Goal: Book appointment/travel/reservation

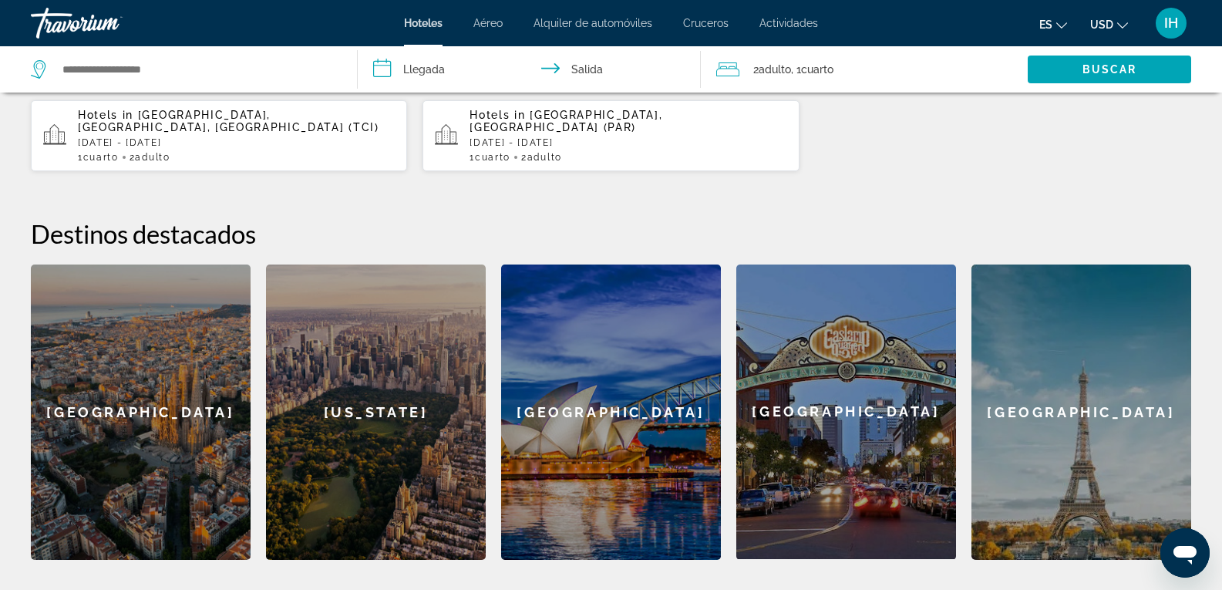
scroll to position [661, 0]
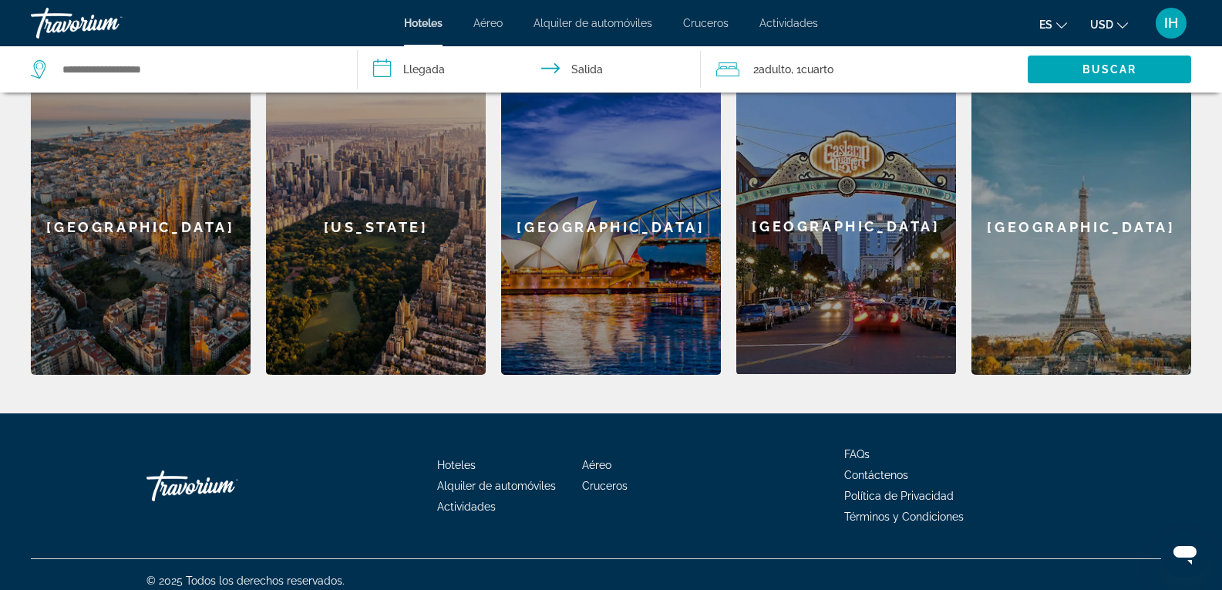
click at [1071, 241] on div "Paris" at bounding box center [1081, 226] width 220 height 295
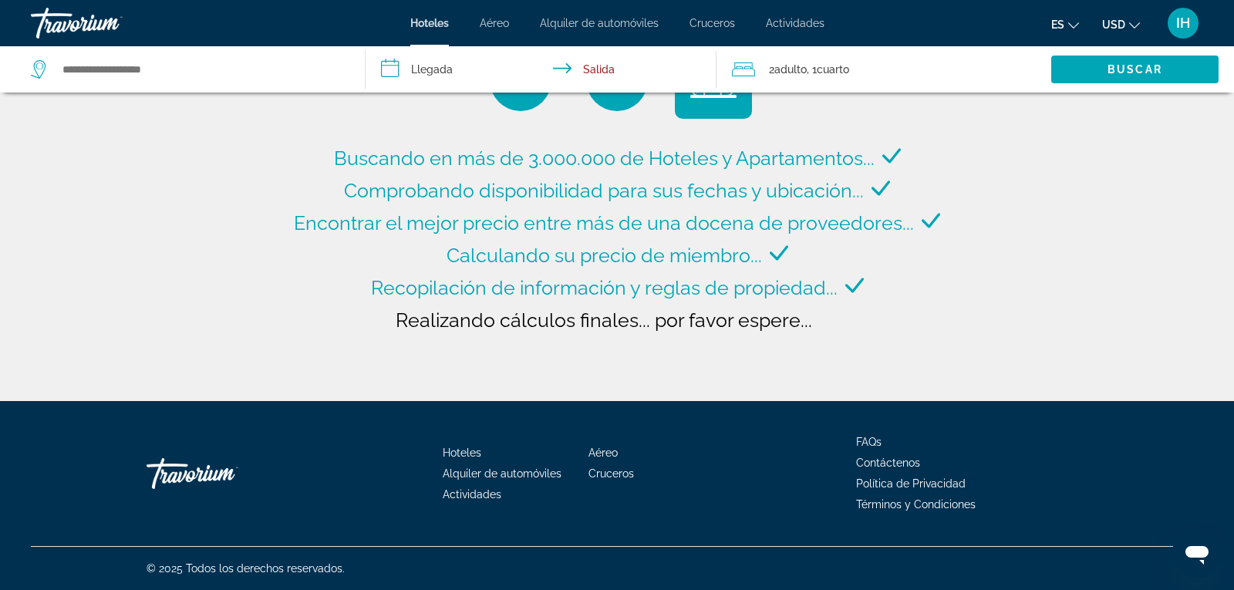
click at [389, 69] on input "**********" at bounding box center [543, 71] width 356 height 51
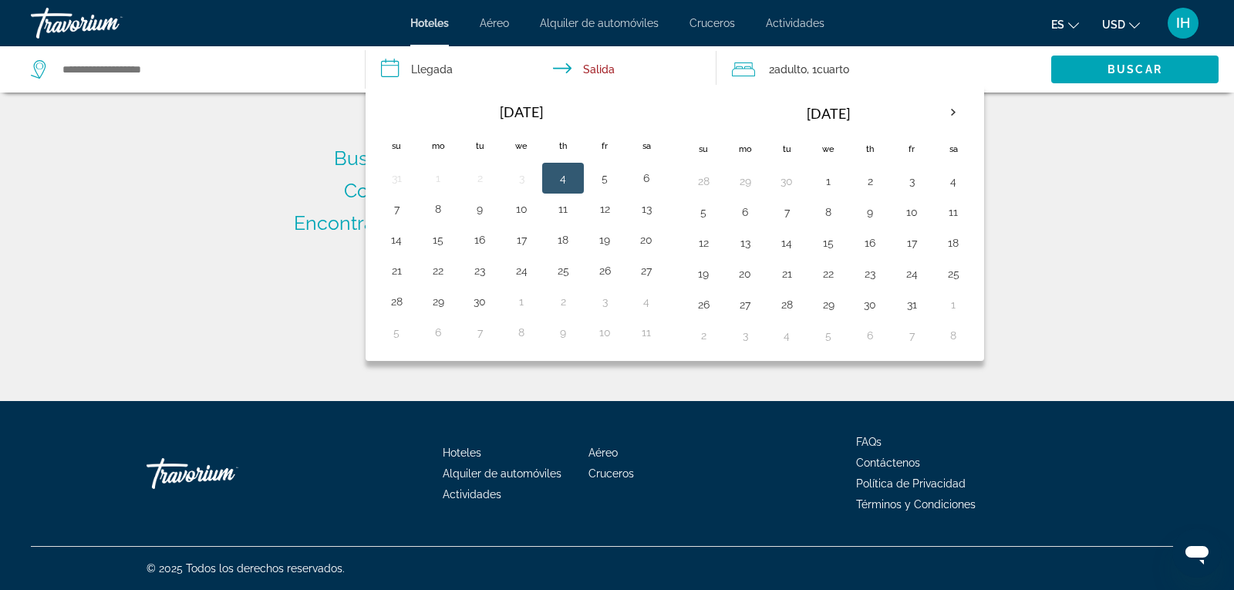
type input "**********"
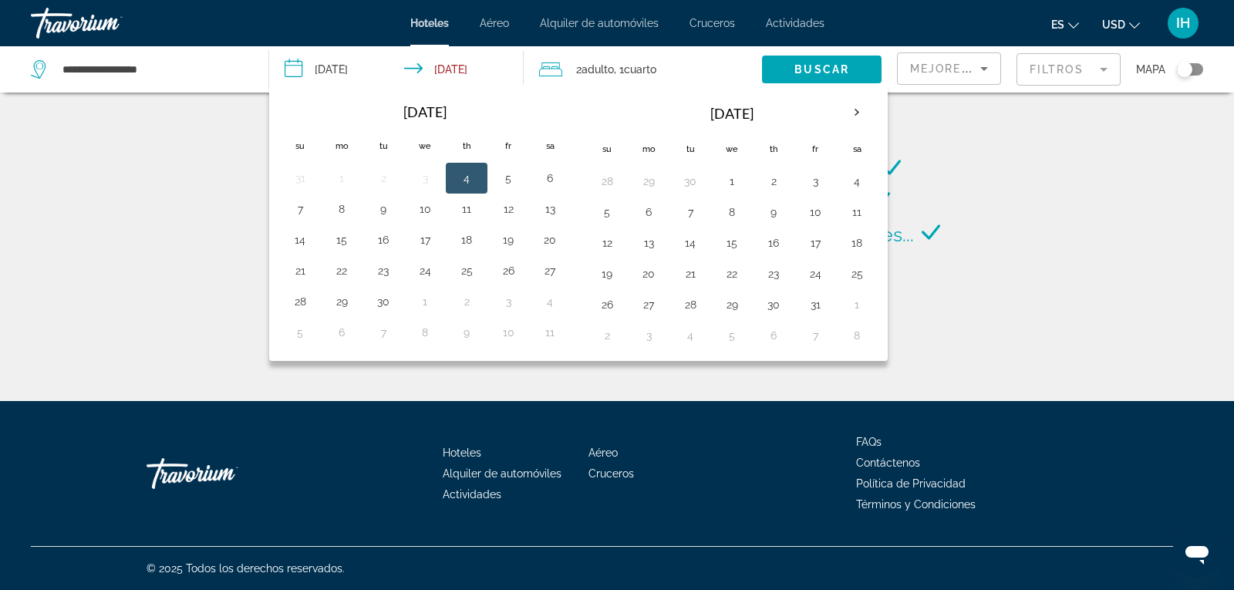
click at [1064, 168] on div "Buscando en más de 3.000.000 de Hoteles y Apartamentos... Comprobando disponibi…" at bounding box center [617, 200] width 1234 height 401
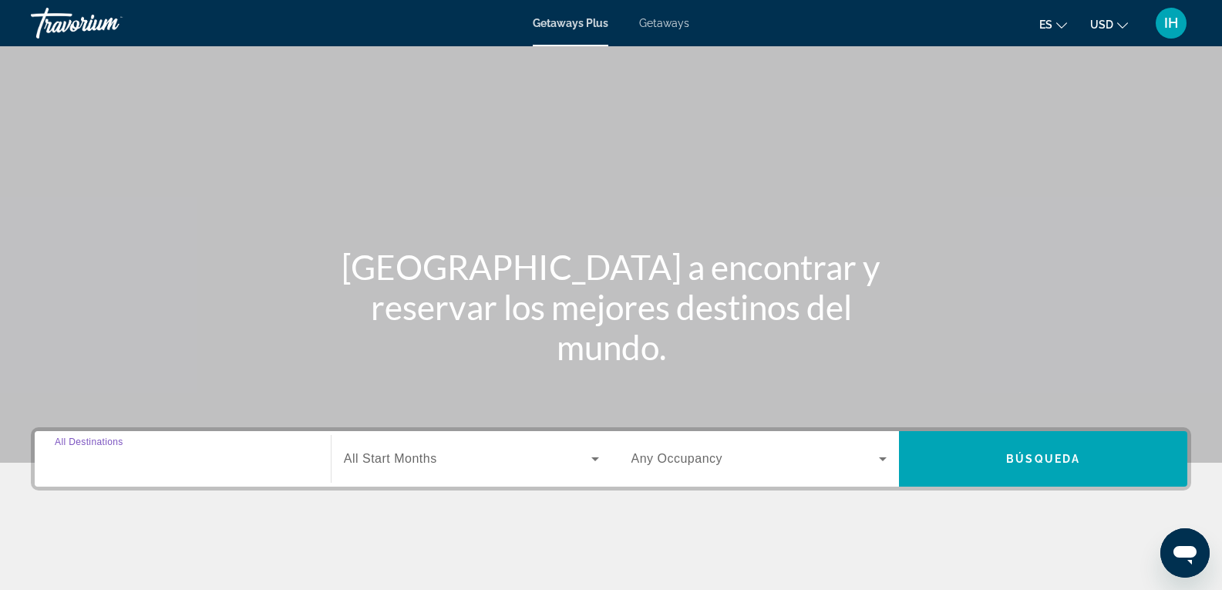
click at [154, 465] on input "Destination All Destinations" at bounding box center [183, 459] width 256 height 19
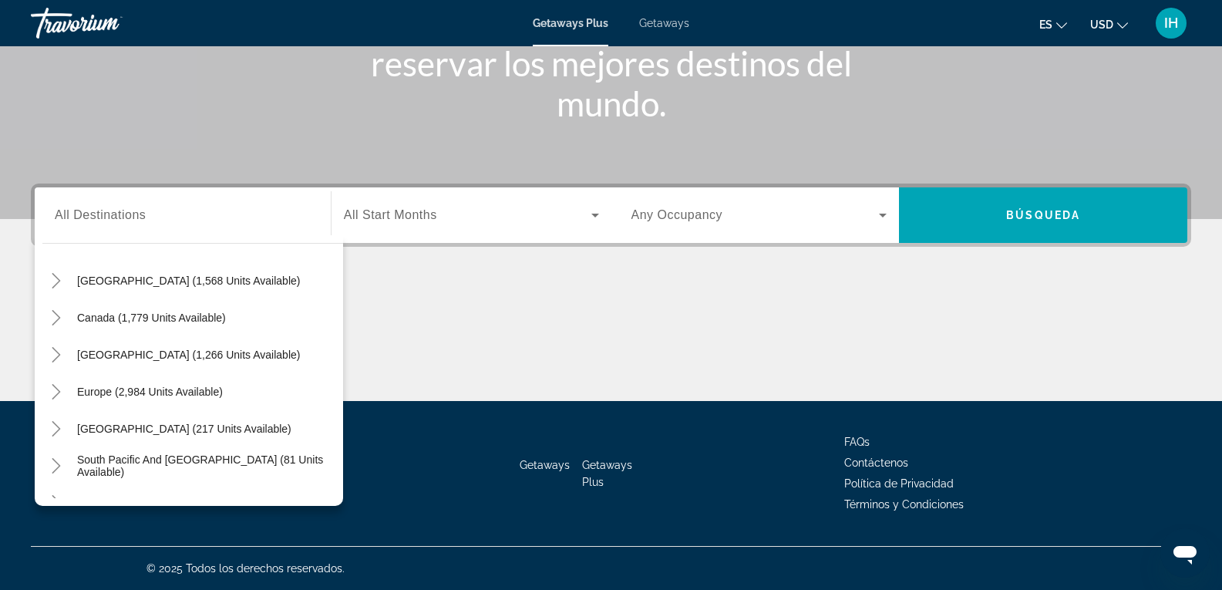
scroll to position [93, 0]
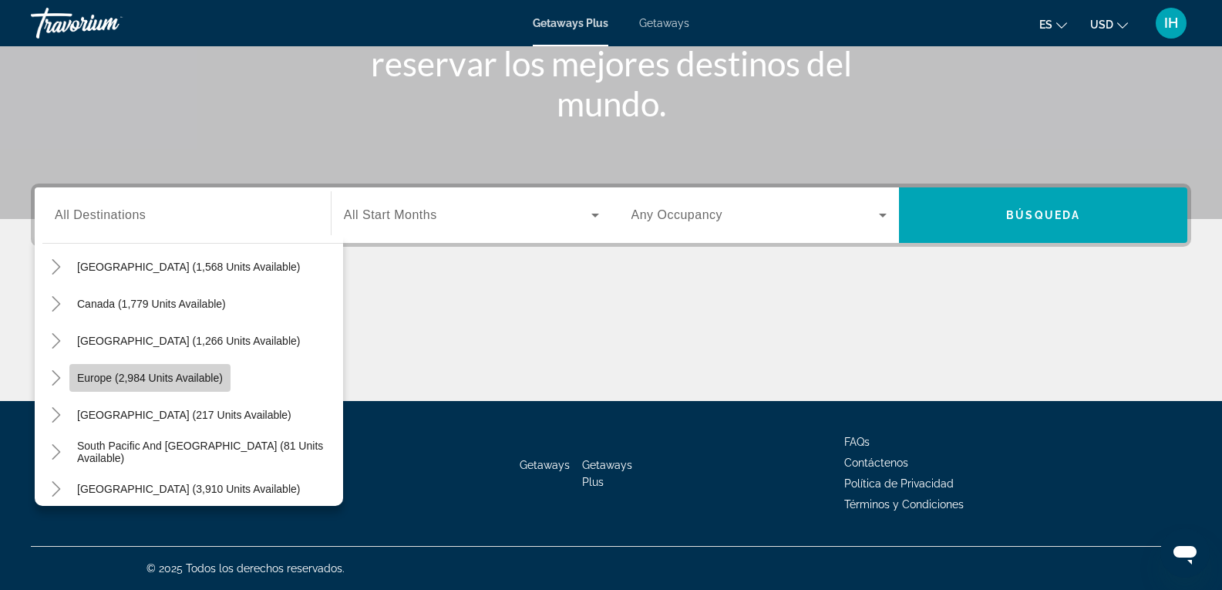
click at [183, 383] on span "Europe (2,984 units available)" at bounding box center [150, 378] width 146 height 12
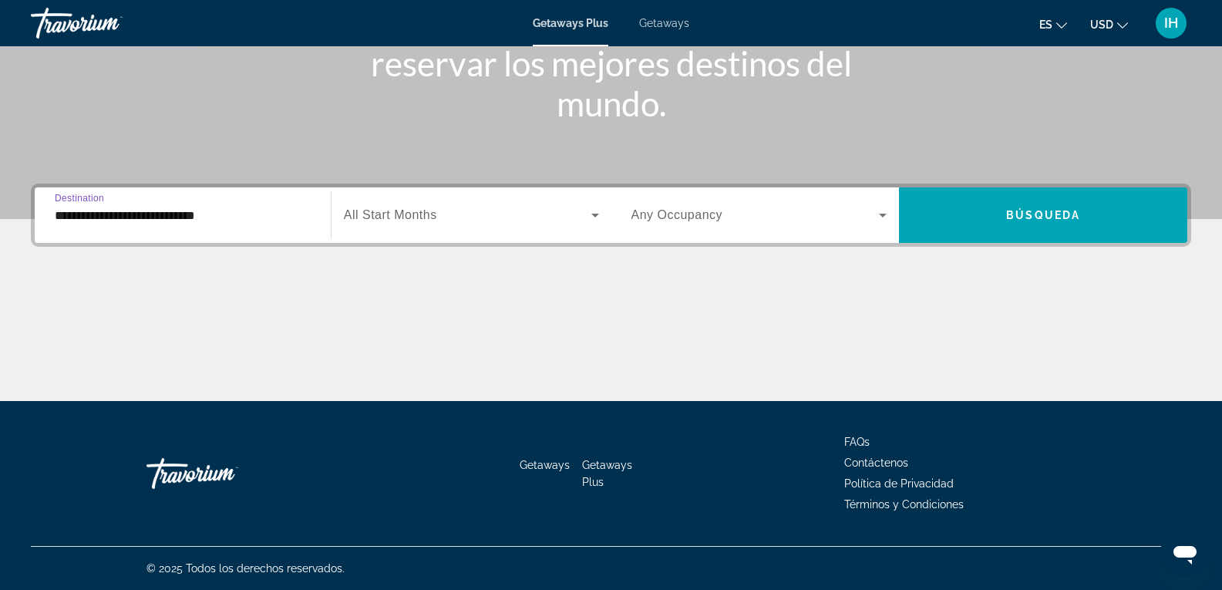
click at [162, 214] on input "**********" at bounding box center [183, 216] width 256 height 19
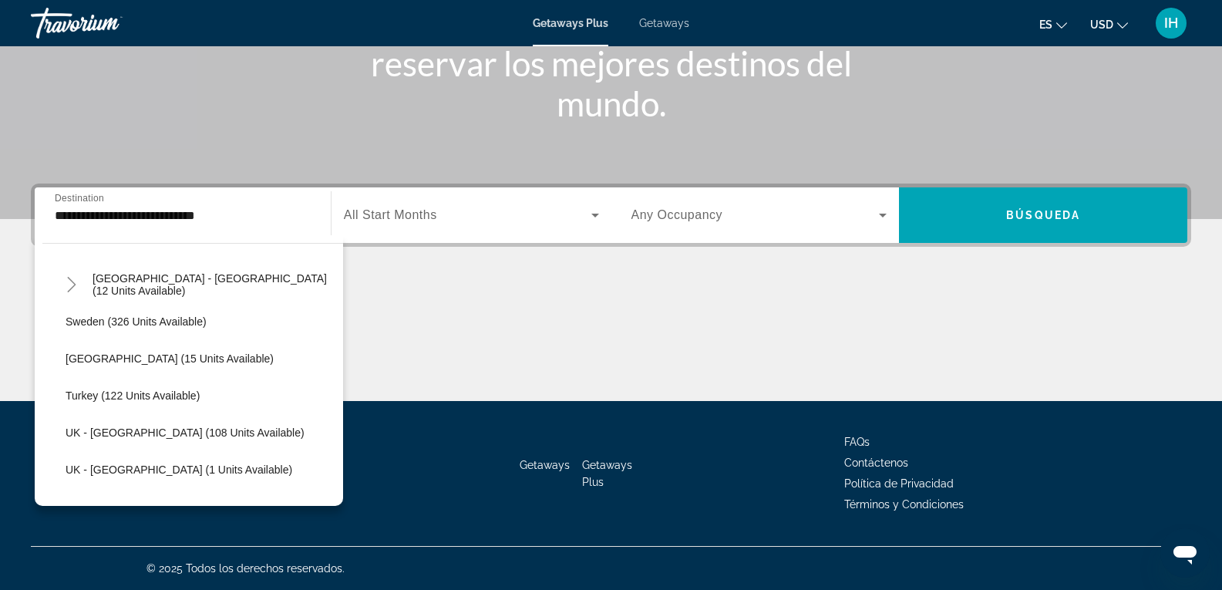
scroll to position [750, 0]
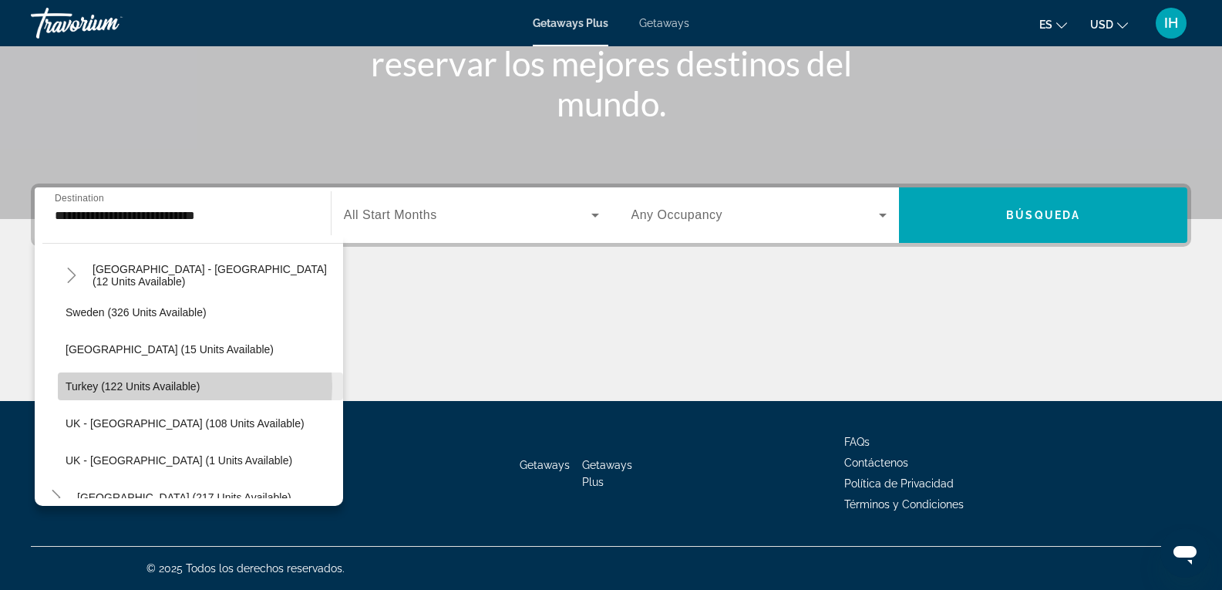
click at [190, 386] on span "Turkey (122 units available)" at bounding box center [133, 386] width 134 height 12
type input "**********"
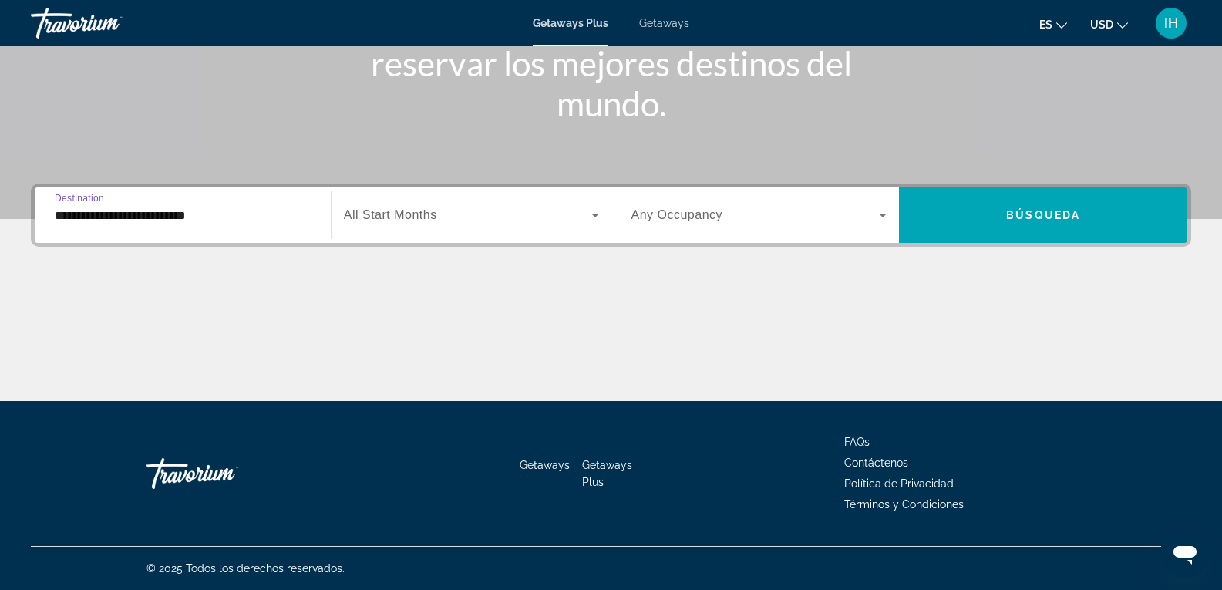
click at [235, 217] on input "**********" at bounding box center [183, 216] width 256 height 19
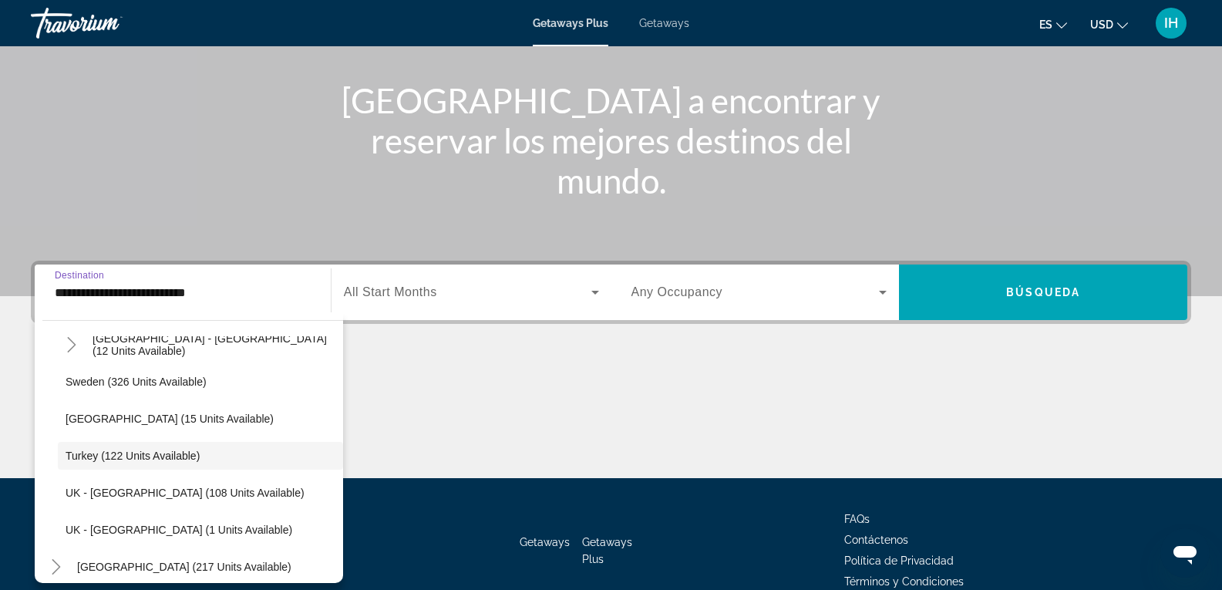
scroll to position [139, 0]
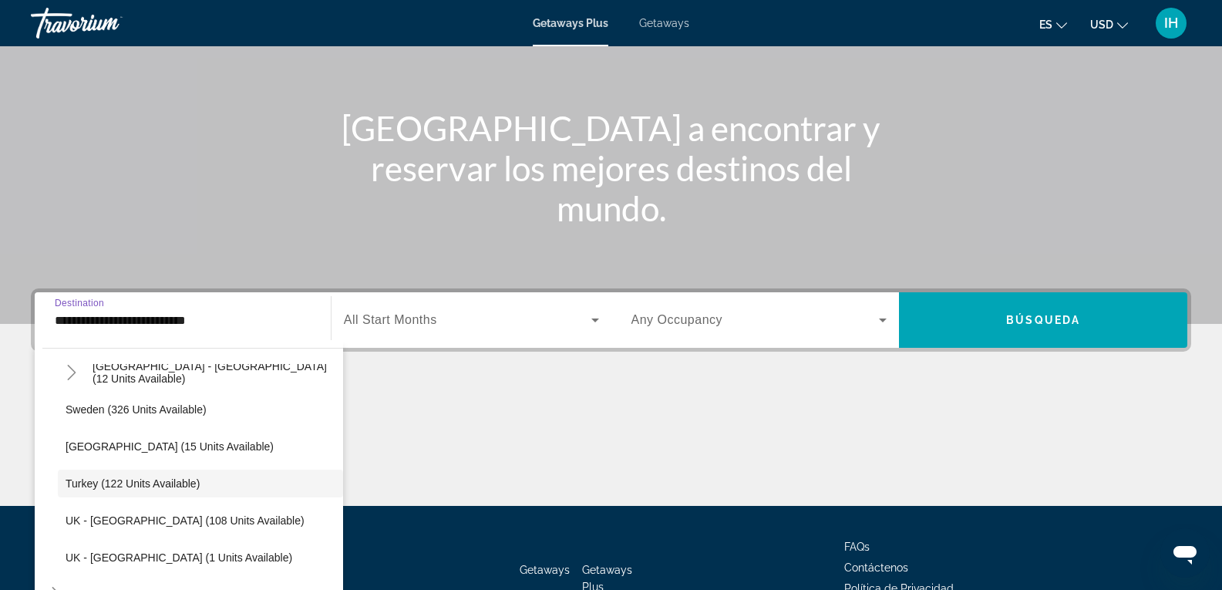
click at [589, 321] on icon "Search widget" at bounding box center [595, 320] width 19 height 19
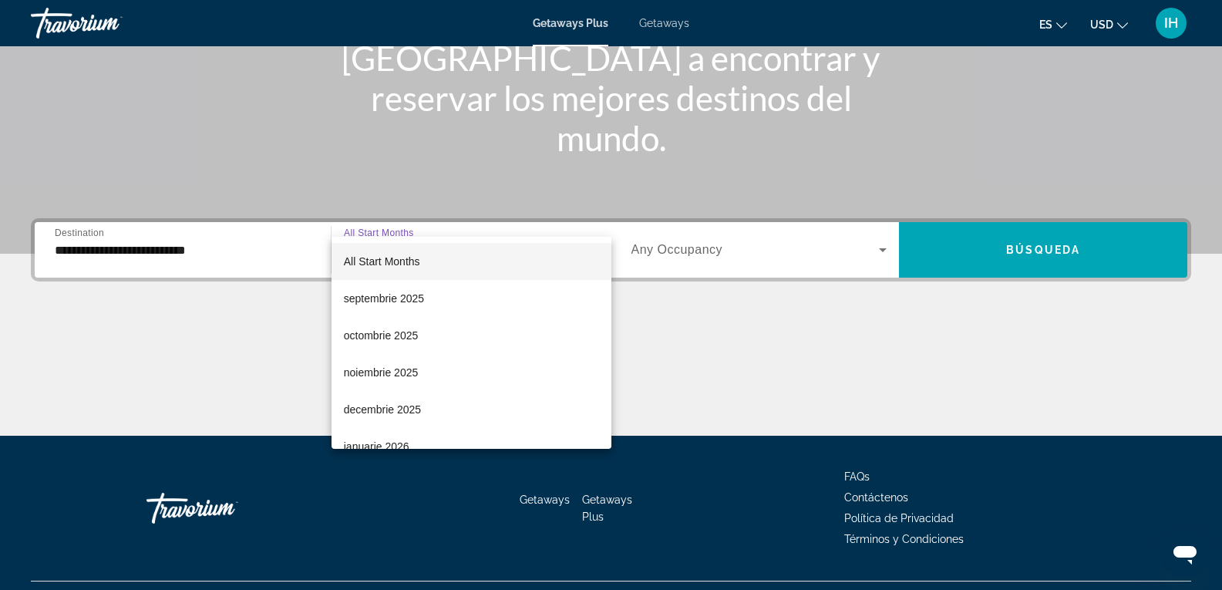
scroll to position [244, 0]
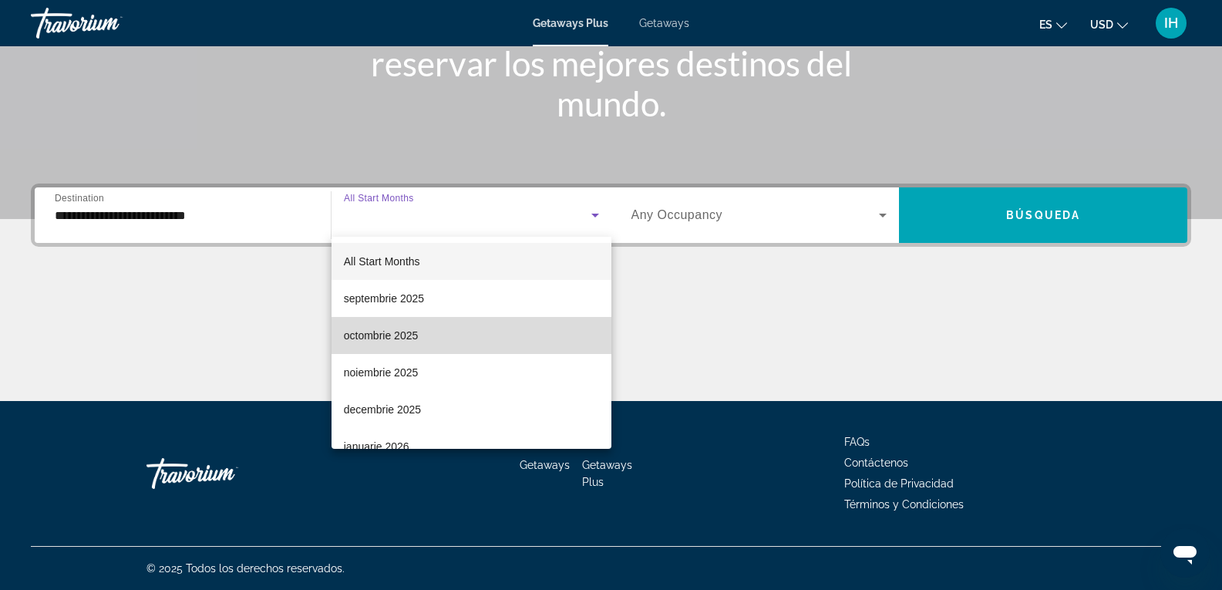
click at [514, 332] on mat-option "octombrie 2025" at bounding box center [472, 335] width 280 height 37
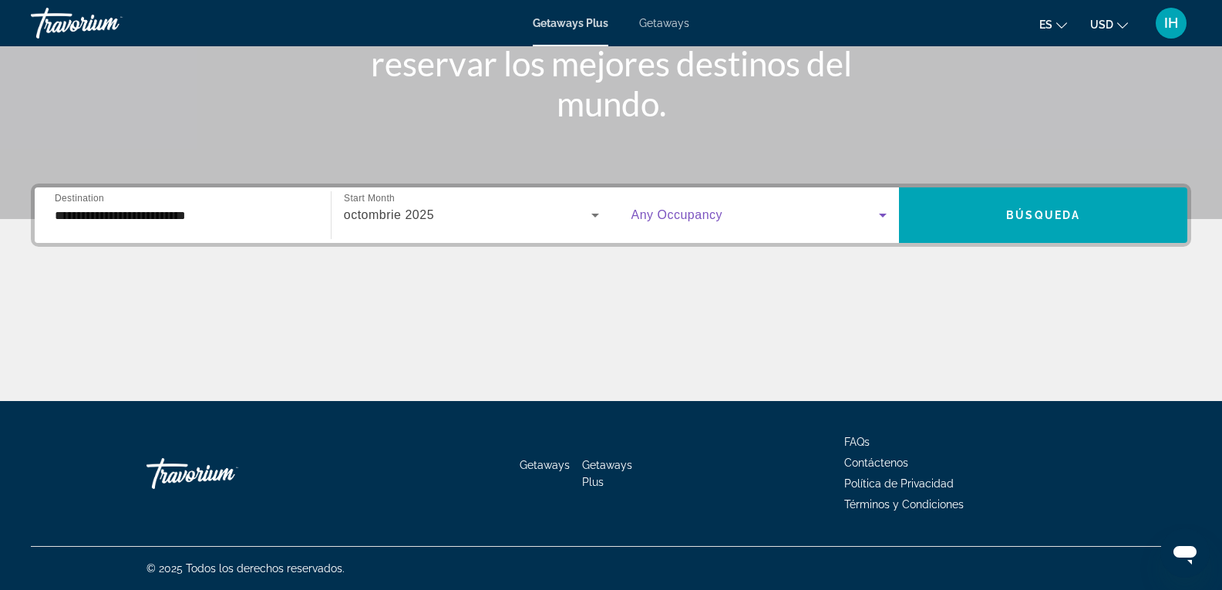
click at [878, 224] on icon "Search widget" at bounding box center [883, 215] width 19 height 19
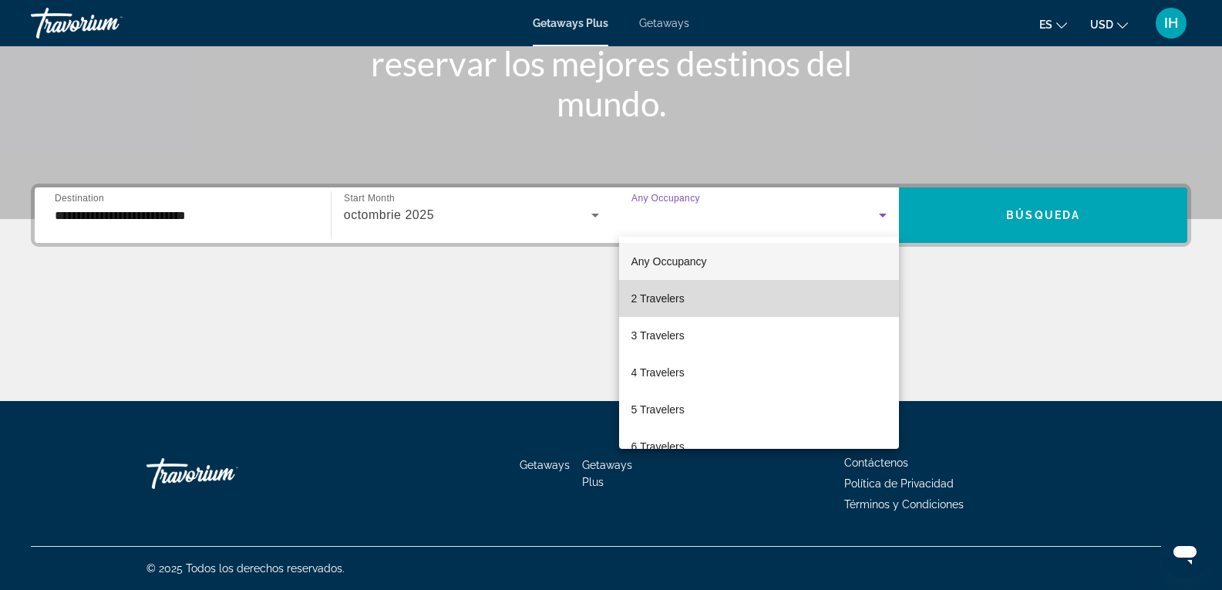
click at [786, 304] on mat-option "2 Travelers" at bounding box center [759, 298] width 281 height 37
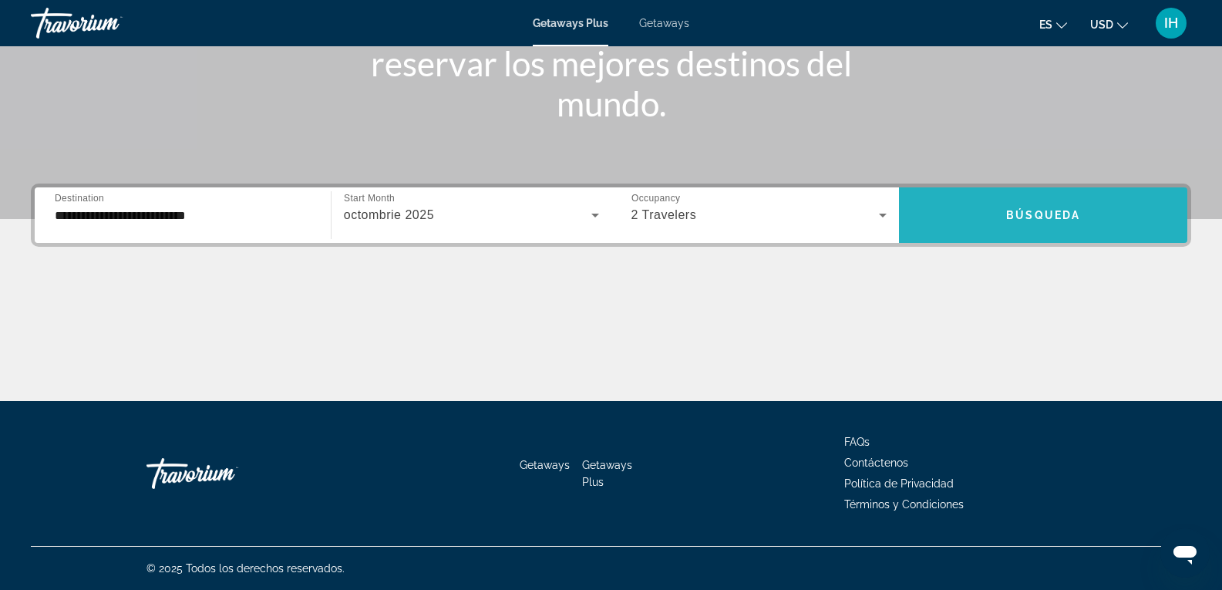
click at [1008, 217] on span "Búsqueda" at bounding box center [1043, 215] width 74 height 12
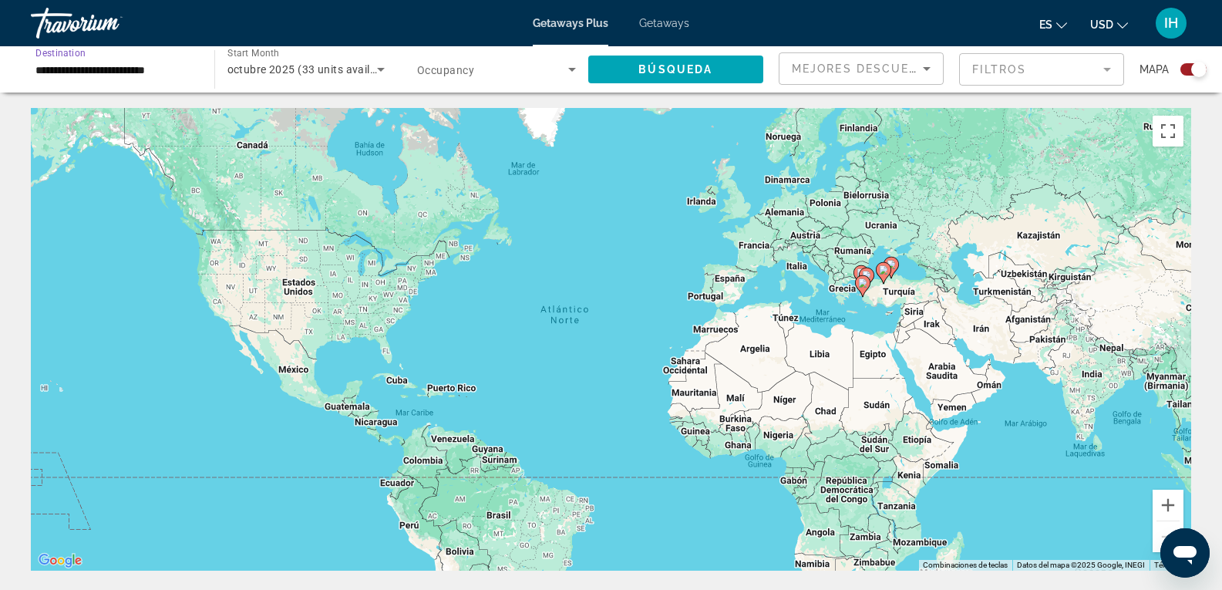
click at [64, 65] on input "**********" at bounding box center [114, 70] width 159 height 19
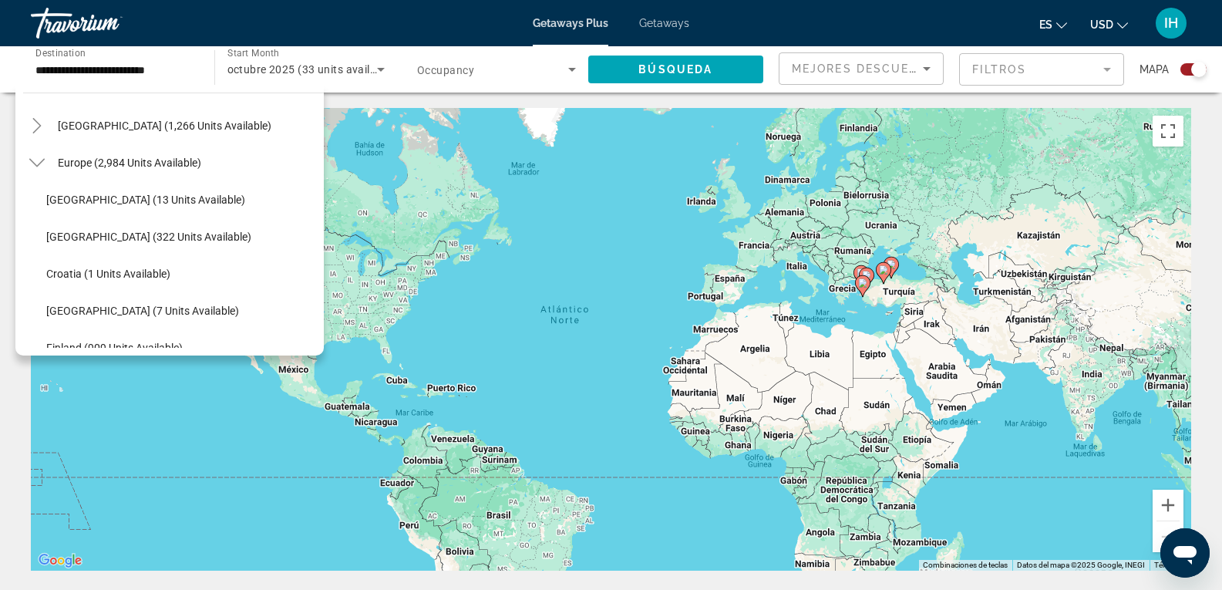
scroll to position [144, 0]
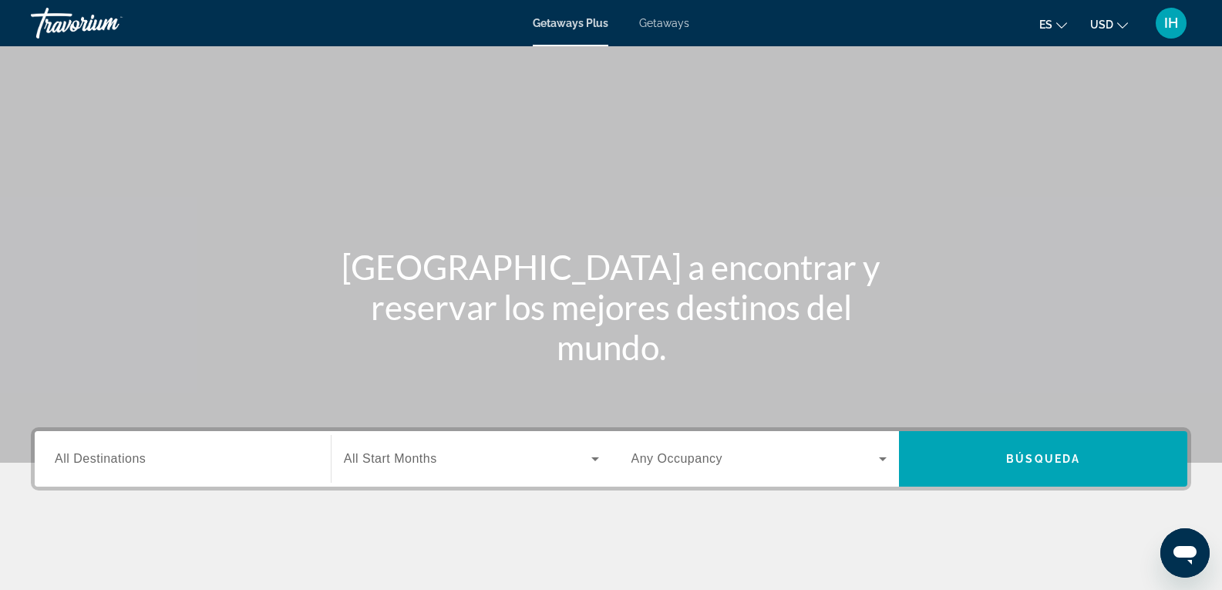
click at [129, 459] on span "All Destinations" at bounding box center [100, 458] width 91 height 13
click at [129, 459] on input "Destination All Destinations" at bounding box center [183, 459] width 256 height 19
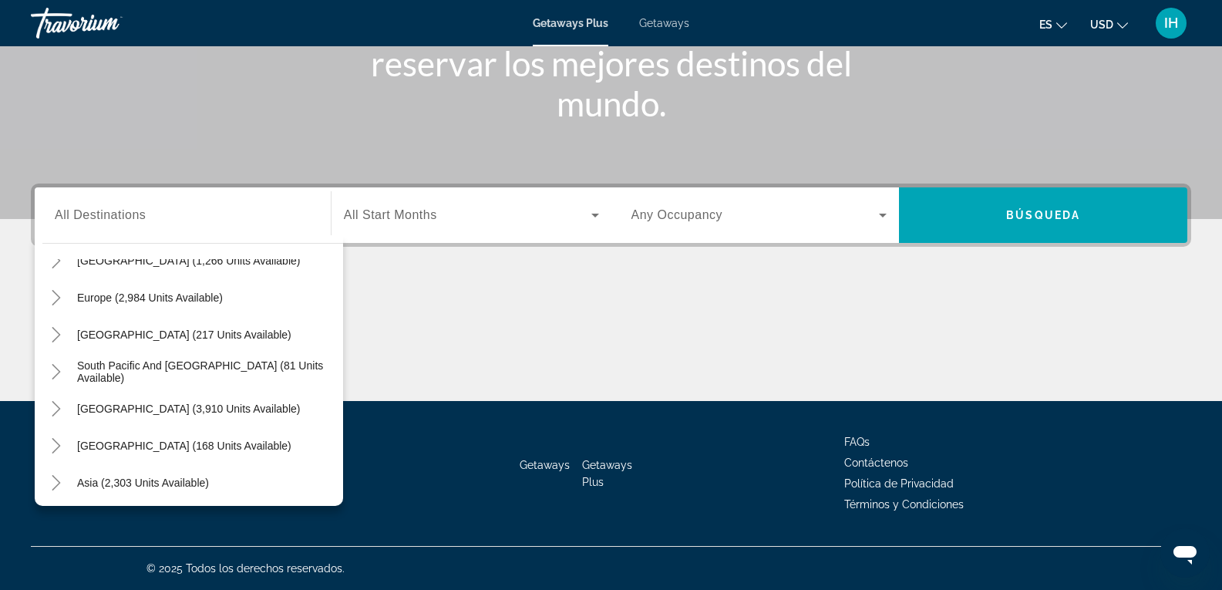
scroll to position [250, 0]
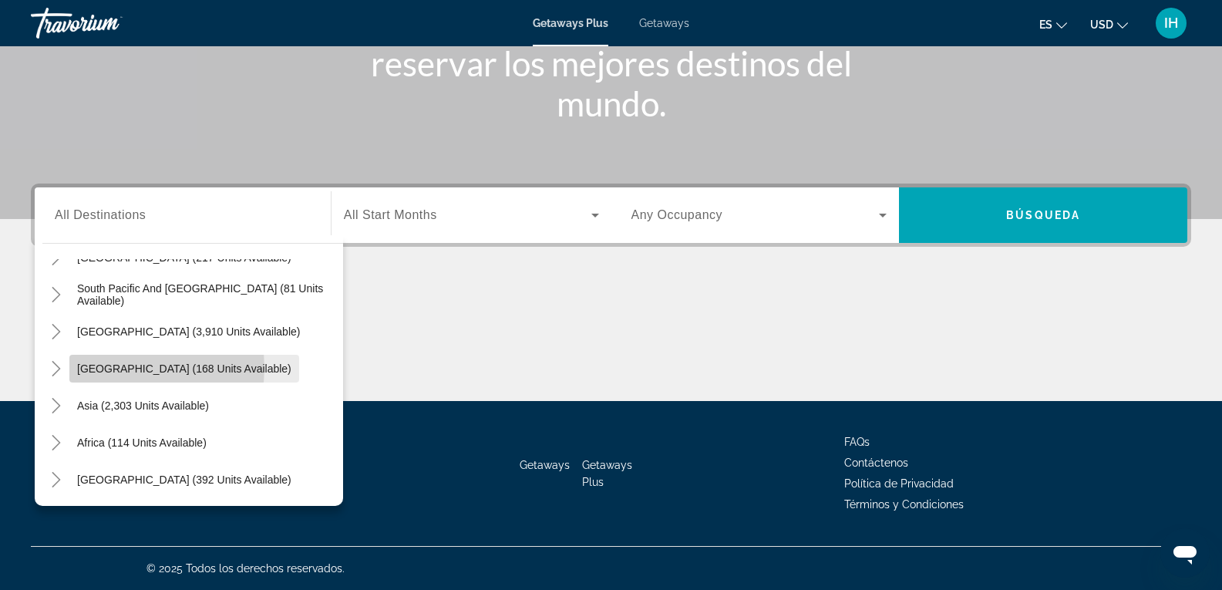
click at [131, 368] on span "[GEOGRAPHIC_DATA] (168 units available)" at bounding box center [184, 368] width 214 height 12
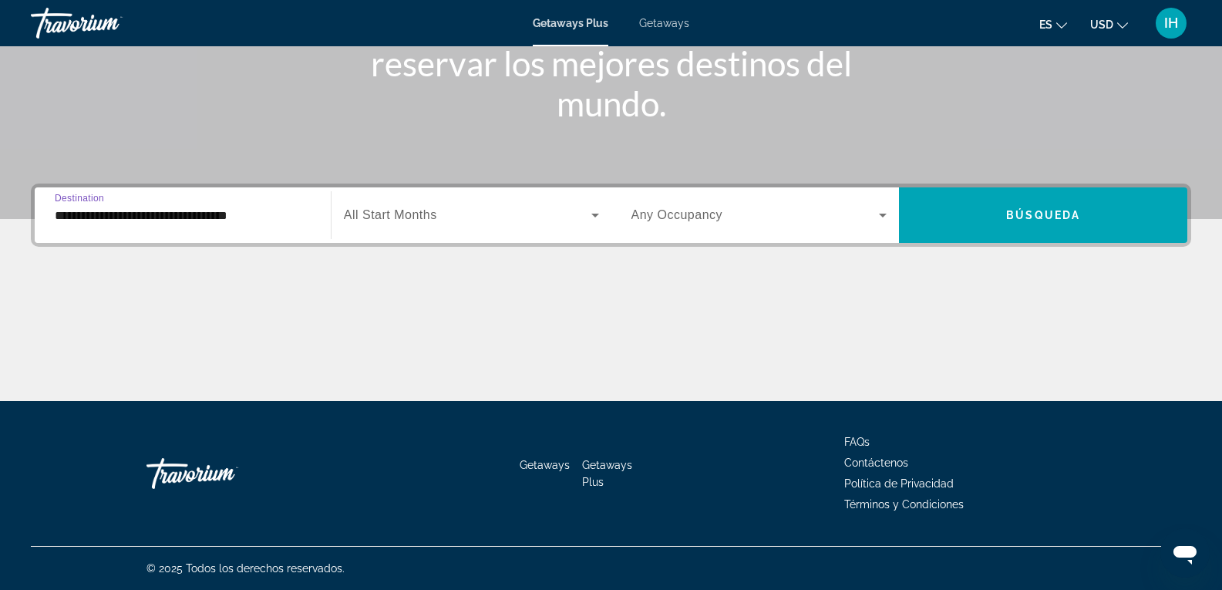
click at [279, 218] on input "**********" at bounding box center [183, 216] width 256 height 19
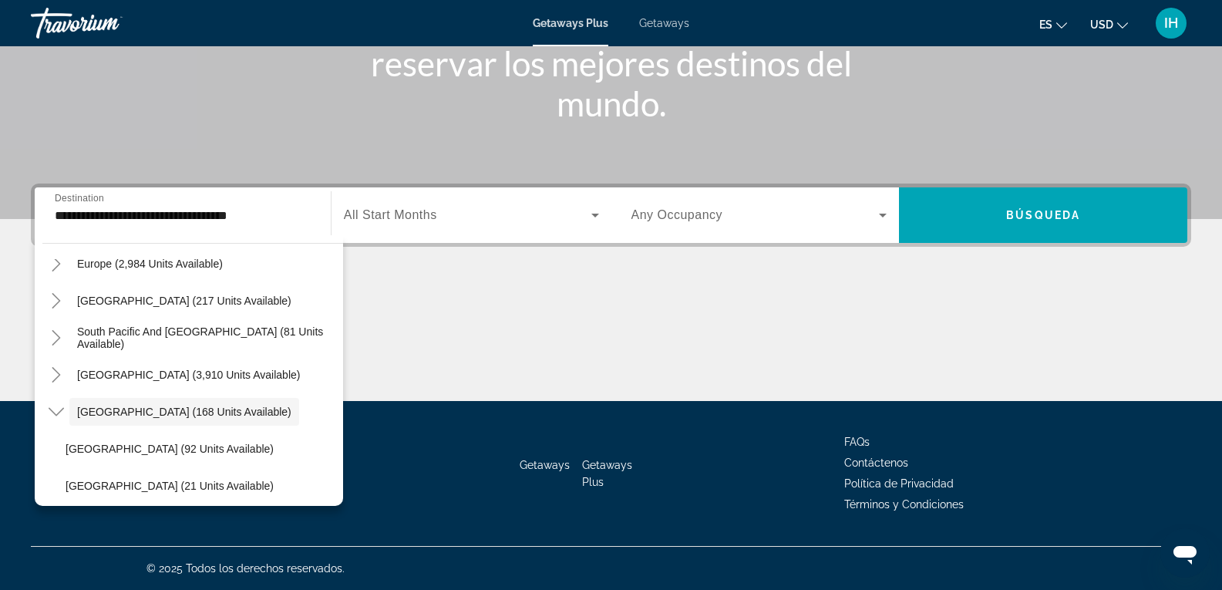
scroll to position [183, 0]
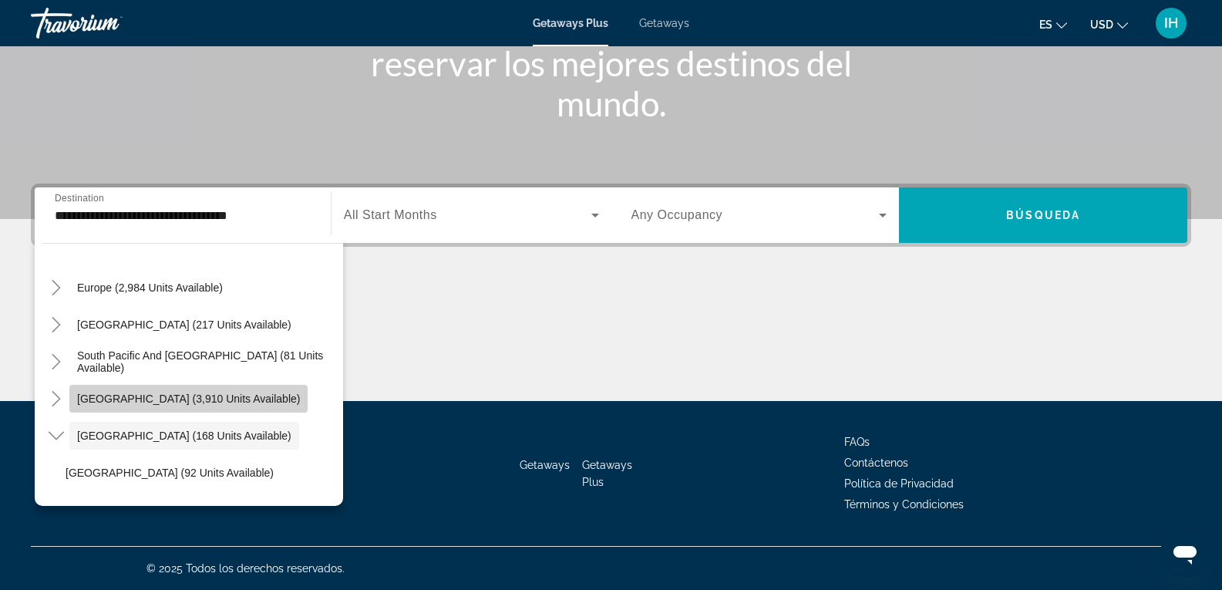
click at [248, 383] on span "Search widget" at bounding box center [188, 398] width 238 height 37
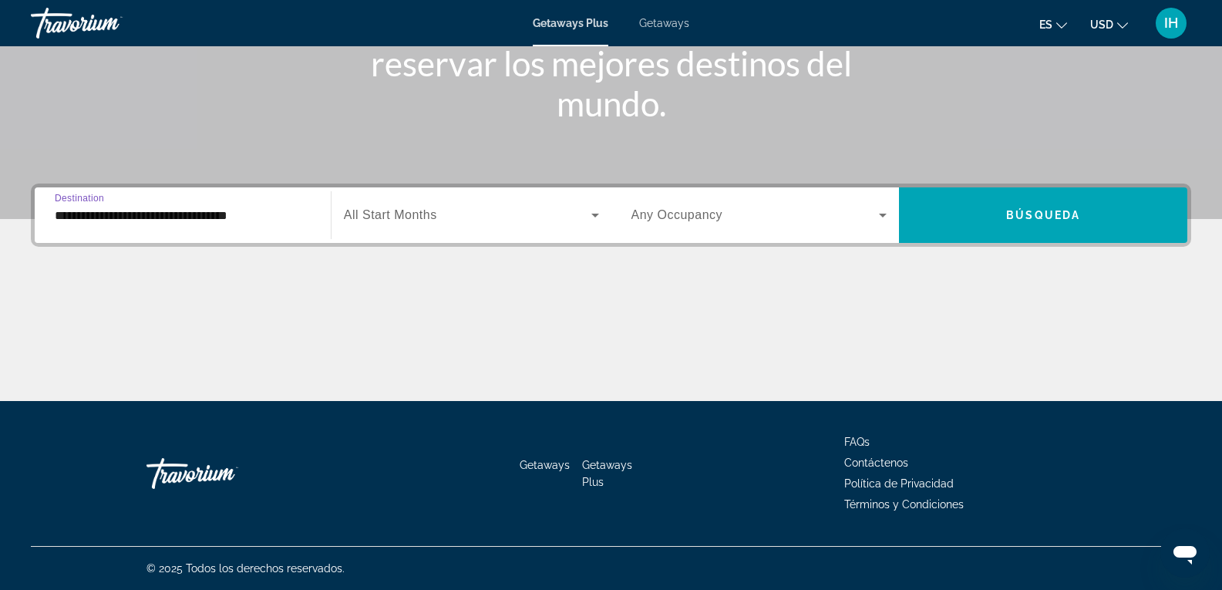
click at [272, 209] on input "**********" at bounding box center [183, 216] width 256 height 19
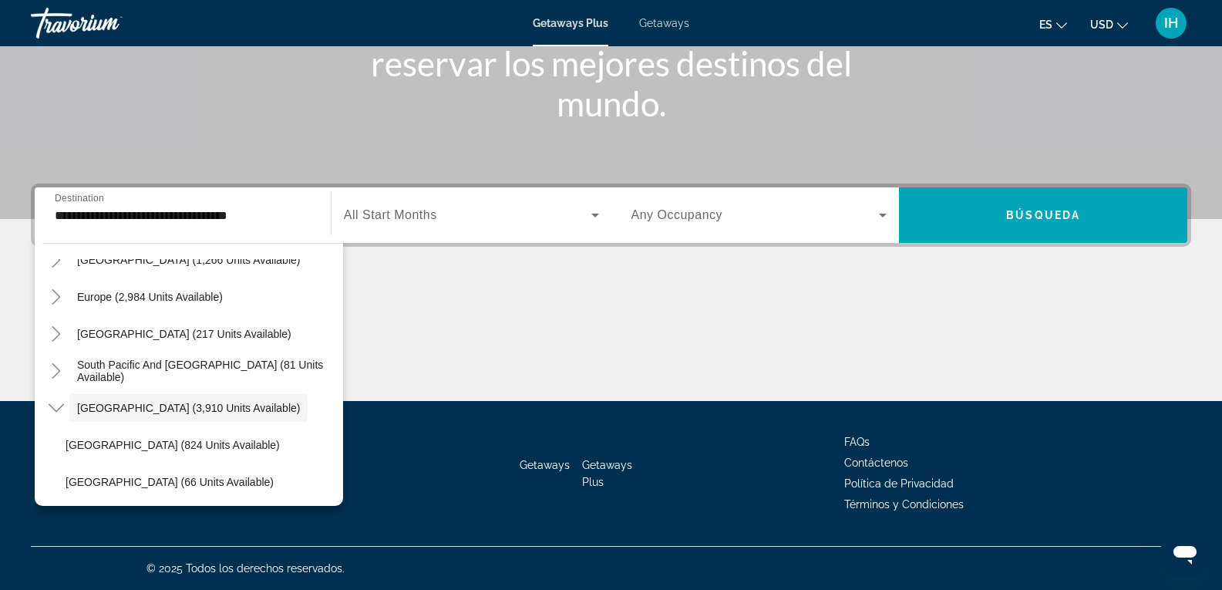
scroll to position [111, 0]
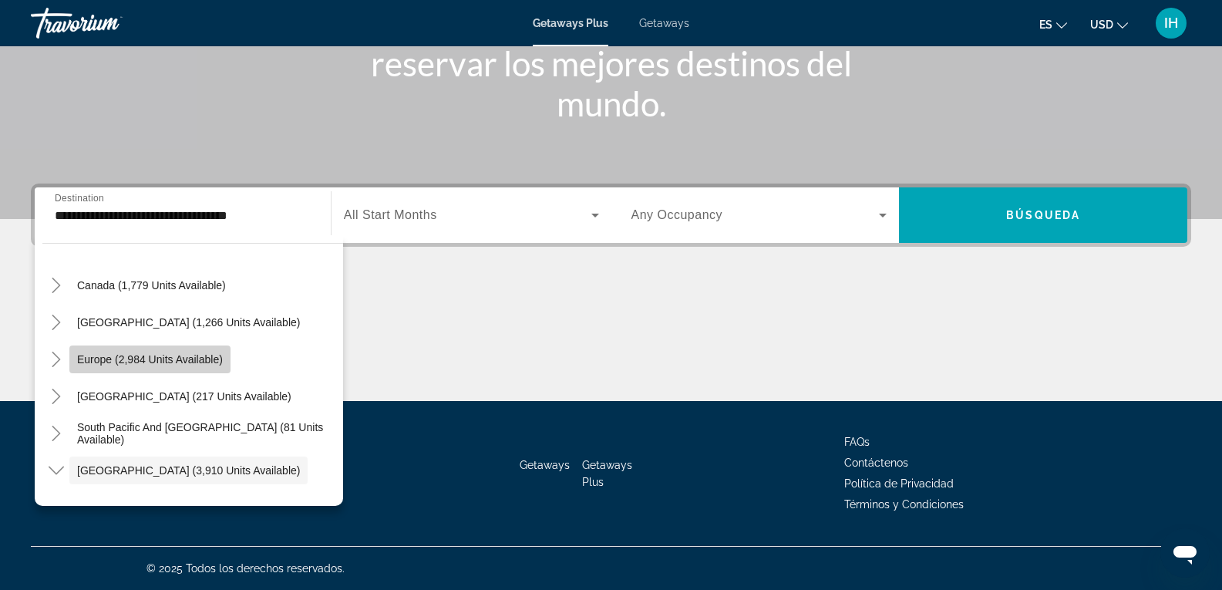
click at [173, 362] on span "Europe (2,984 units available)" at bounding box center [150, 359] width 146 height 12
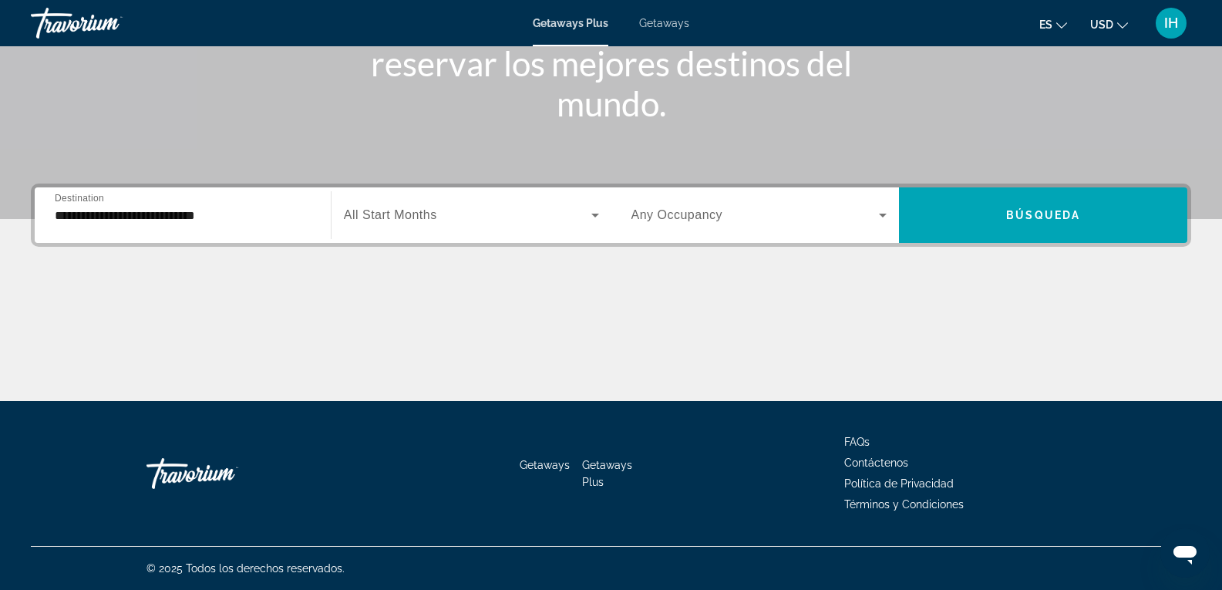
click at [249, 225] on div "**********" at bounding box center [183, 216] width 256 height 44
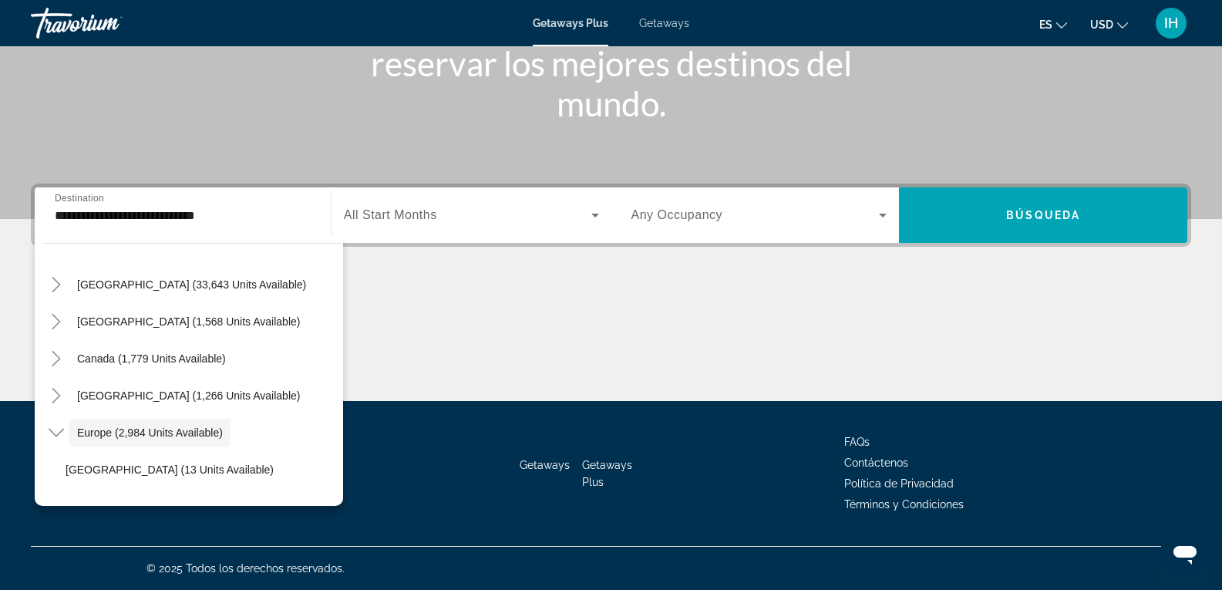
scroll to position [44, 0]
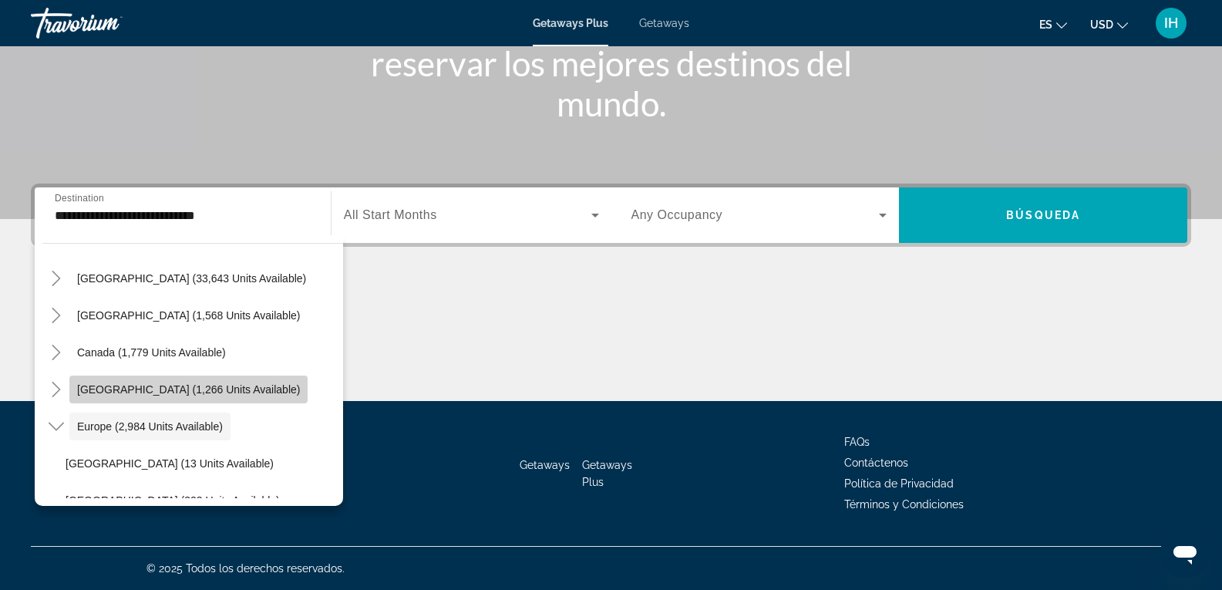
click at [205, 397] on span "Search widget" at bounding box center [188, 389] width 238 height 37
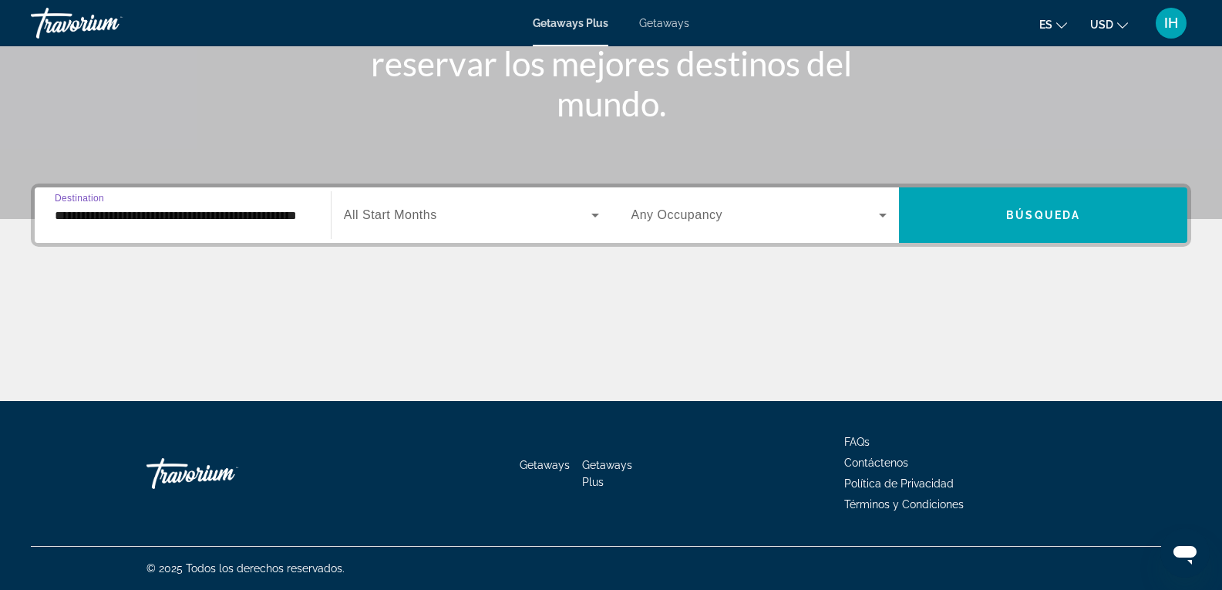
click at [298, 214] on input "**********" at bounding box center [183, 216] width 256 height 19
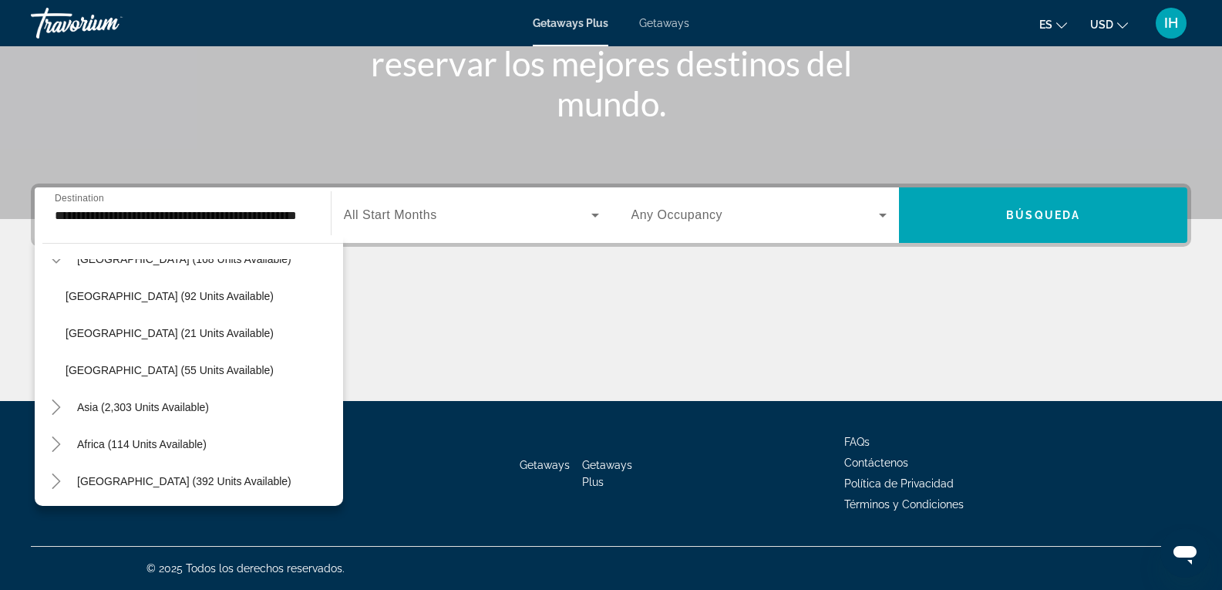
scroll to position [1693, 0]
click at [171, 393] on span "Search widget" at bounding box center [142, 405] width 147 height 37
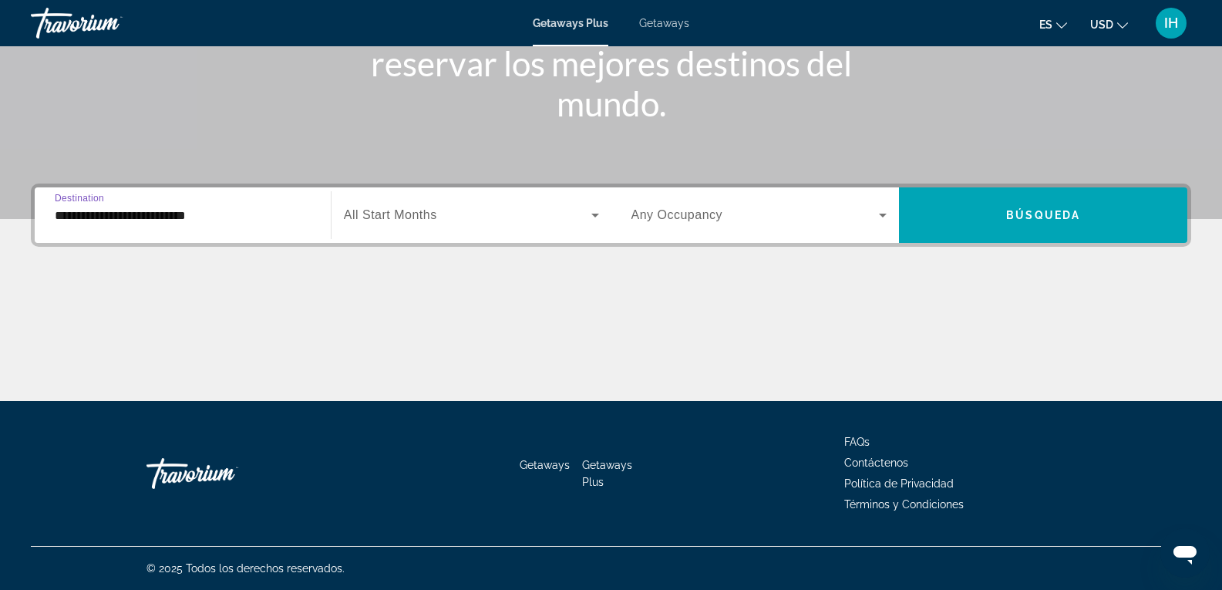
click at [218, 212] on input "**********" at bounding box center [183, 216] width 256 height 19
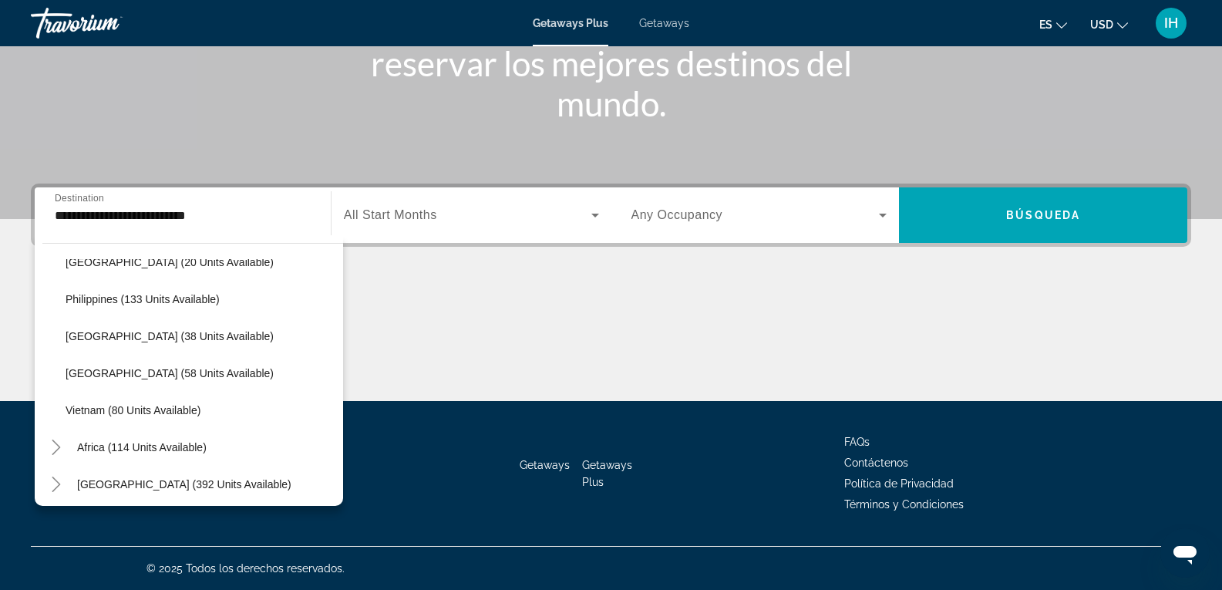
scroll to position [2100, 0]
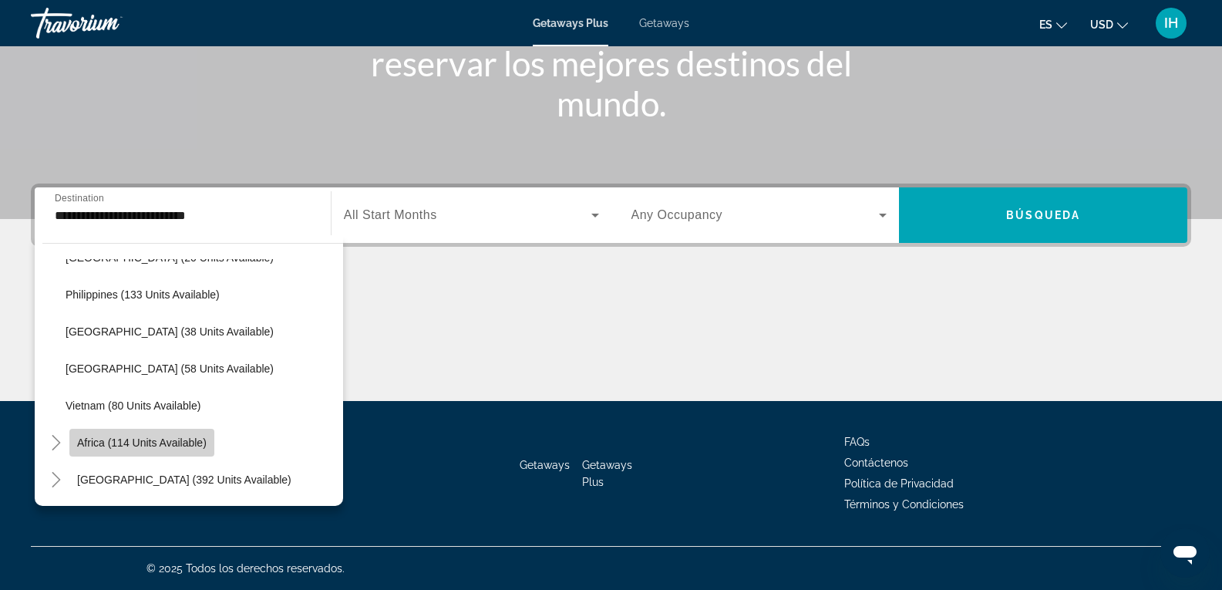
click at [182, 446] on span "Africa (114 units available)" at bounding box center [142, 442] width 130 height 12
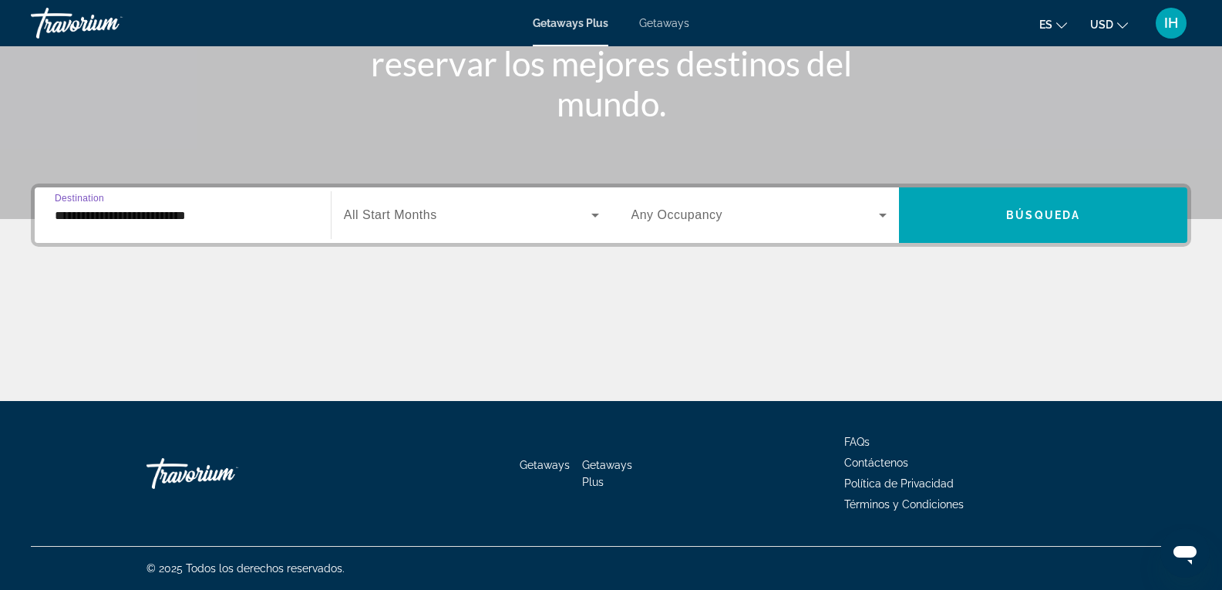
click at [281, 207] on input "**********" at bounding box center [183, 216] width 256 height 19
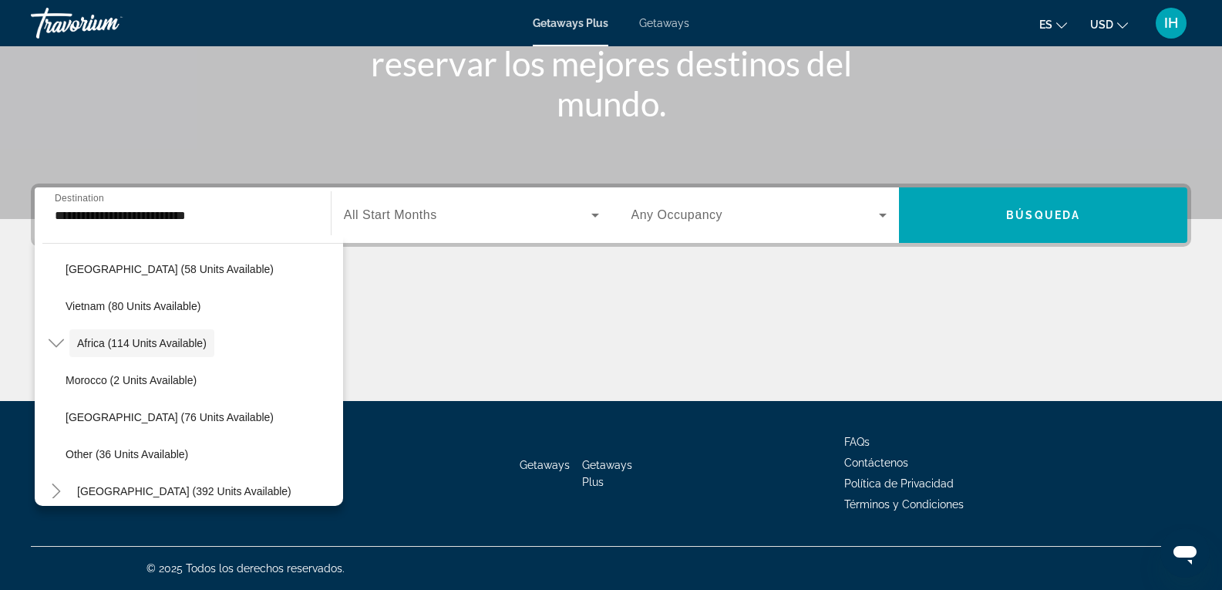
scroll to position [2211, 0]
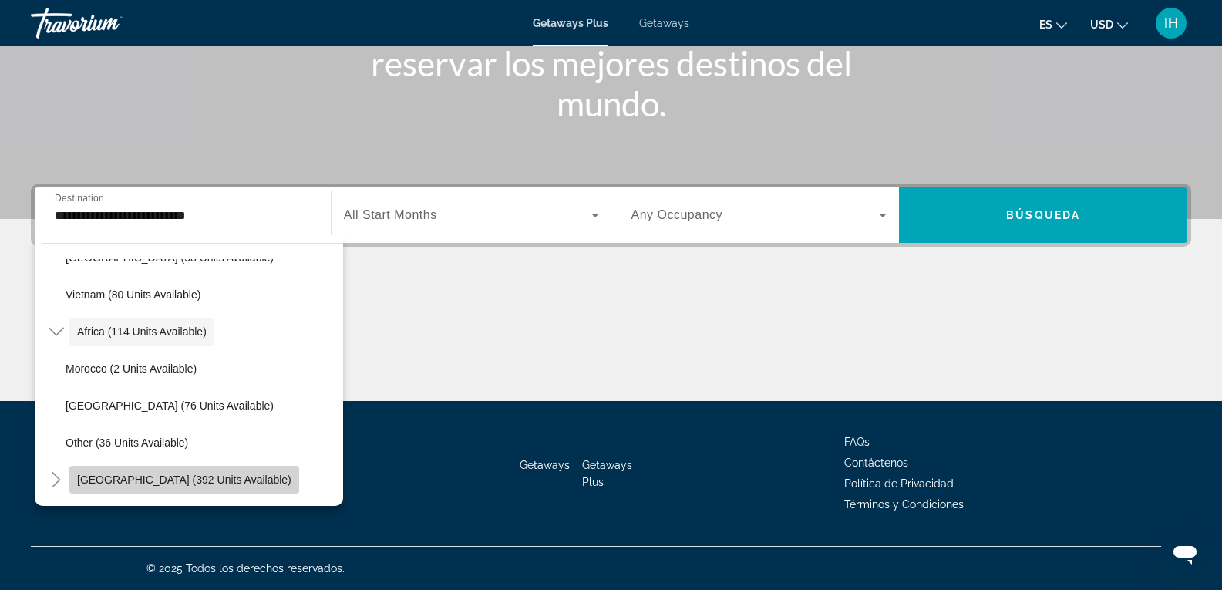
click at [186, 487] on span "Search widget" at bounding box center [184, 479] width 230 height 37
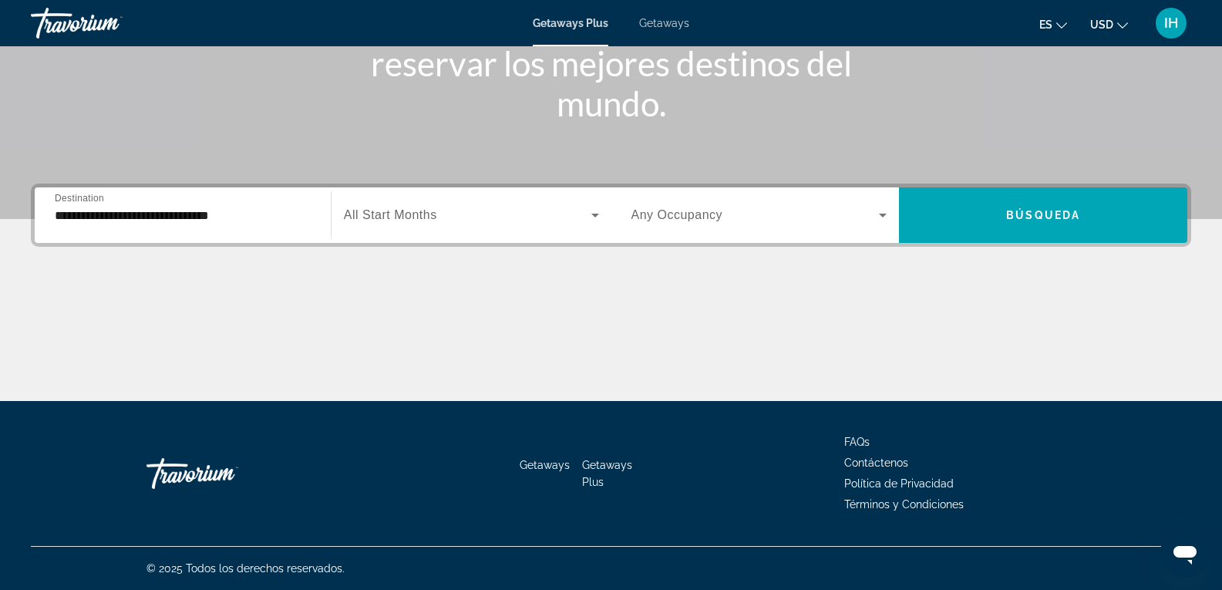
click at [249, 199] on div "**********" at bounding box center [183, 216] width 256 height 44
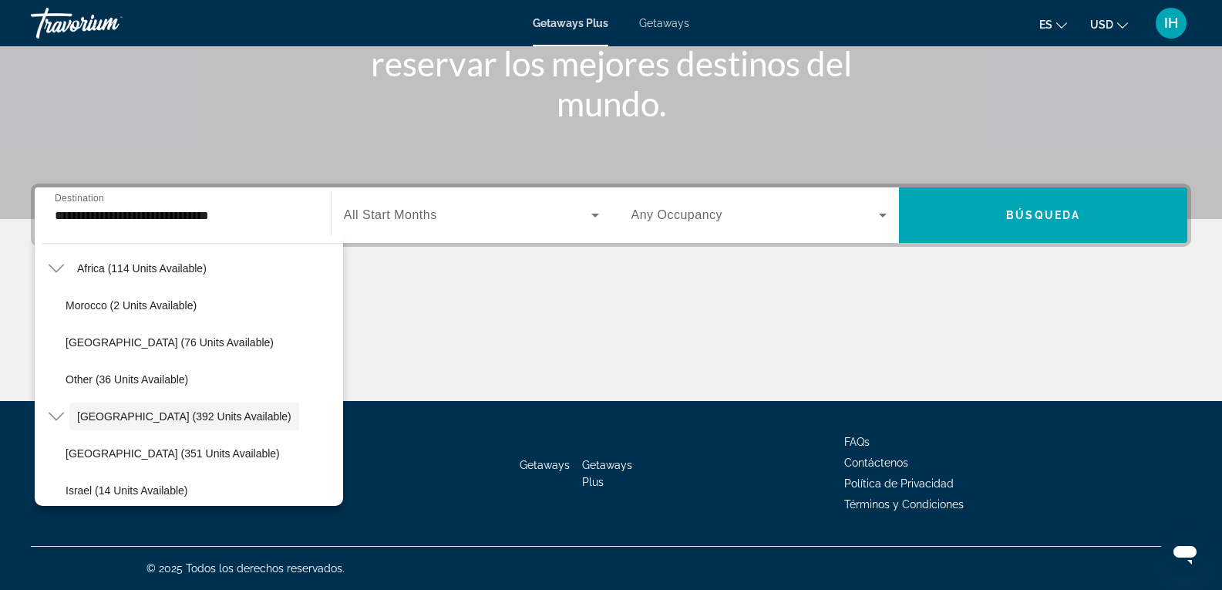
scroll to position [2228, 0]
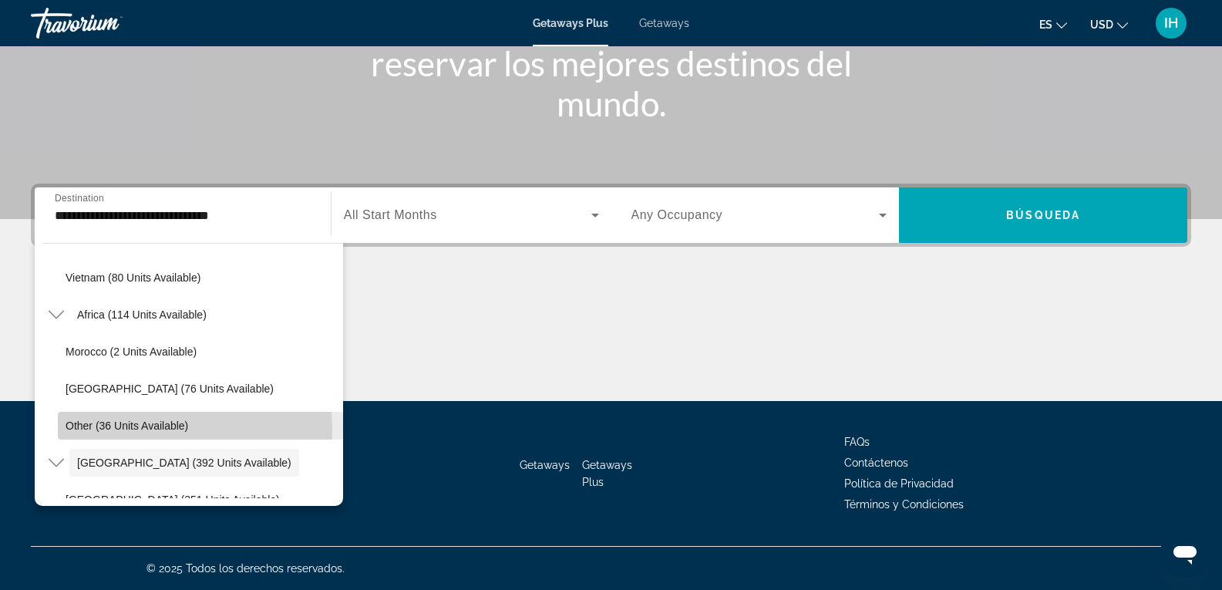
click at [175, 429] on span "Other (36 units available)" at bounding box center [127, 425] width 123 height 12
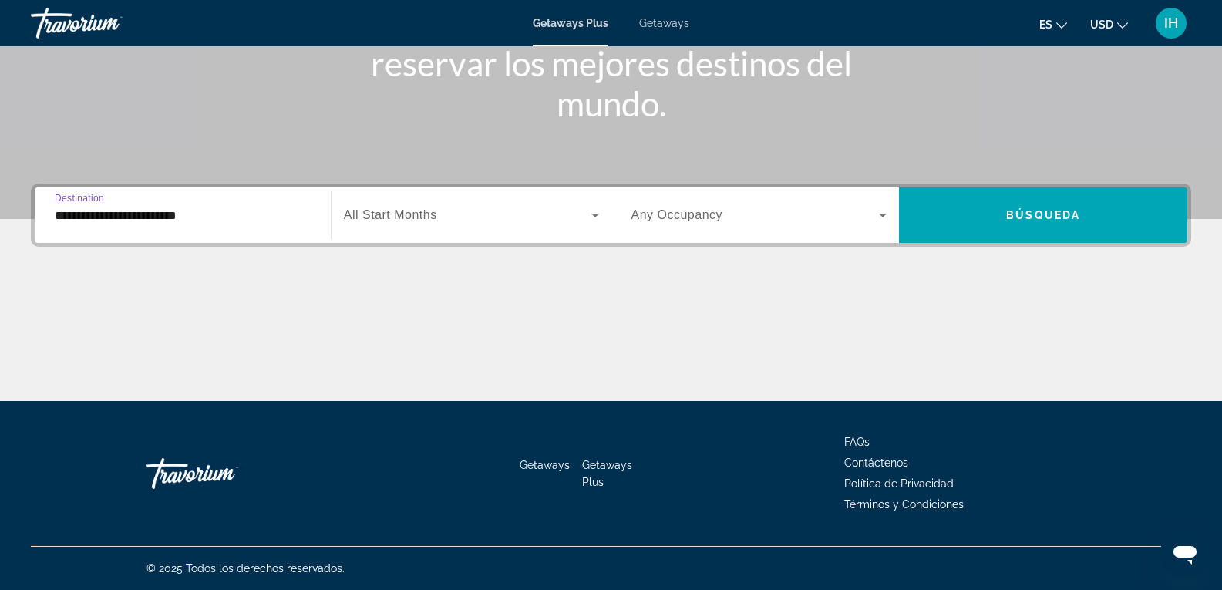
click at [216, 221] on input "**********" at bounding box center [183, 216] width 256 height 19
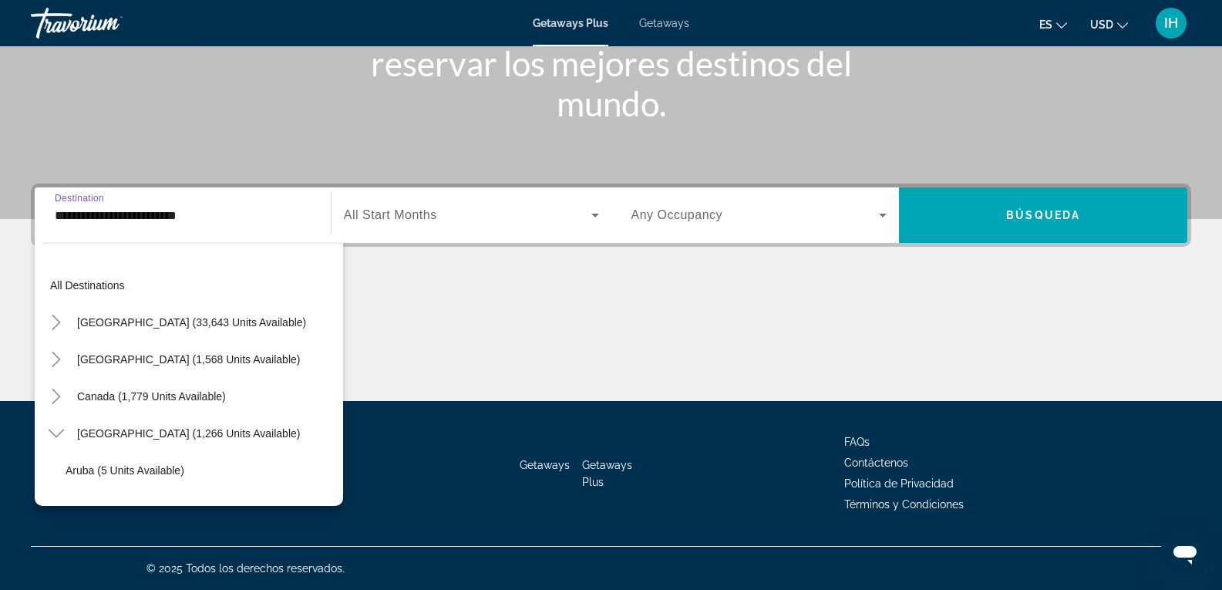
scroll to position [2275, 0]
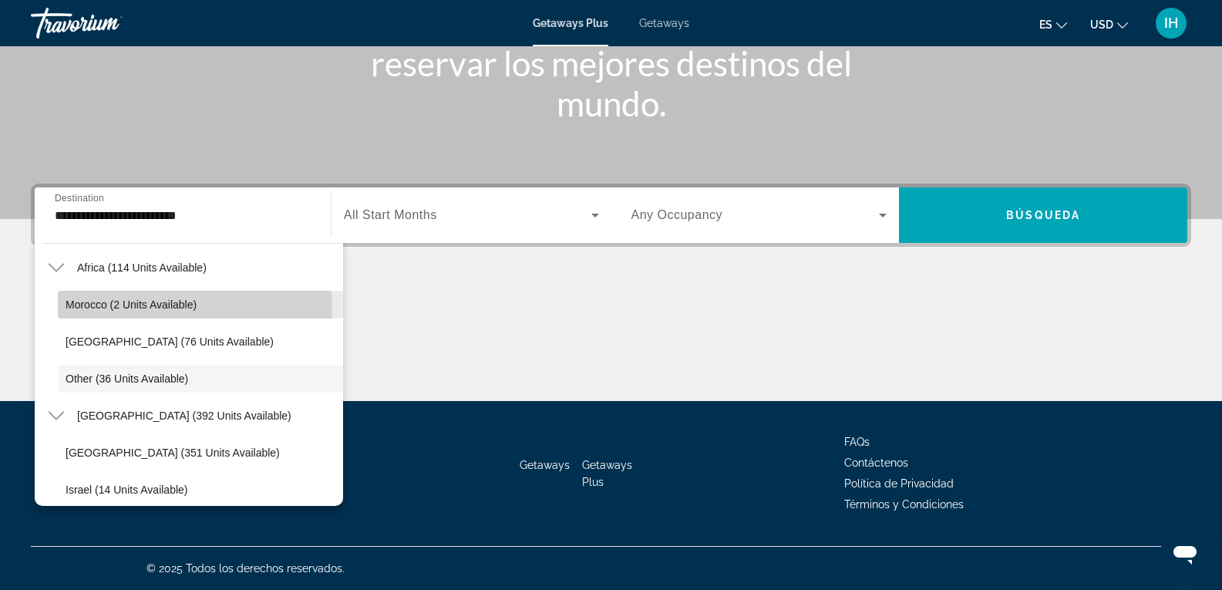
click at [192, 306] on span "Morocco (2 units available)" at bounding box center [131, 304] width 131 height 12
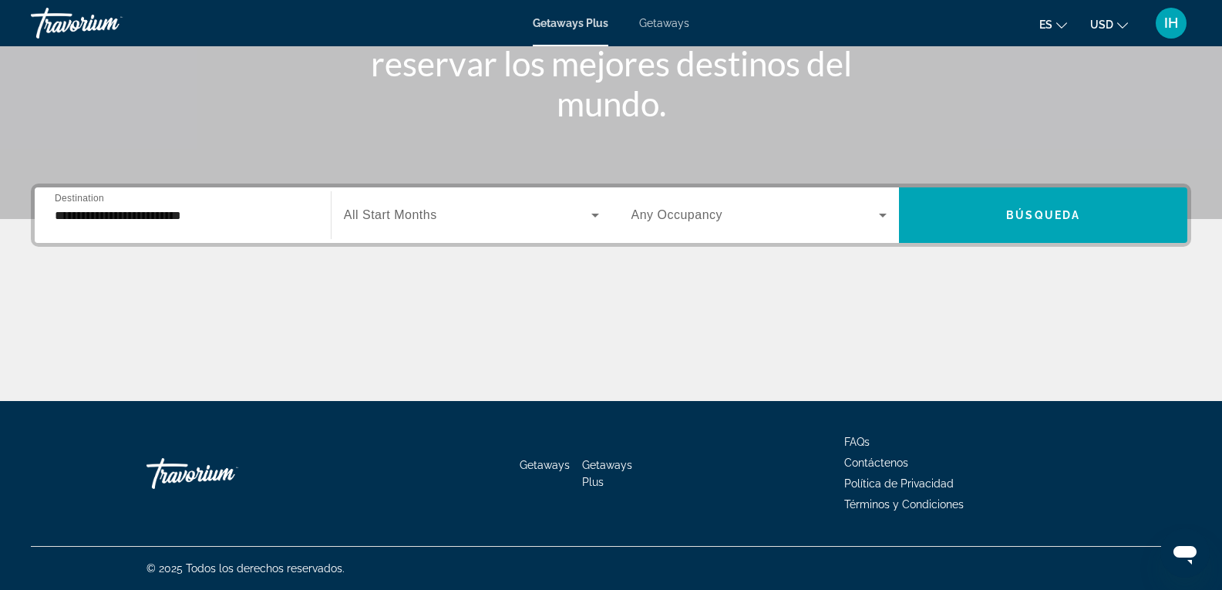
click at [221, 231] on div "**********" at bounding box center [183, 216] width 256 height 44
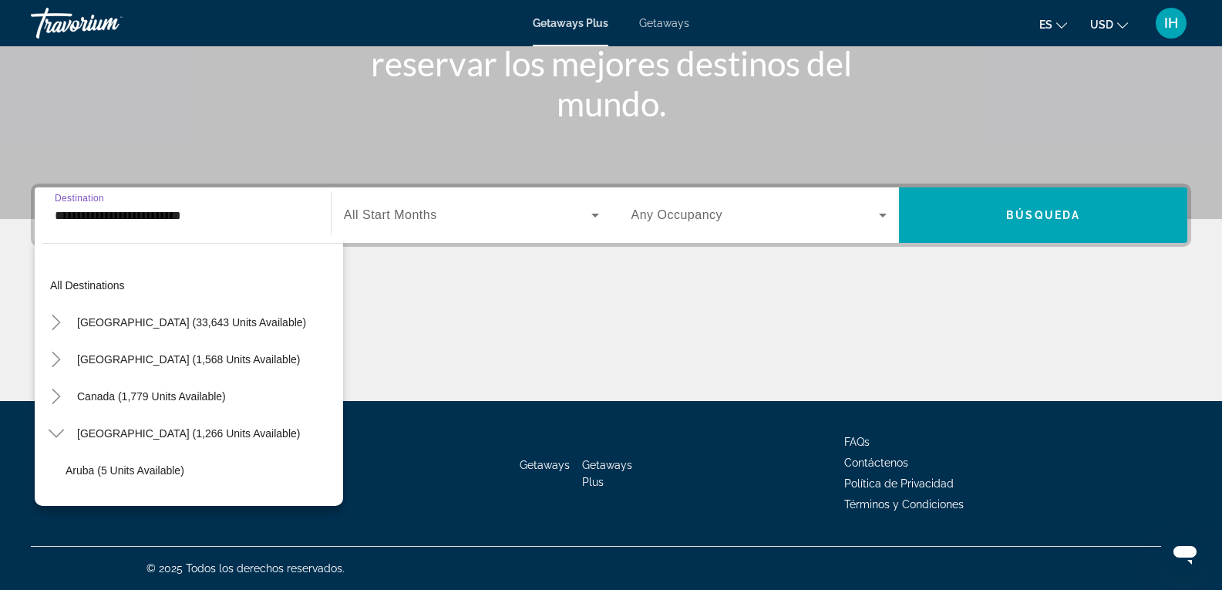
scroll to position [2201, 0]
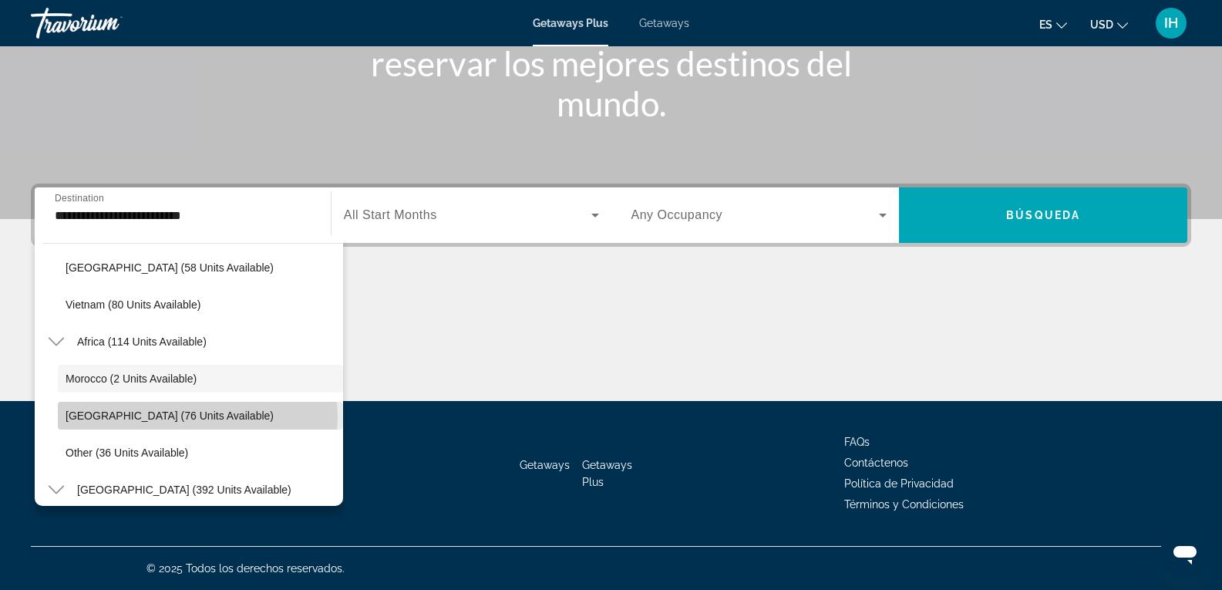
click at [197, 416] on span "[GEOGRAPHIC_DATA] (76 units available)" at bounding box center [170, 415] width 208 height 12
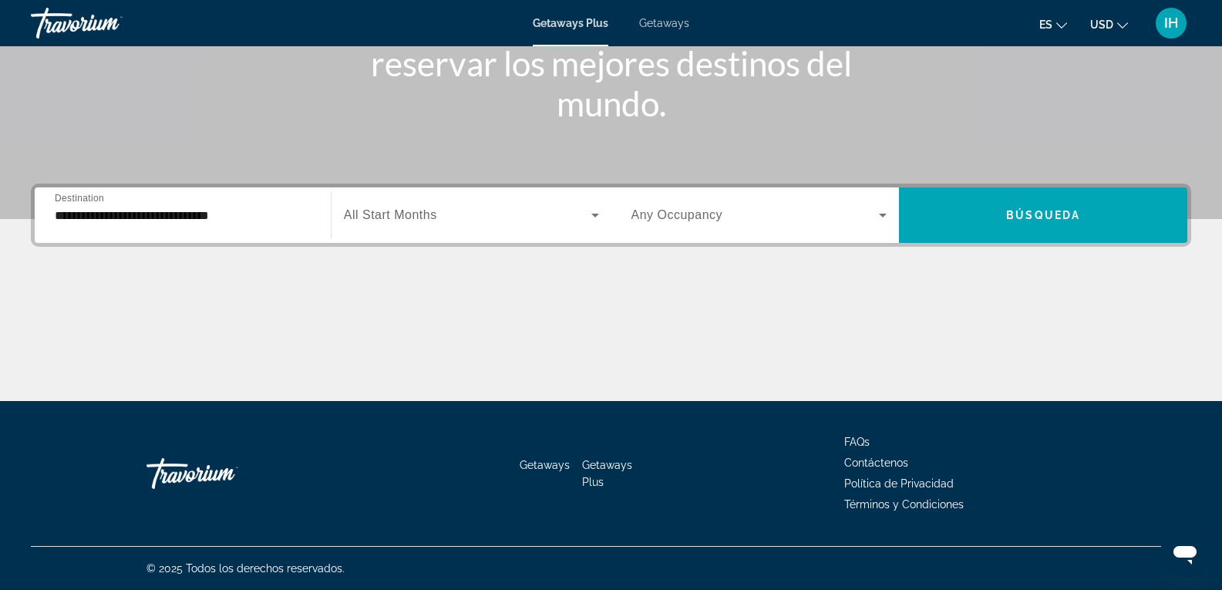
click at [226, 225] on div "**********" at bounding box center [183, 216] width 256 height 44
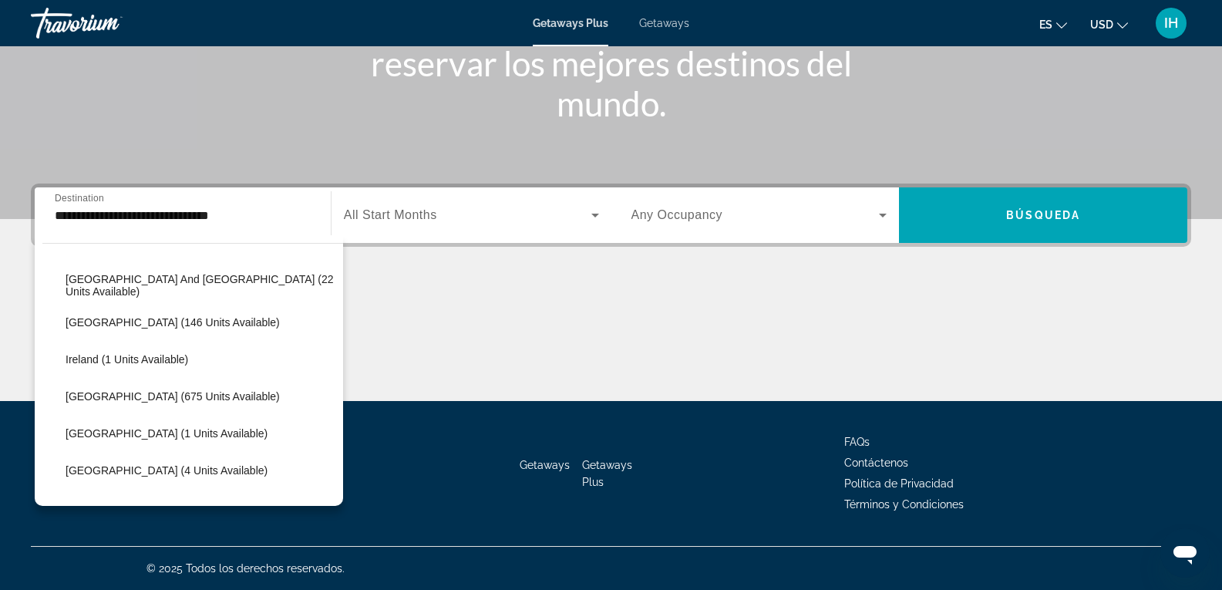
scroll to position [787, 0]
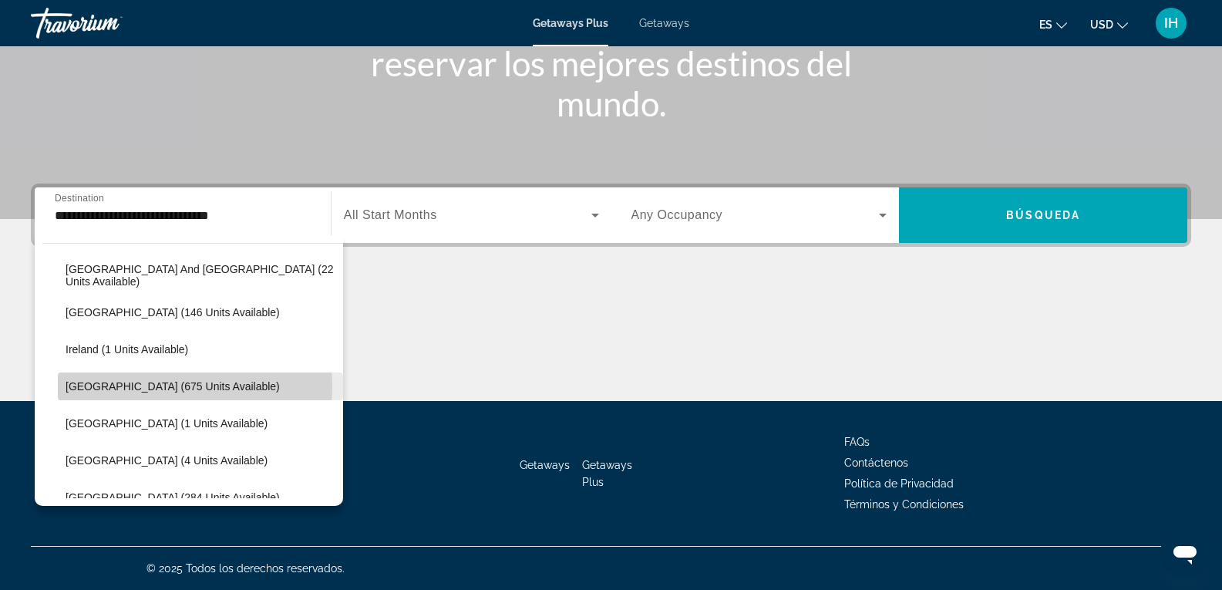
click at [175, 386] on span "[GEOGRAPHIC_DATA] (675 units available)" at bounding box center [173, 386] width 214 height 12
type input "**********"
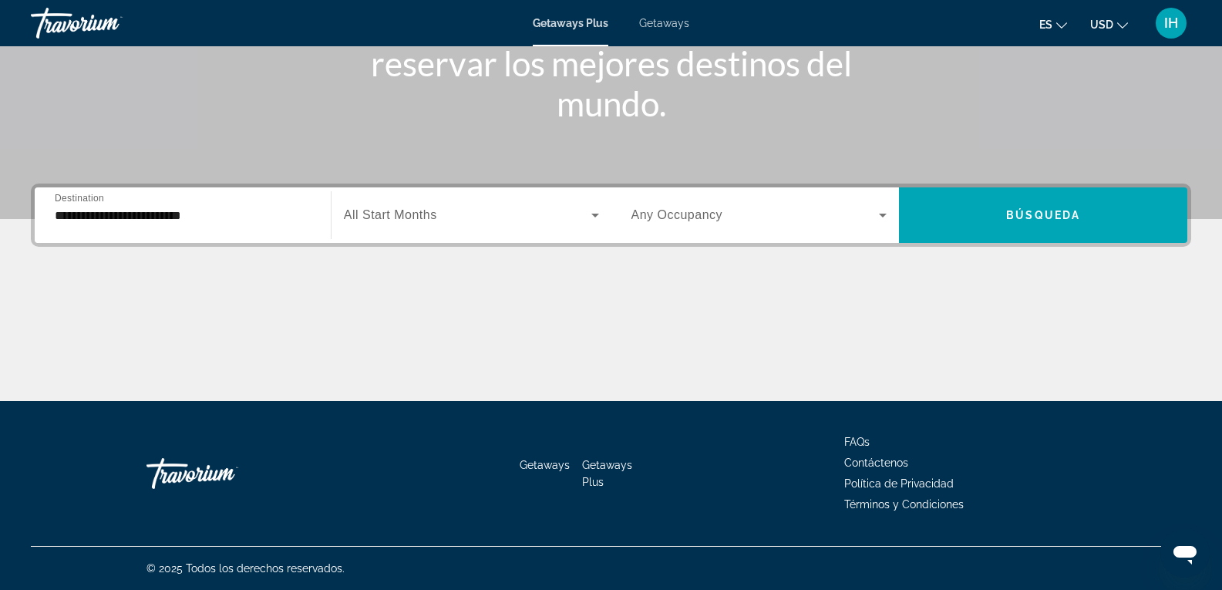
click at [175, 386] on div "Main content" at bounding box center [611, 343] width 1160 height 116
click at [179, 218] on input "**********" at bounding box center [183, 216] width 256 height 19
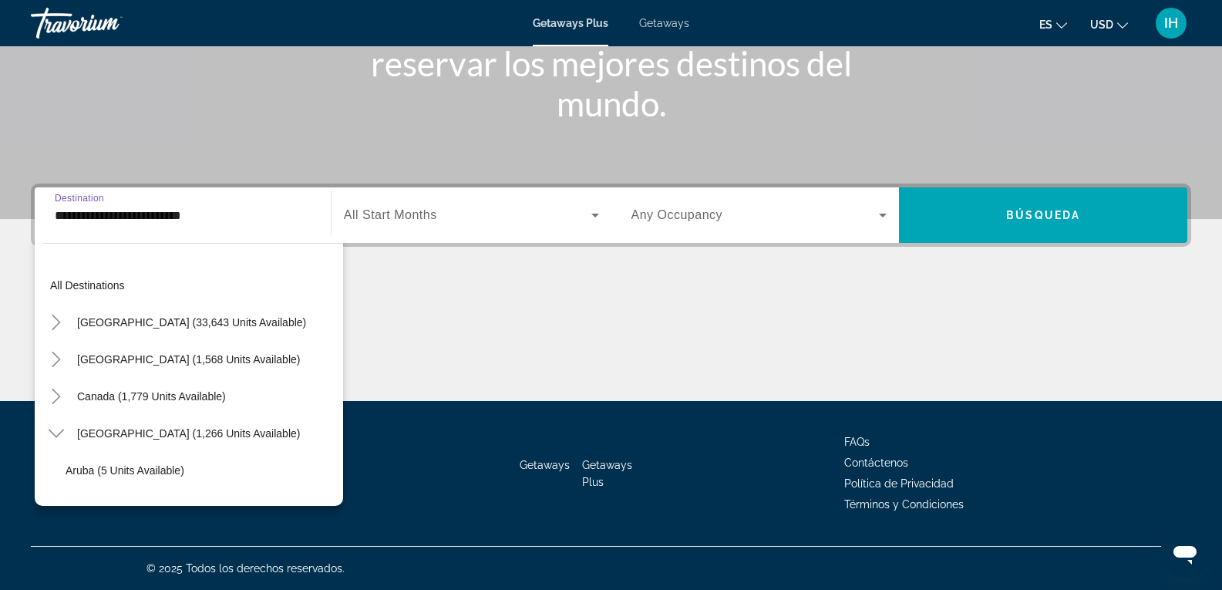
scroll to position [795, 0]
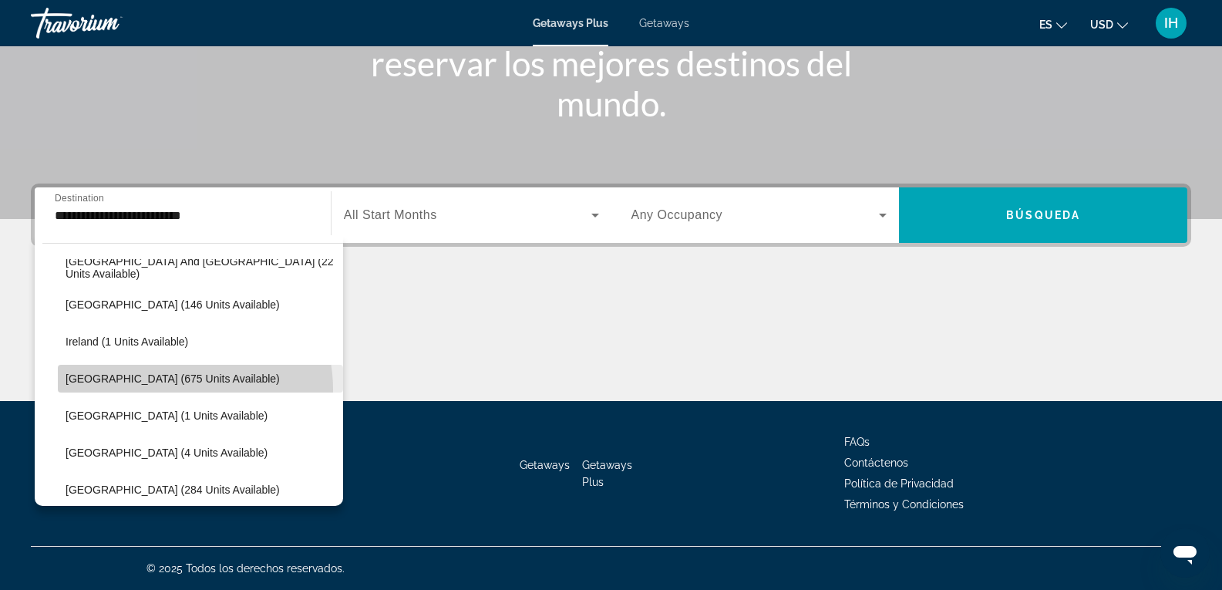
click at [173, 389] on span "Search widget" at bounding box center [200, 378] width 285 height 37
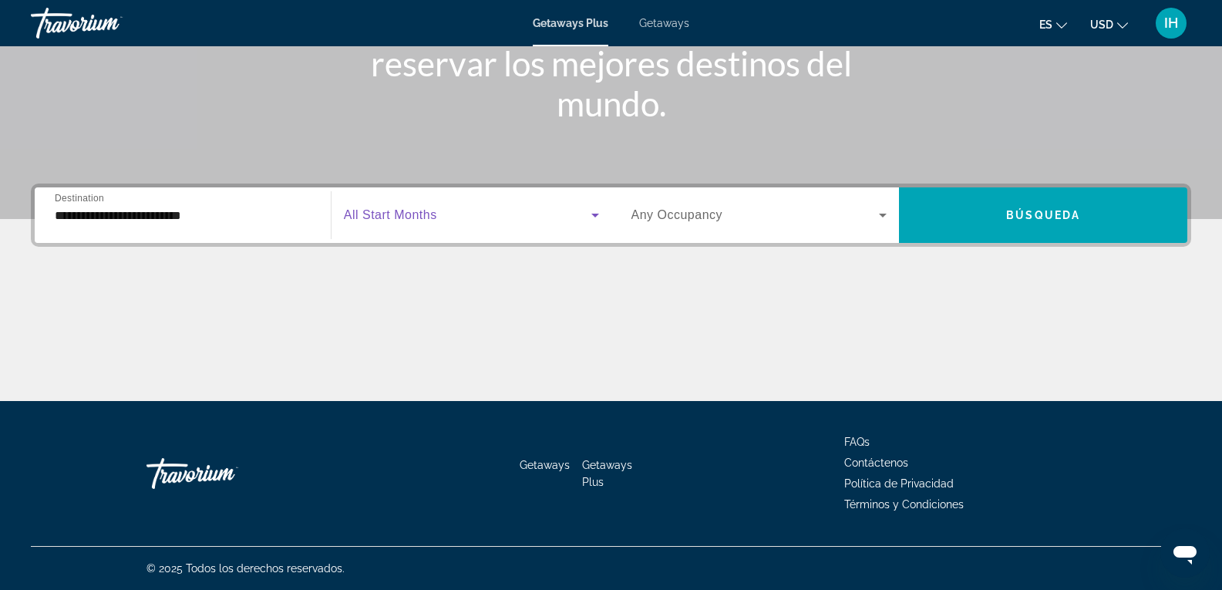
click at [588, 220] on icon "Search widget" at bounding box center [595, 215] width 19 height 19
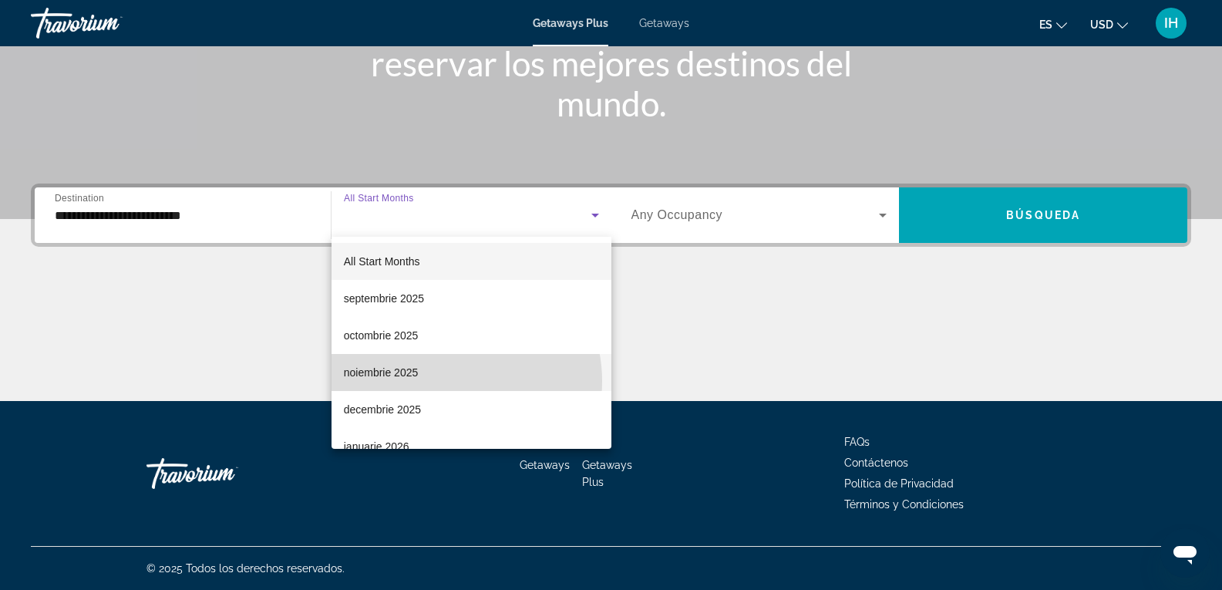
click at [453, 381] on mat-option "noiembrie 2025" at bounding box center [472, 372] width 280 height 37
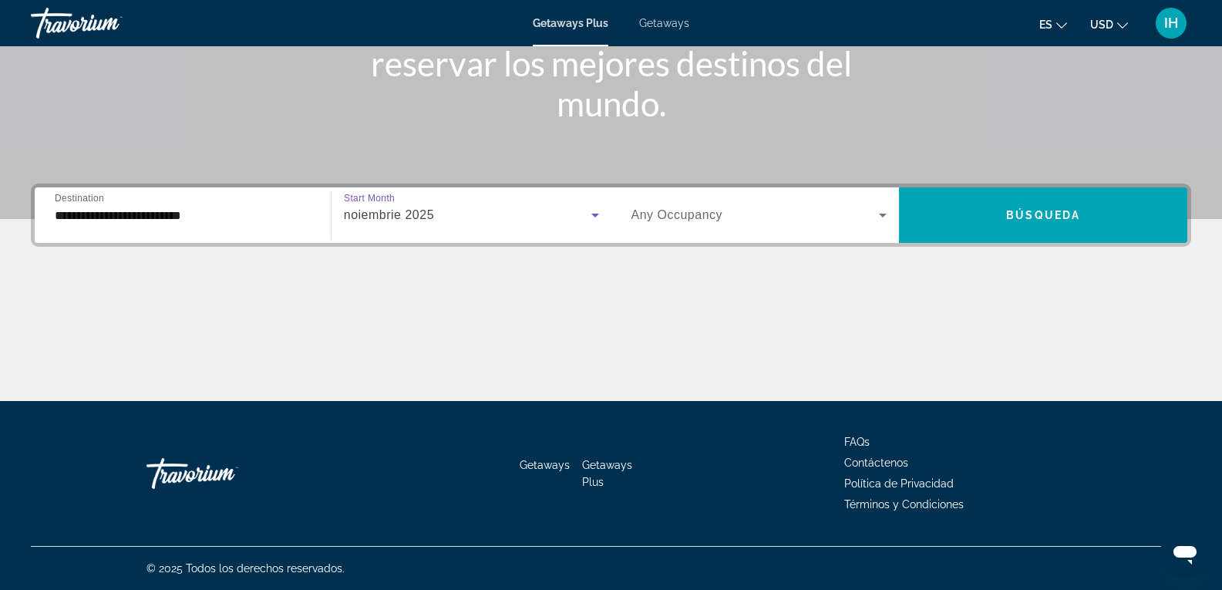
click at [843, 214] on span "Search widget" at bounding box center [755, 215] width 248 height 19
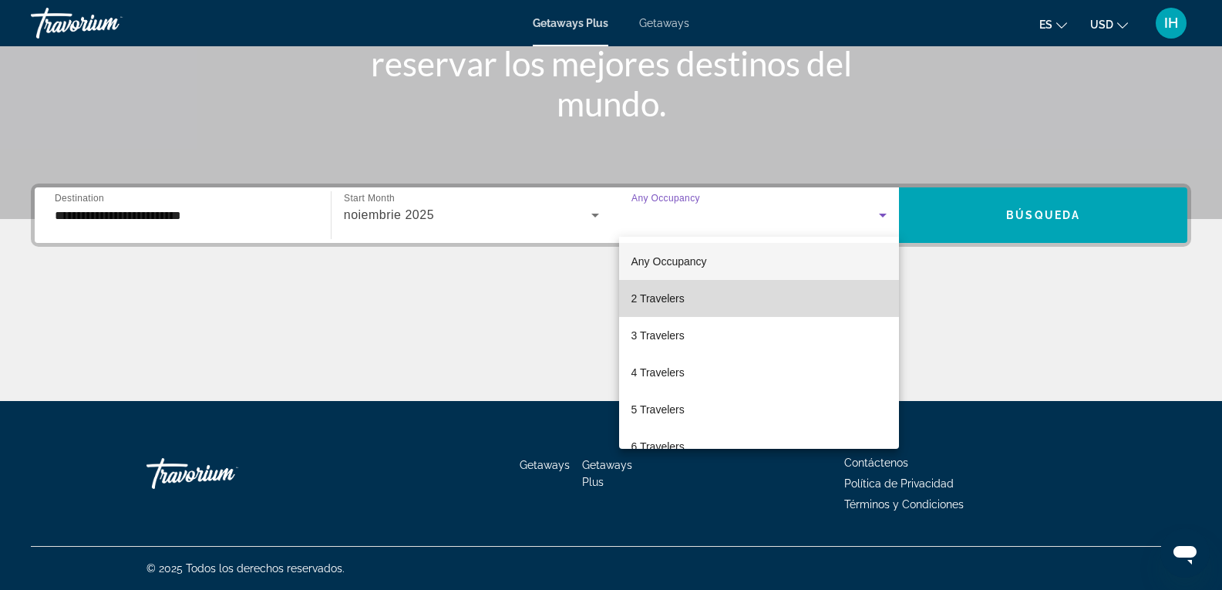
click at [769, 295] on mat-option "2 Travelers" at bounding box center [759, 298] width 281 height 37
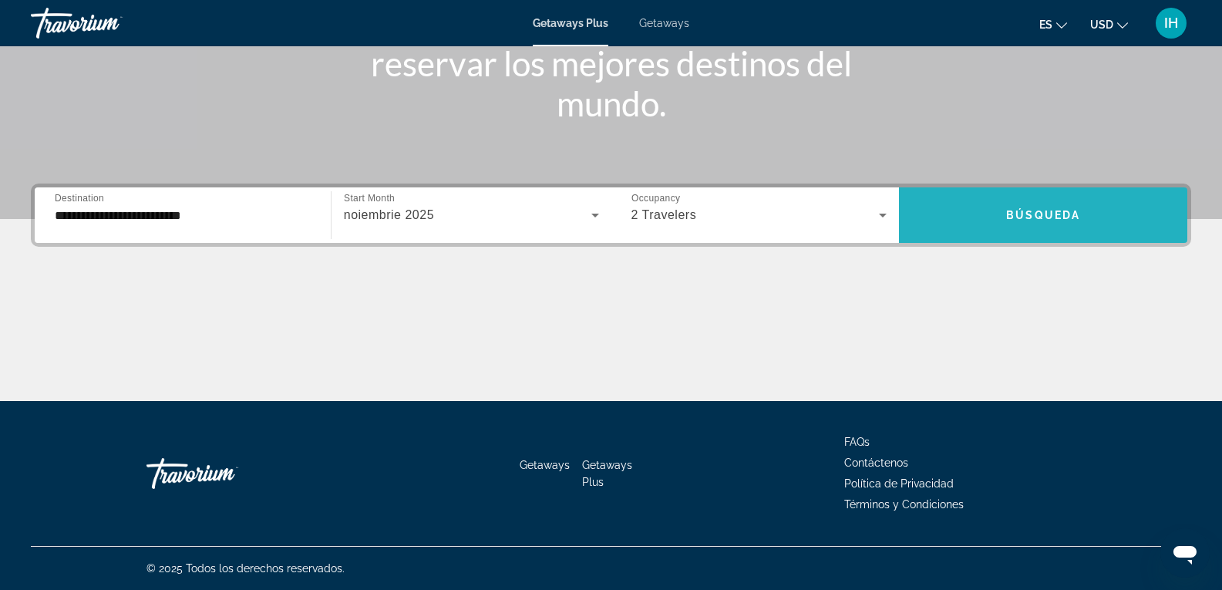
click at [1044, 206] on span "Search widget" at bounding box center [1043, 215] width 288 height 37
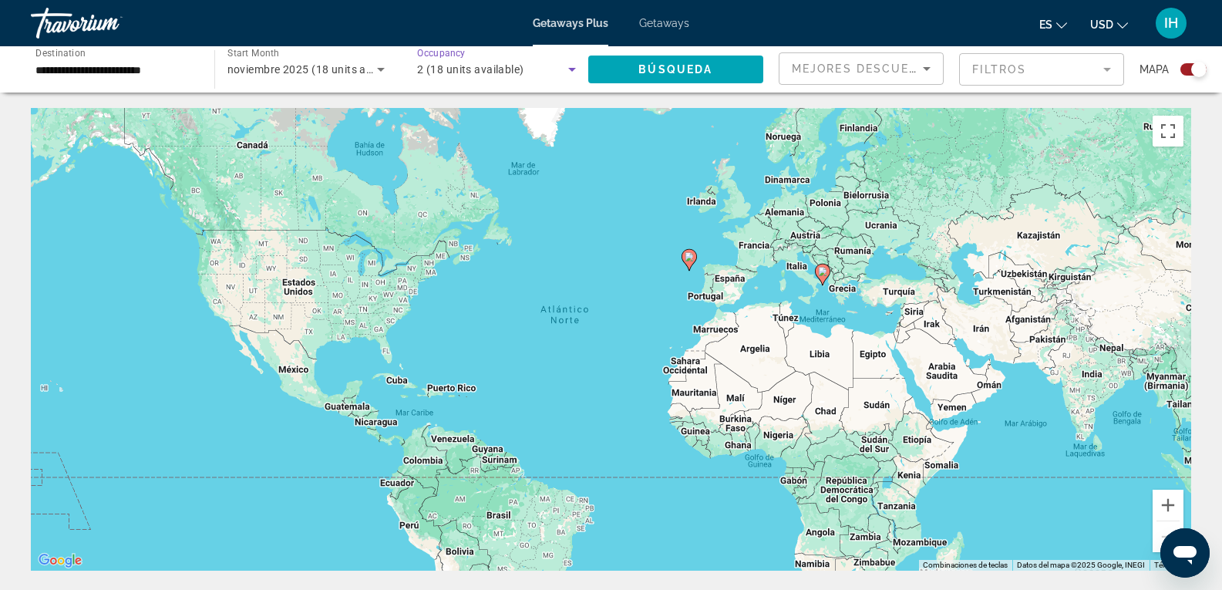
click at [557, 64] on div "2 (18 units available)" at bounding box center [492, 69] width 151 height 19
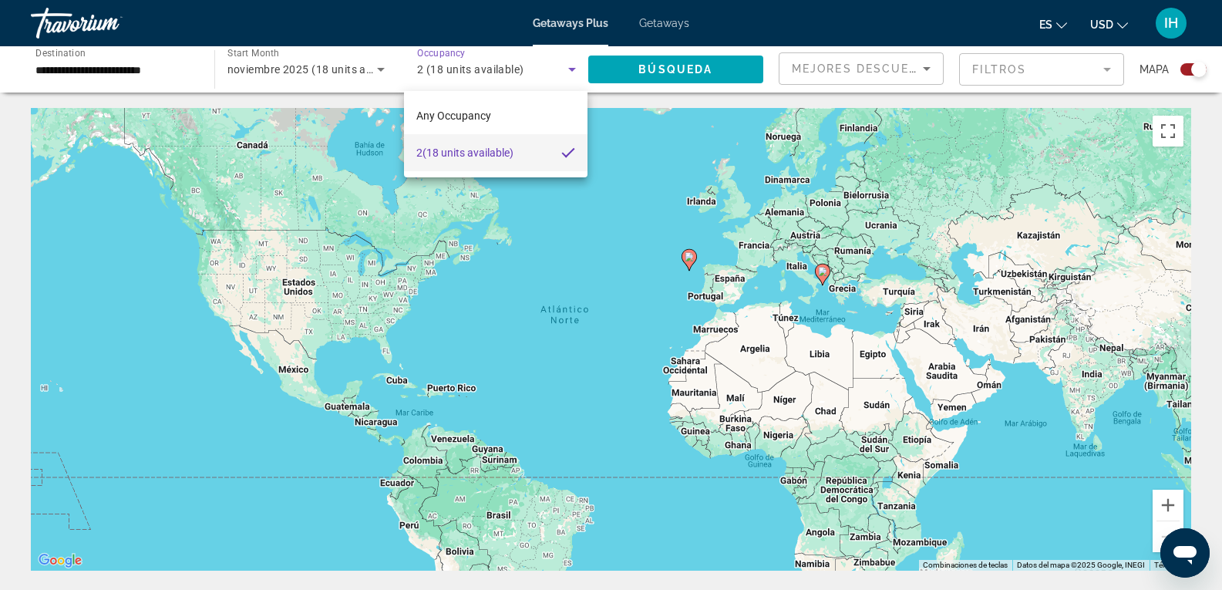
click at [327, 12] on div at bounding box center [611, 295] width 1222 height 590
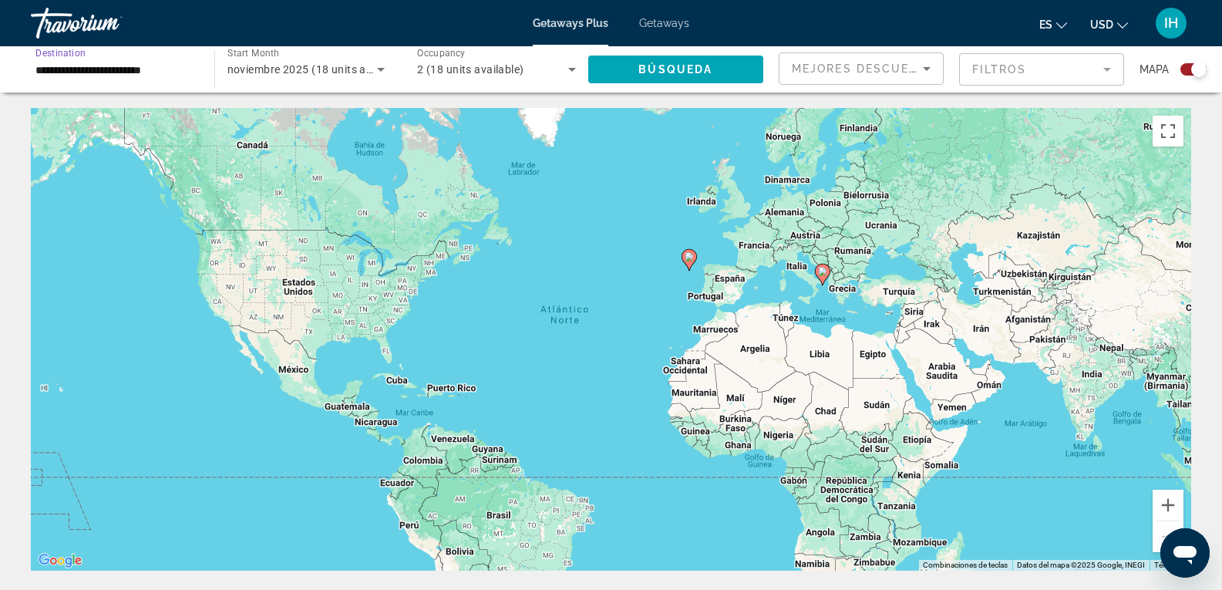
click at [154, 77] on input "**********" at bounding box center [114, 70] width 159 height 19
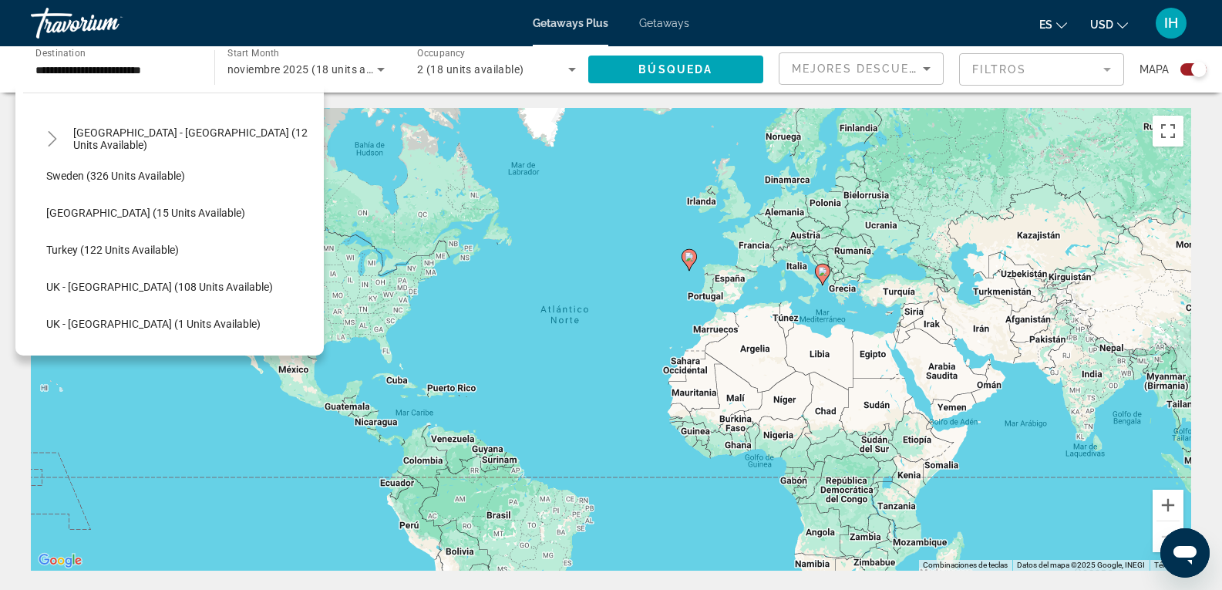
scroll to position [772, 0]
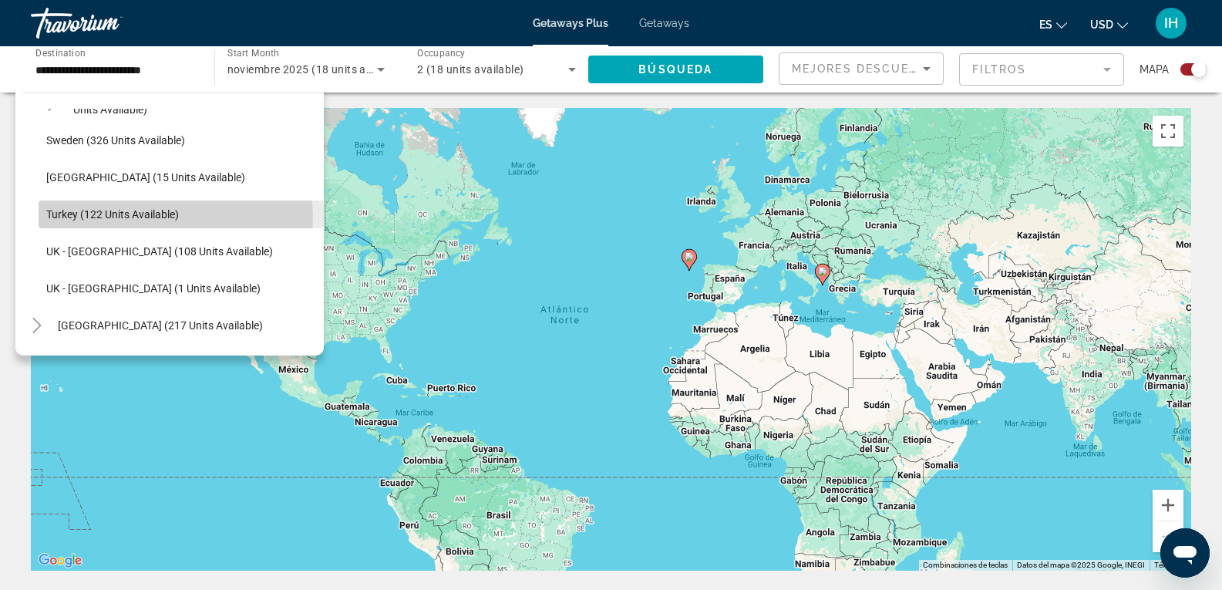
click at [171, 217] on span "Turkey (122 units available)" at bounding box center [112, 214] width 133 height 12
type input "**********"
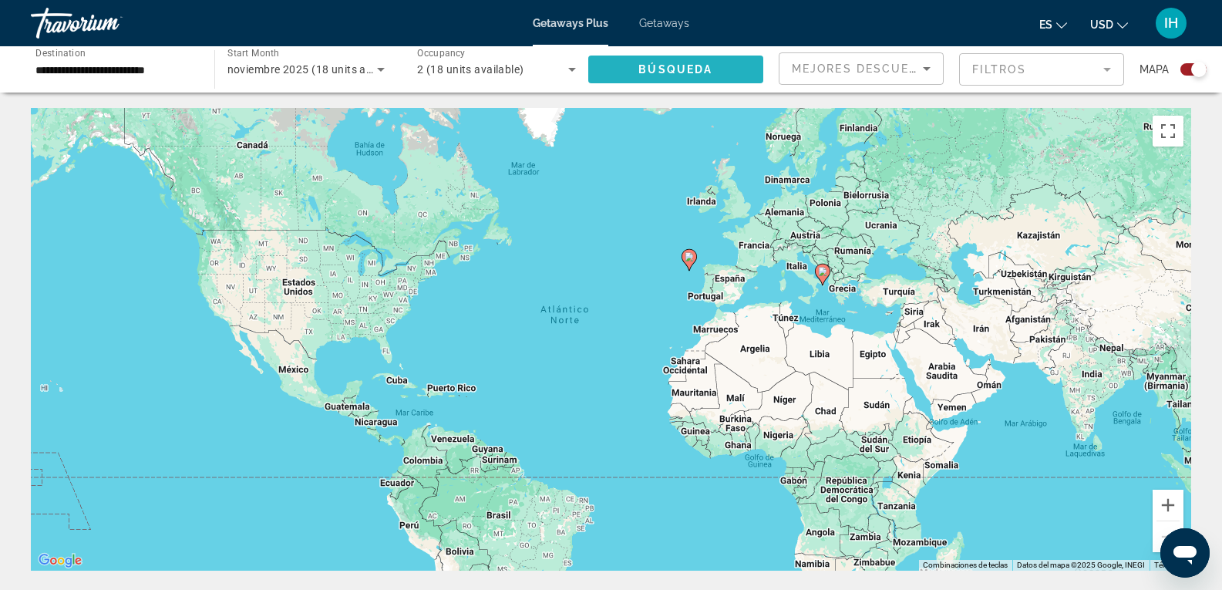
click at [675, 76] on span "Search widget" at bounding box center [676, 69] width 176 height 37
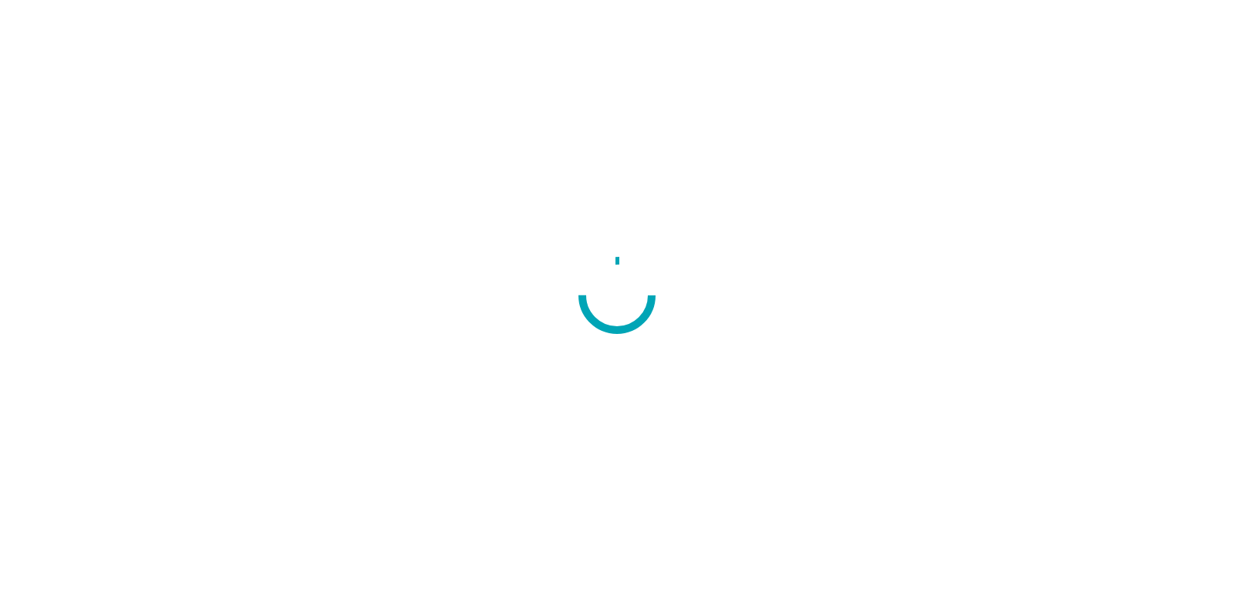
click at [283, 254] on div at bounding box center [617, 295] width 1234 height 590
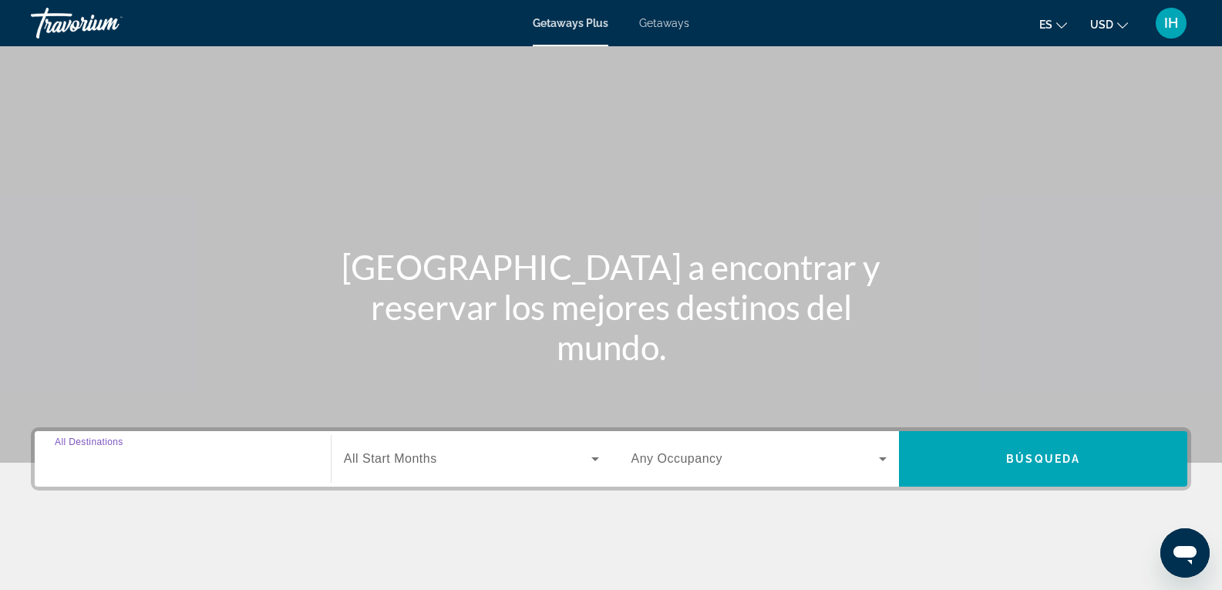
click at [159, 464] on input "Destination All Destinations" at bounding box center [183, 459] width 256 height 19
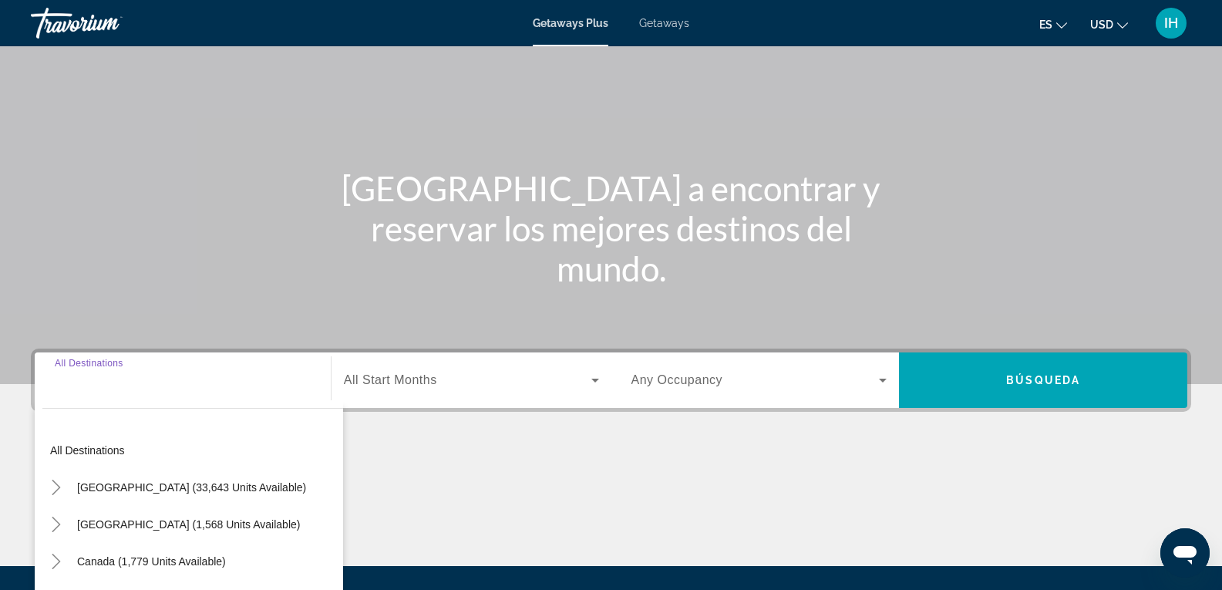
scroll to position [244, 0]
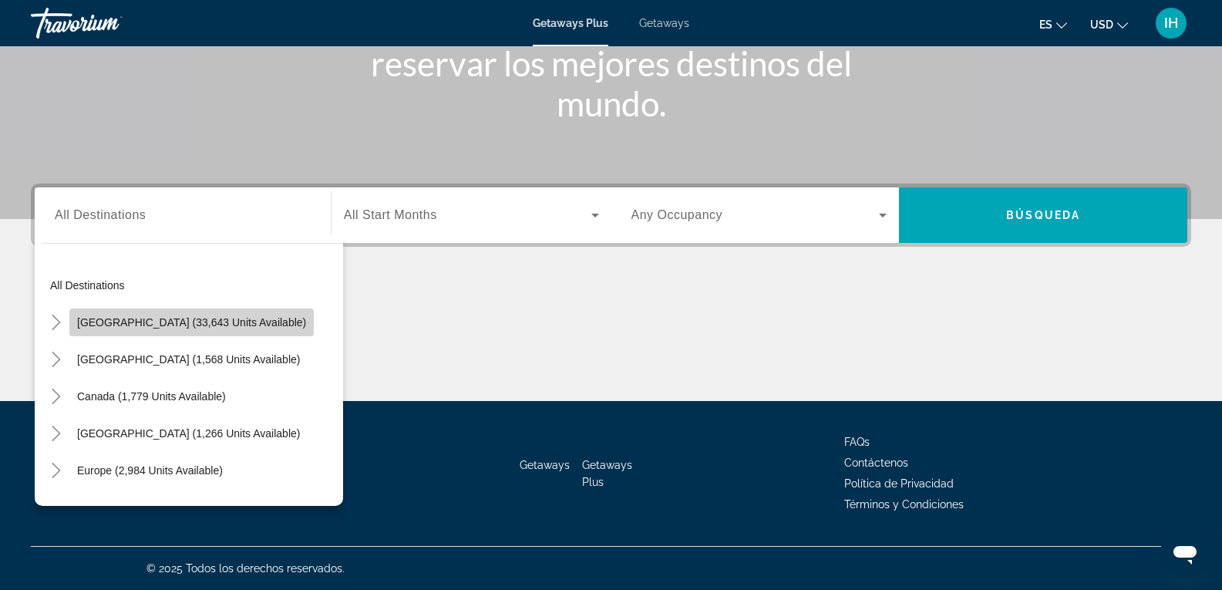
click at [250, 328] on span "Search widget" at bounding box center [191, 322] width 244 height 37
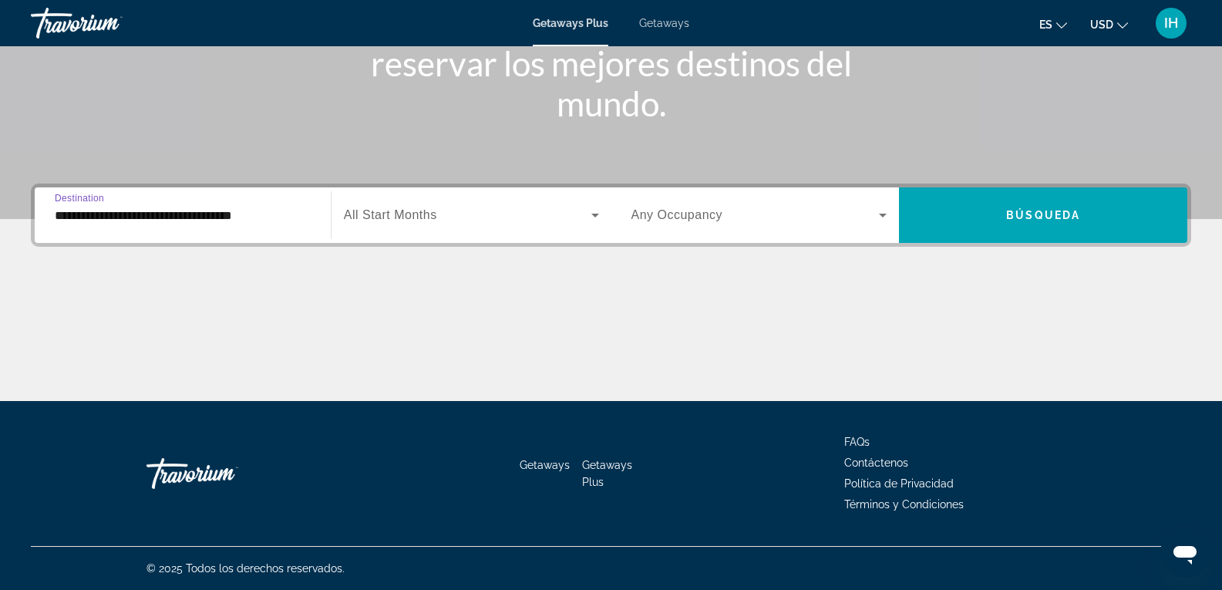
click at [246, 211] on input "**********" at bounding box center [183, 216] width 256 height 19
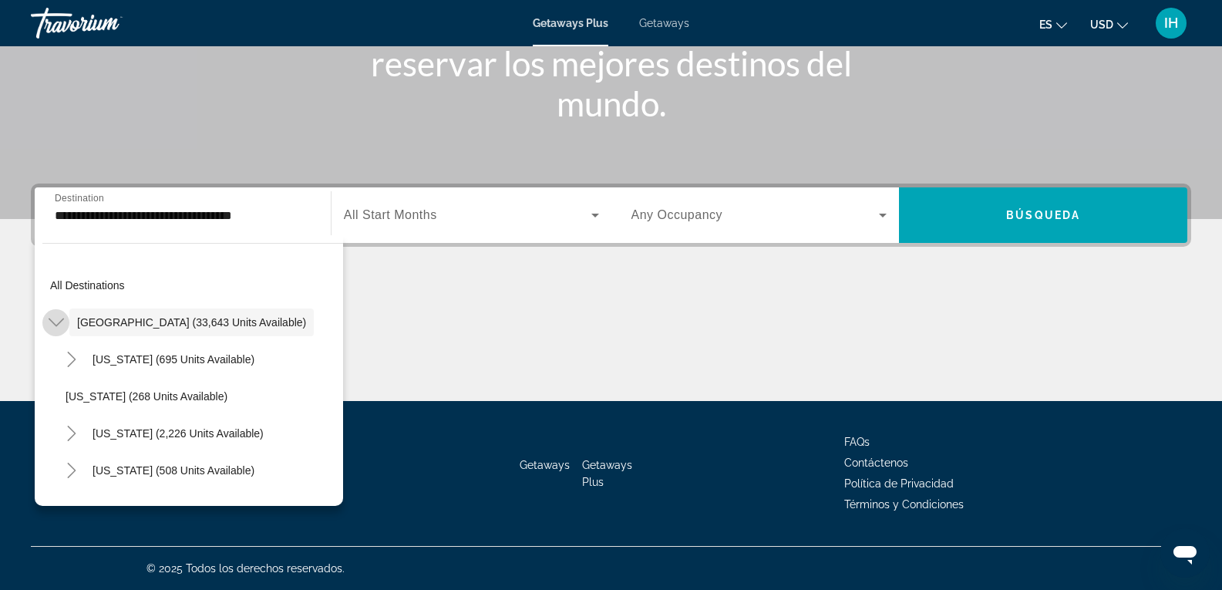
click at [53, 317] on icon "Toggle United States (33,643 units available)" at bounding box center [56, 322] width 15 height 15
click at [60, 368] on mat-icon "Toggle Mexico (1,568 units available)" at bounding box center [55, 359] width 27 height 27
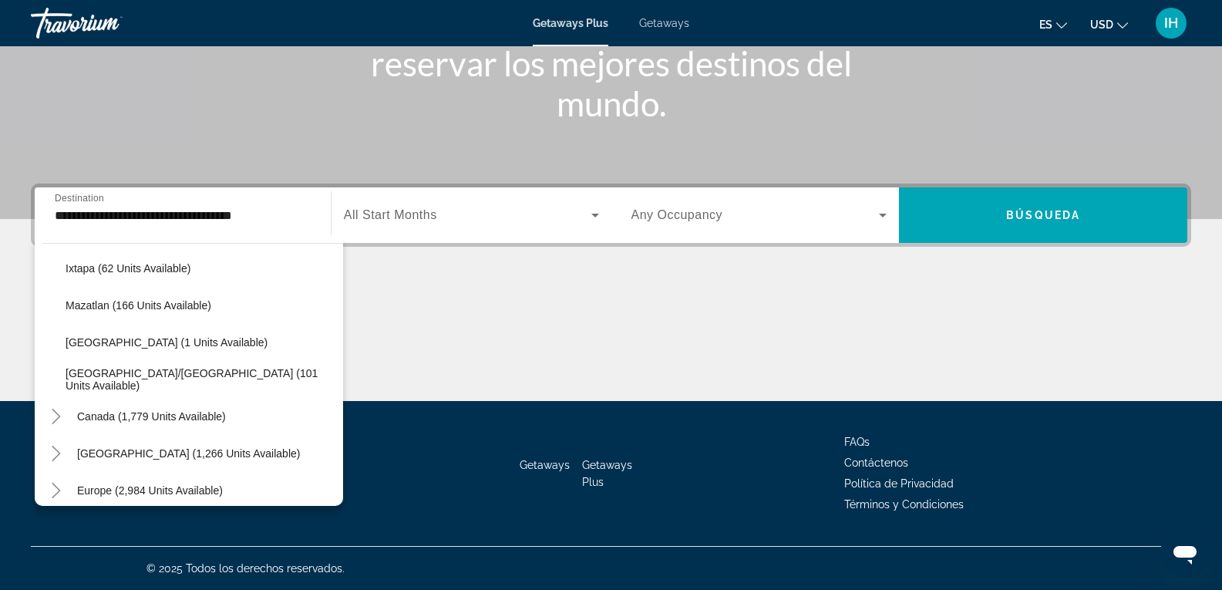
scroll to position [316, 0]
click at [59, 419] on icon "Toggle Canada (1,779 units available)" at bounding box center [56, 413] width 15 height 15
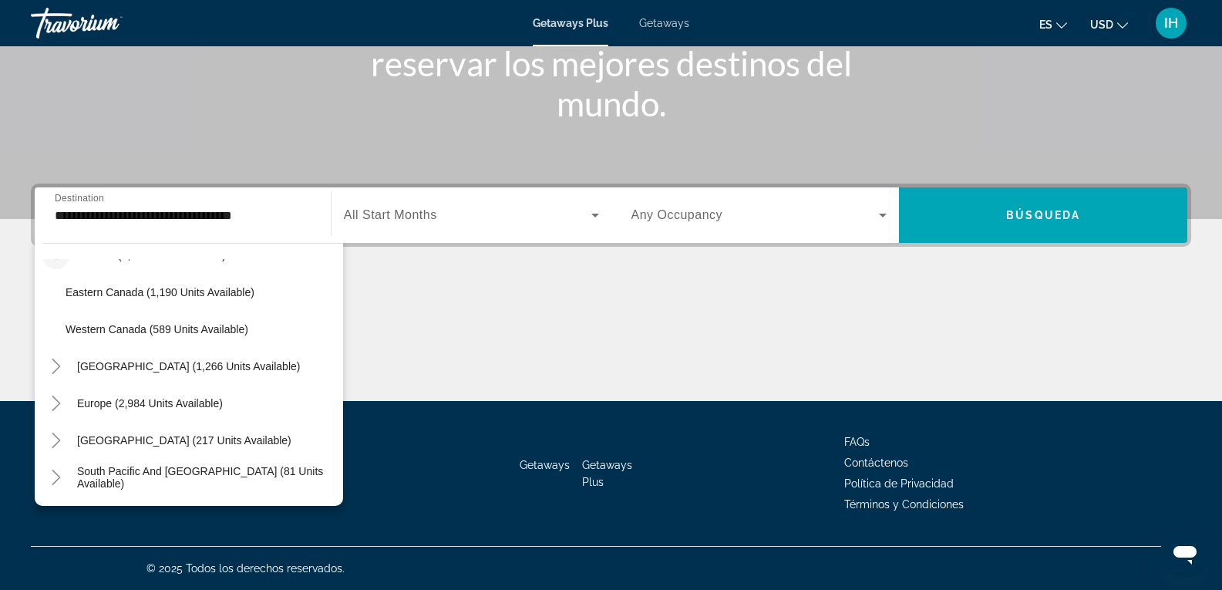
scroll to position [493, 0]
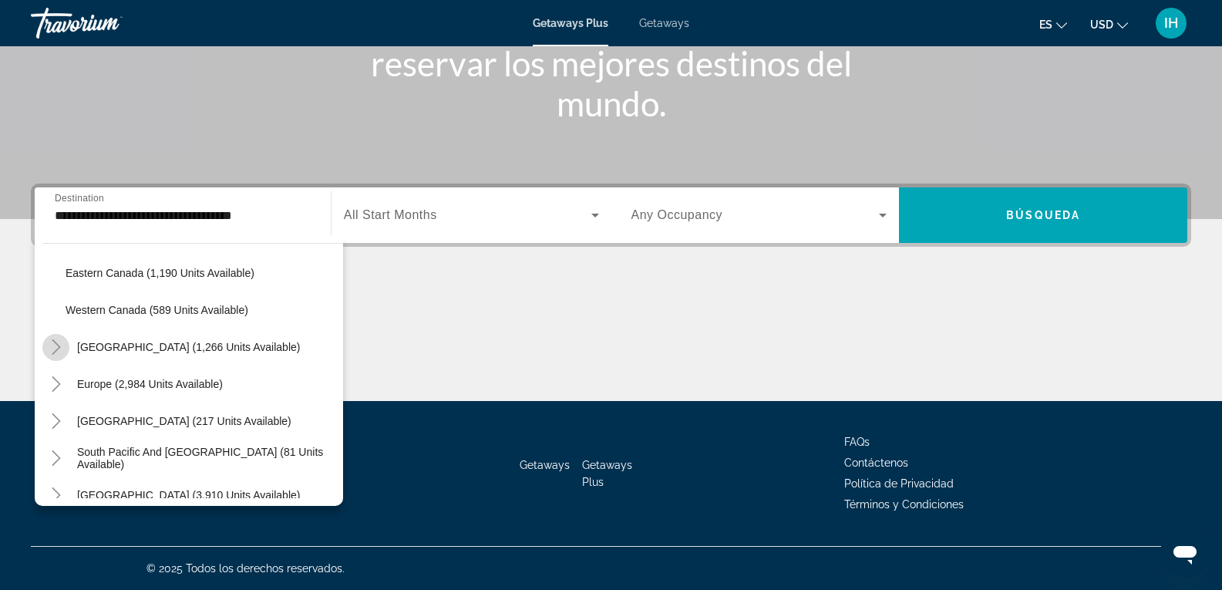
click at [57, 349] on icon "Toggle Caribbean & Atlantic Islands (1,266 units available)" at bounding box center [56, 346] width 8 height 15
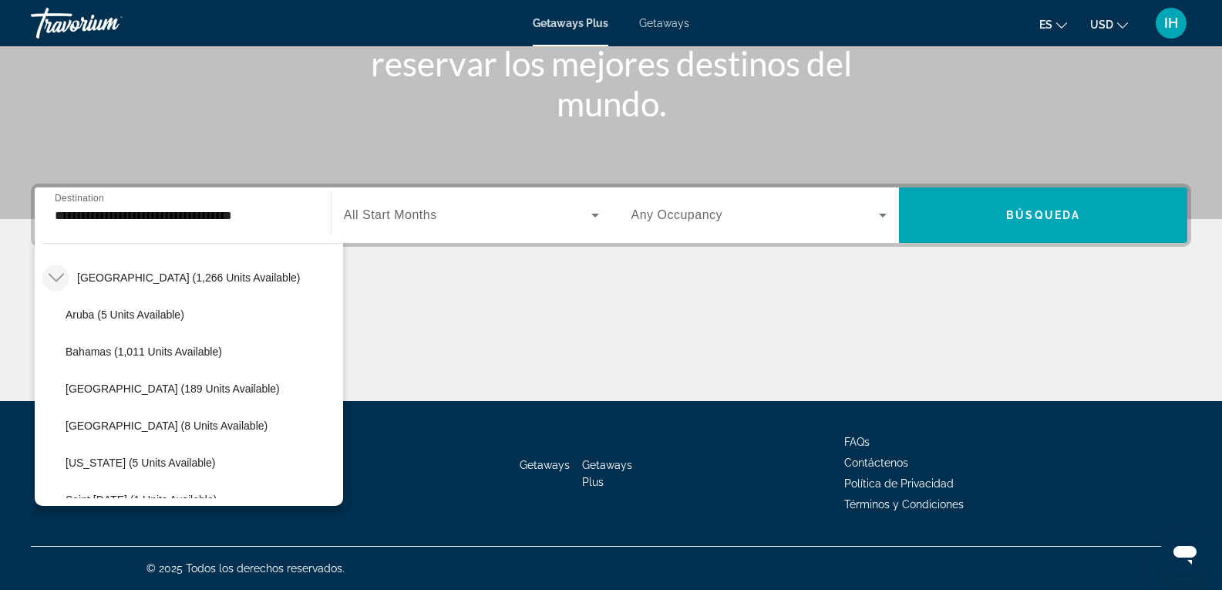
click at [336, 395] on div "All destinations [GEOGRAPHIC_DATA] (33,643 units available) [GEOGRAPHIC_DATA] (…" at bounding box center [192, 378] width 301 height 239
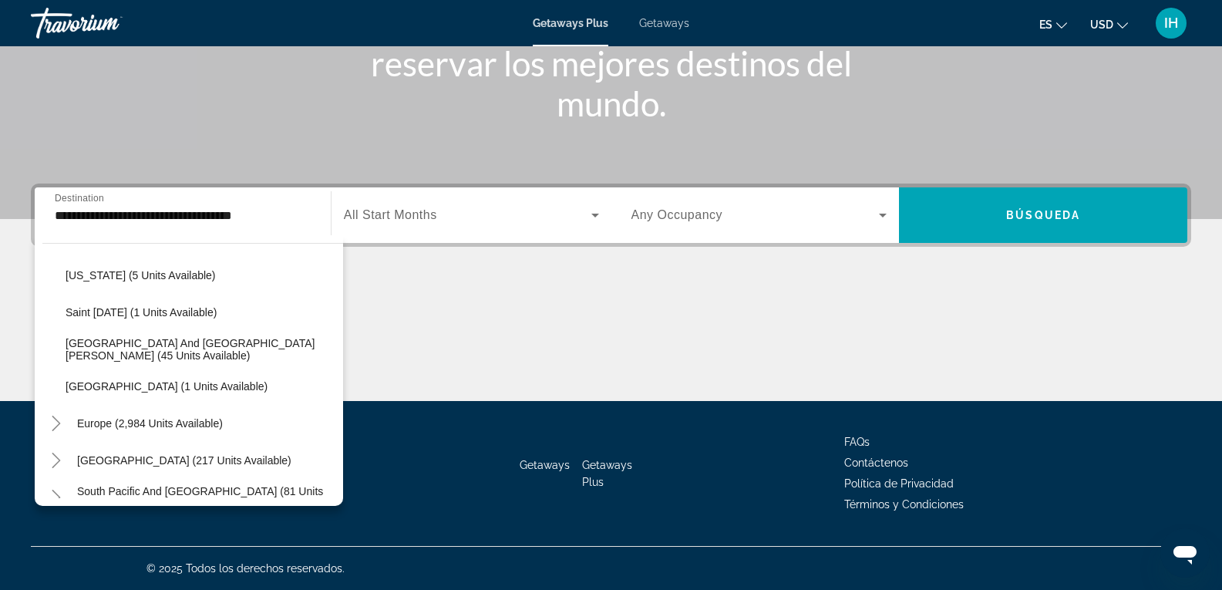
scroll to position [755, 0]
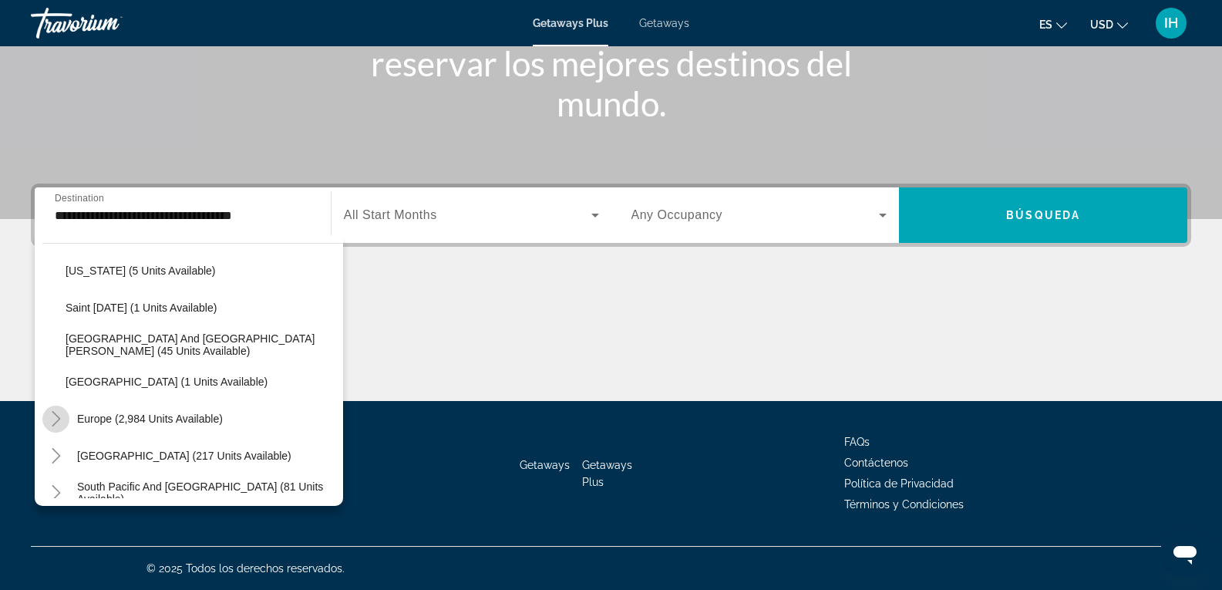
click at [56, 426] on mat-icon "Toggle Europe (2,984 units available)" at bounding box center [55, 419] width 27 height 27
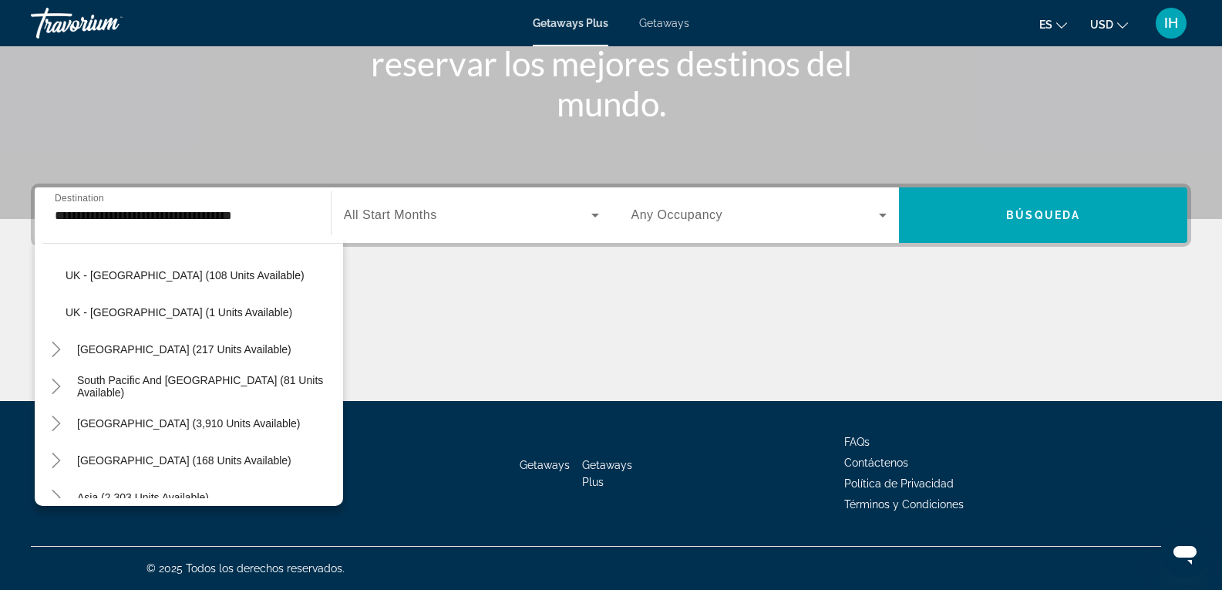
scroll to position [1608, 0]
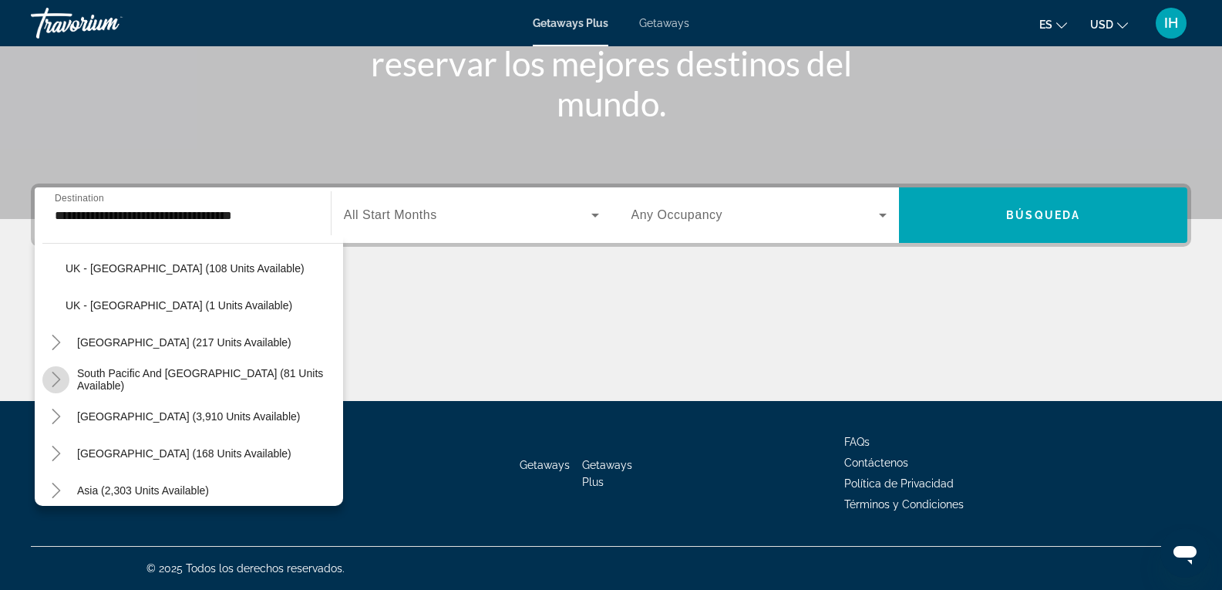
click at [56, 376] on icon "Toggle South Pacific and Oceania (81 units available)" at bounding box center [56, 379] width 8 height 15
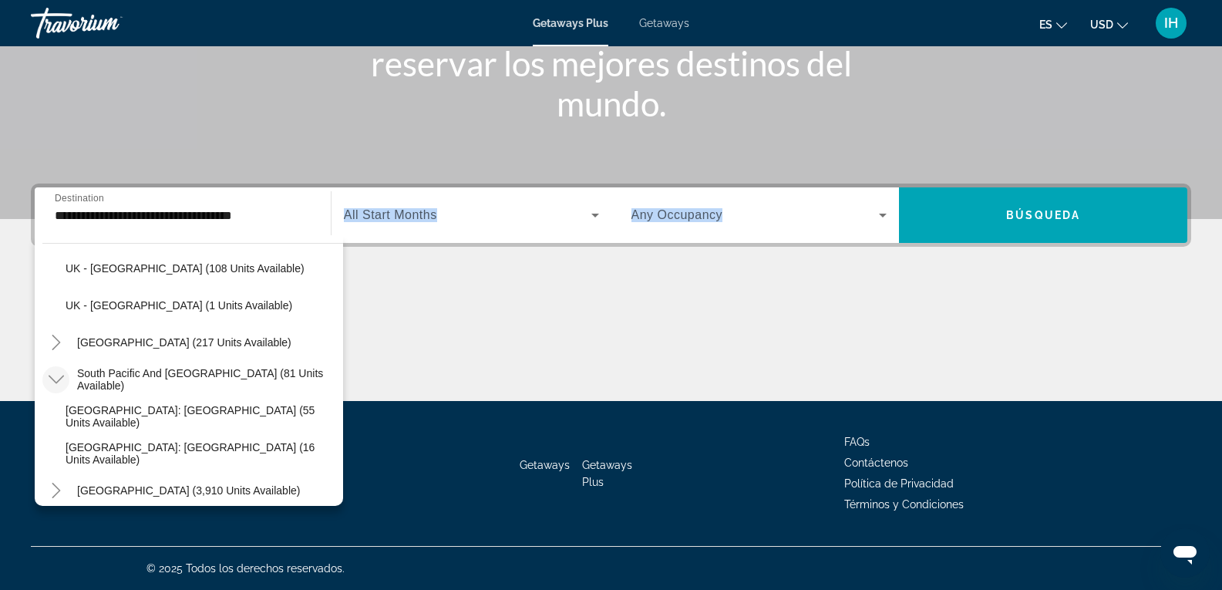
drag, startPoint x: 343, startPoint y: 447, endPoint x: 334, endPoint y: 452, distance: 10.3
click at [334, 346] on div "**********" at bounding box center [611, 51] width 1222 height 590
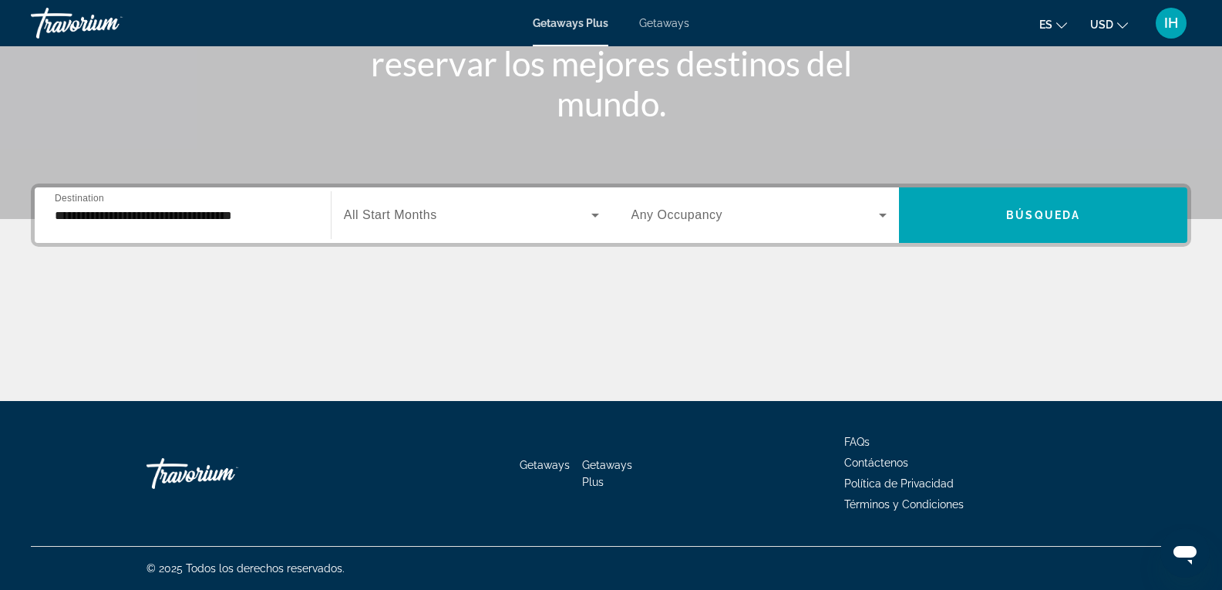
click at [270, 207] on input "**********" at bounding box center [183, 216] width 256 height 19
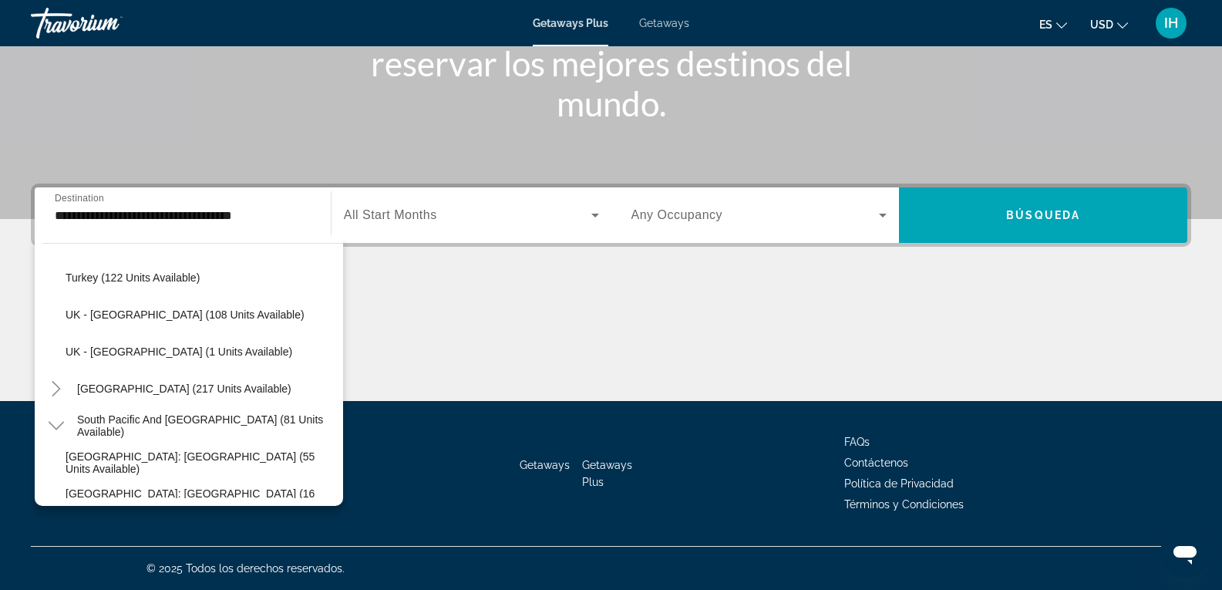
scroll to position [1569, 0]
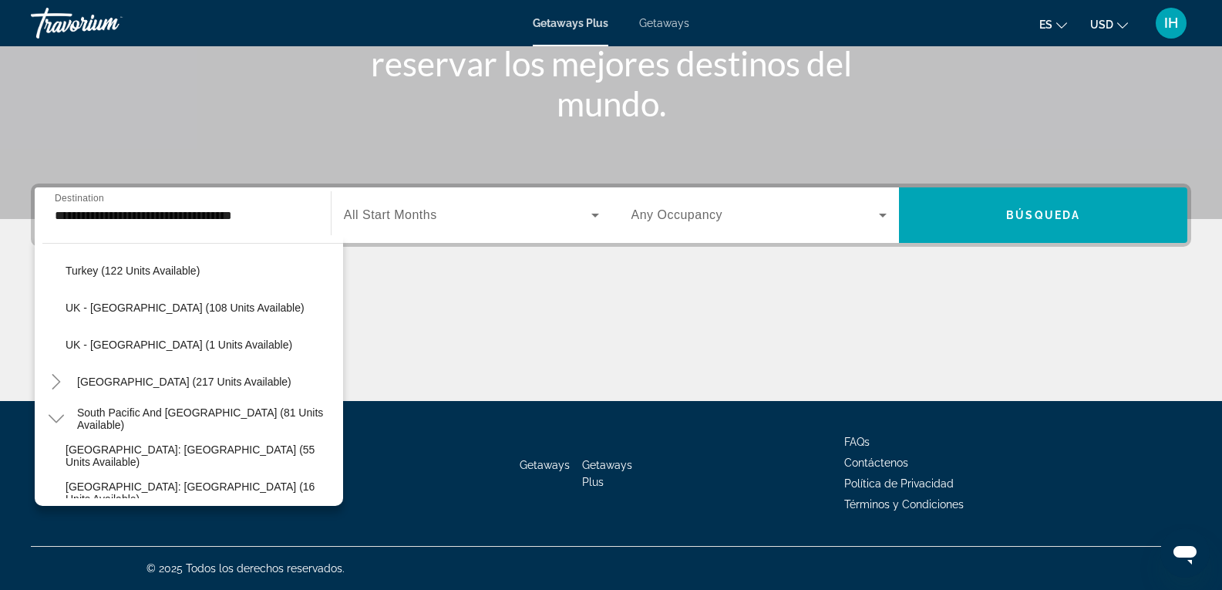
drag, startPoint x: 327, startPoint y: 446, endPoint x: 335, endPoint y: 448, distance: 7.9
click at [335, 448] on div "All destinations [GEOGRAPHIC_DATA] (33,643 units available) [GEOGRAPHIC_DATA] (…" at bounding box center [192, 378] width 301 height 239
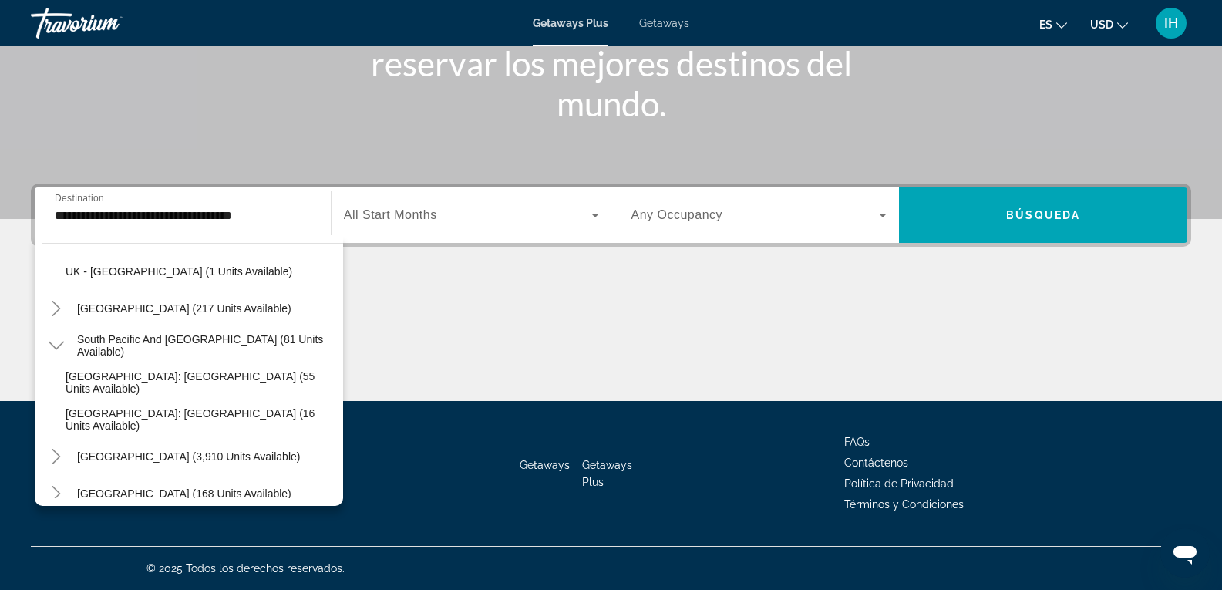
scroll to position [1657, 0]
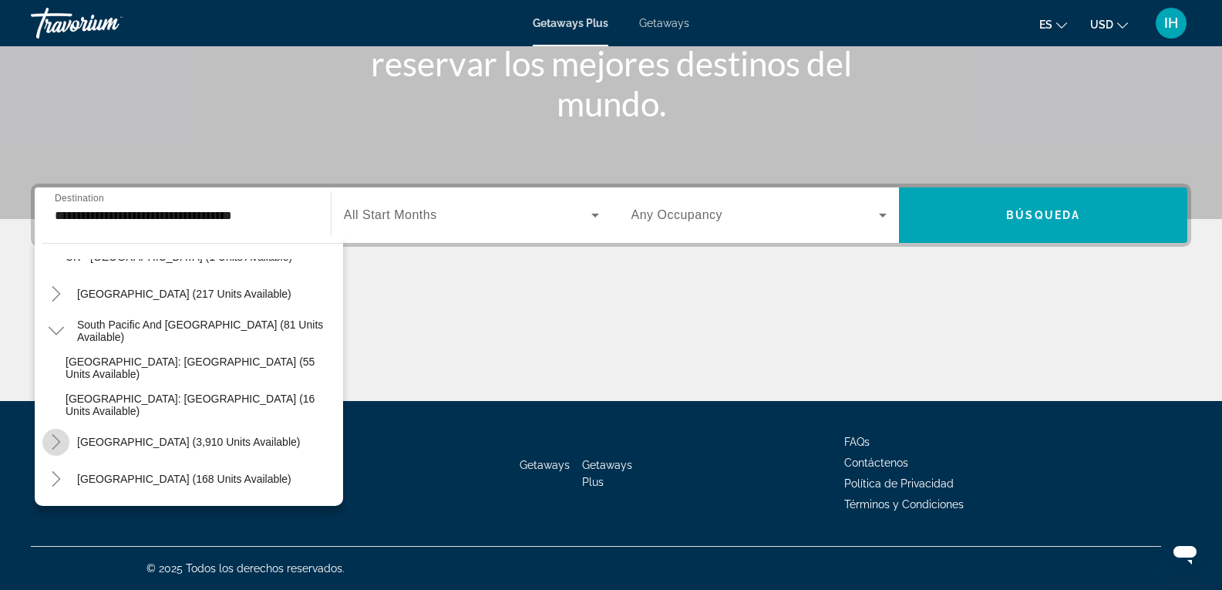
click at [56, 443] on icon "Toggle South America (3,910 units available)" at bounding box center [56, 441] width 15 height 15
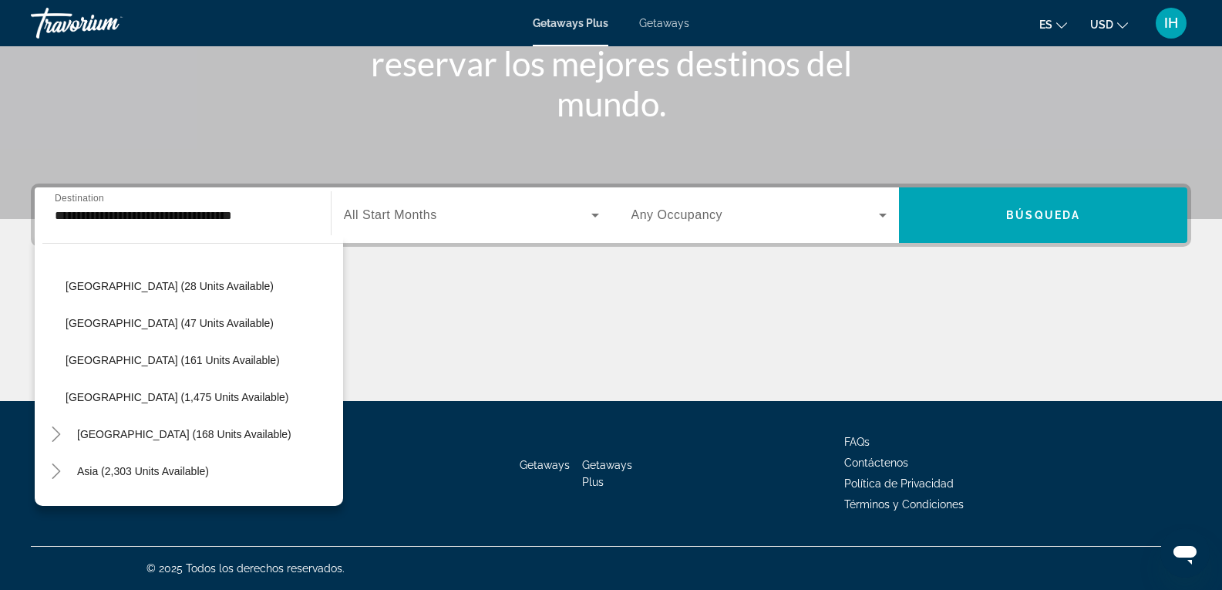
scroll to position [2015, 0]
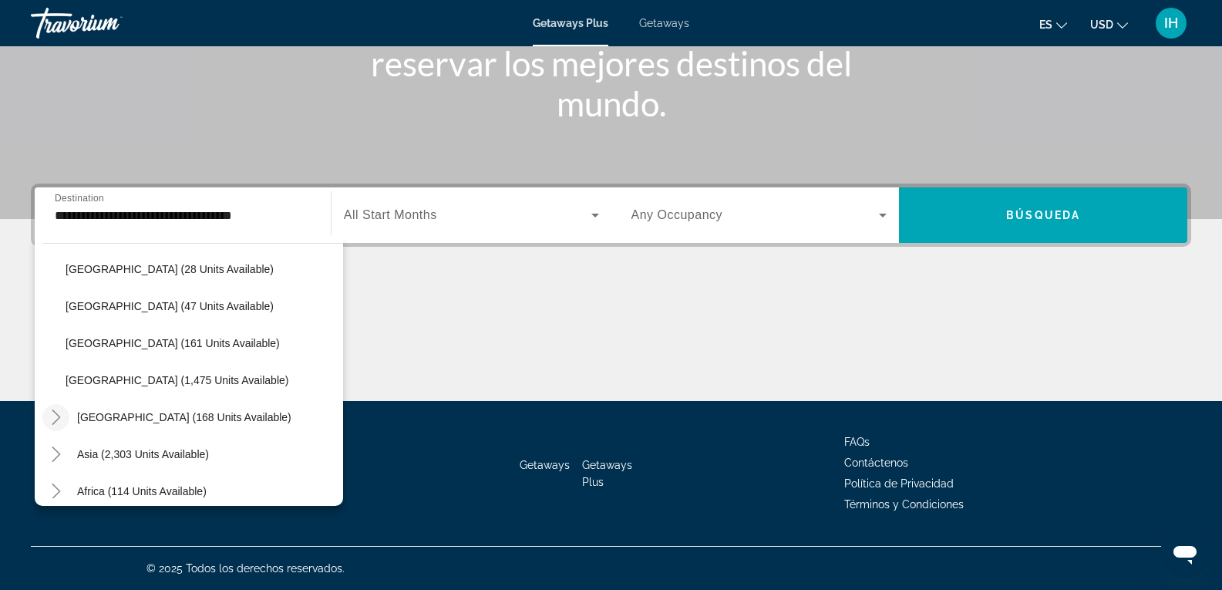
click at [56, 415] on icon "Toggle Central America (168 units available)" at bounding box center [56, 416] width 8 height 15
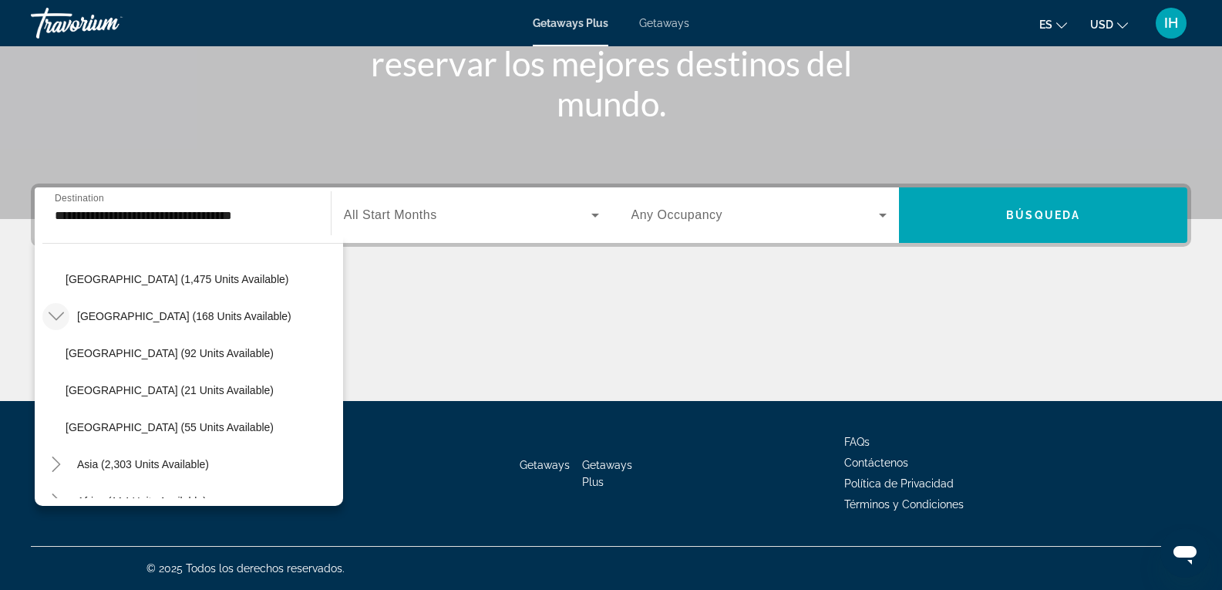
scroll to position [2174, 0]
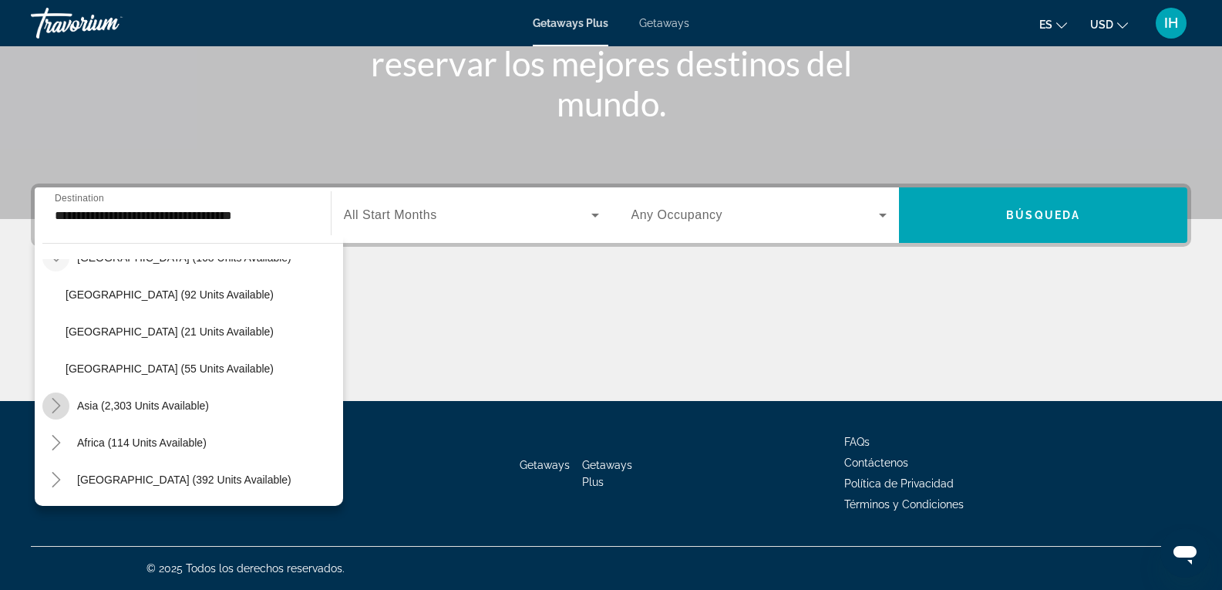
click at [54, 414] on mat-icon "Toggle Asia (2,303 units available)" at bounding box center [55, 405] width 27 height 27
click at [57, 442] on icon "Toggle Africa (114 units available)" at bounding box center [56, 442] width 15 height 15
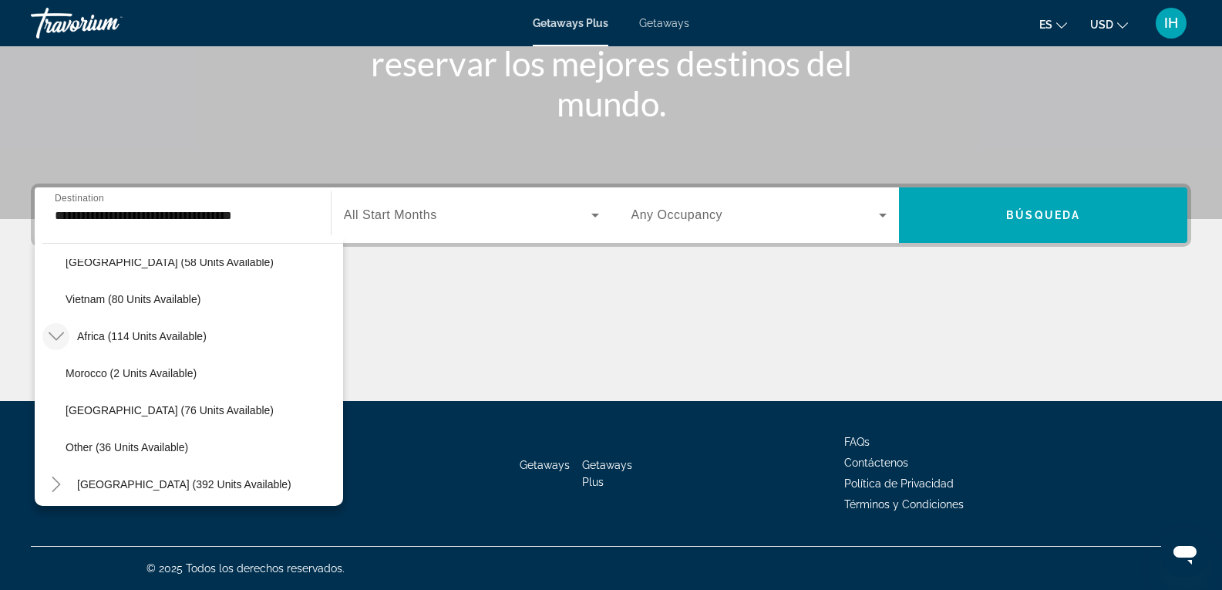
scroll to position [2692, 0]
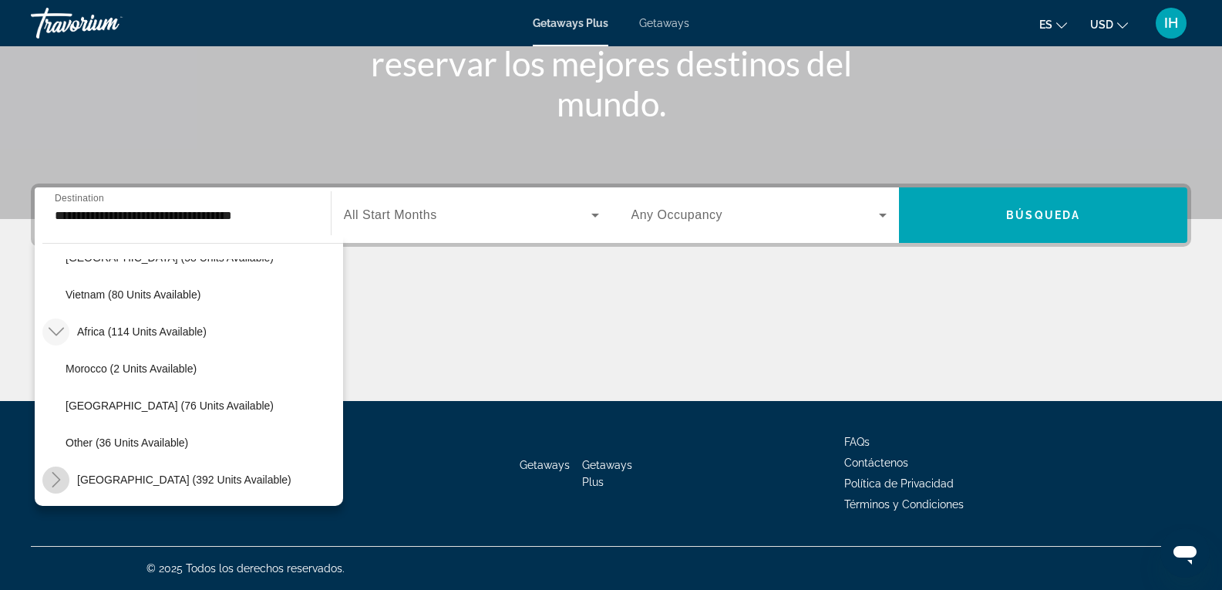
click at [59, 478] on icon "Toggle Middle East (392 units available)" at bounding box center [56, 479] width 8 height 15
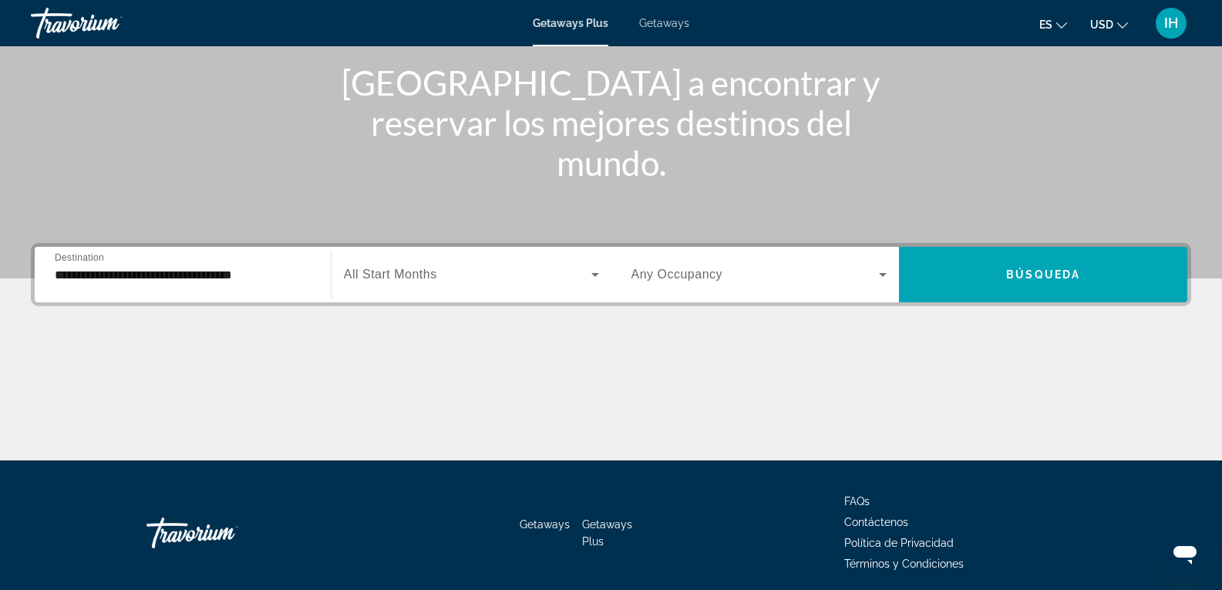
scroll to position [244, 0]
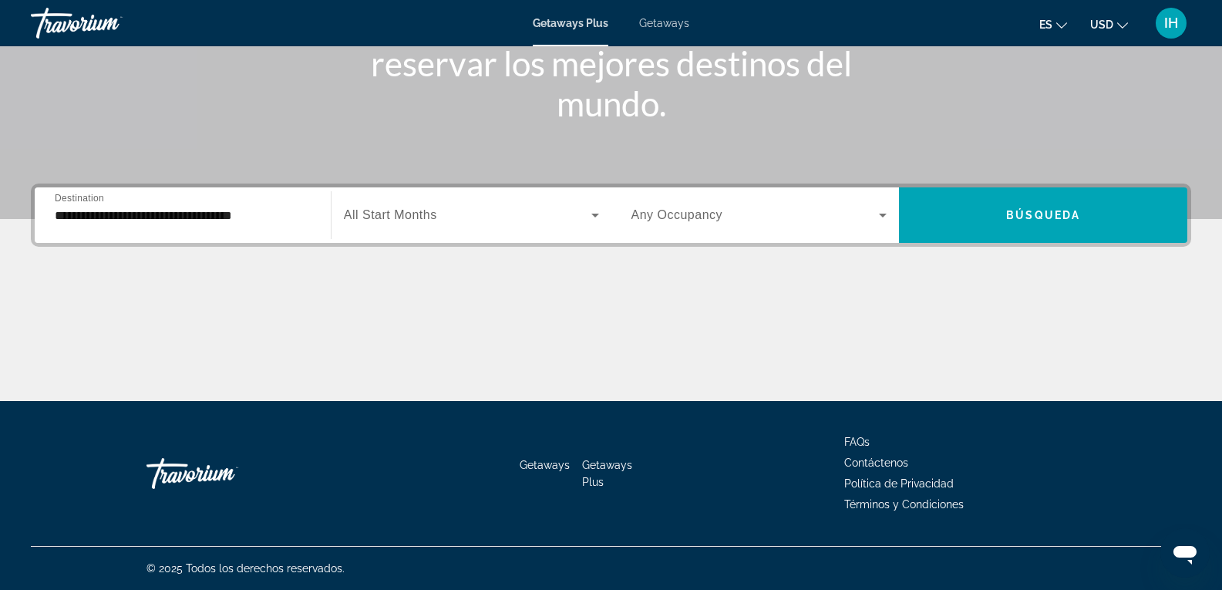
click at [564, 202] on div "Search widget" at bounding box center [471, 215] width 255 height 43
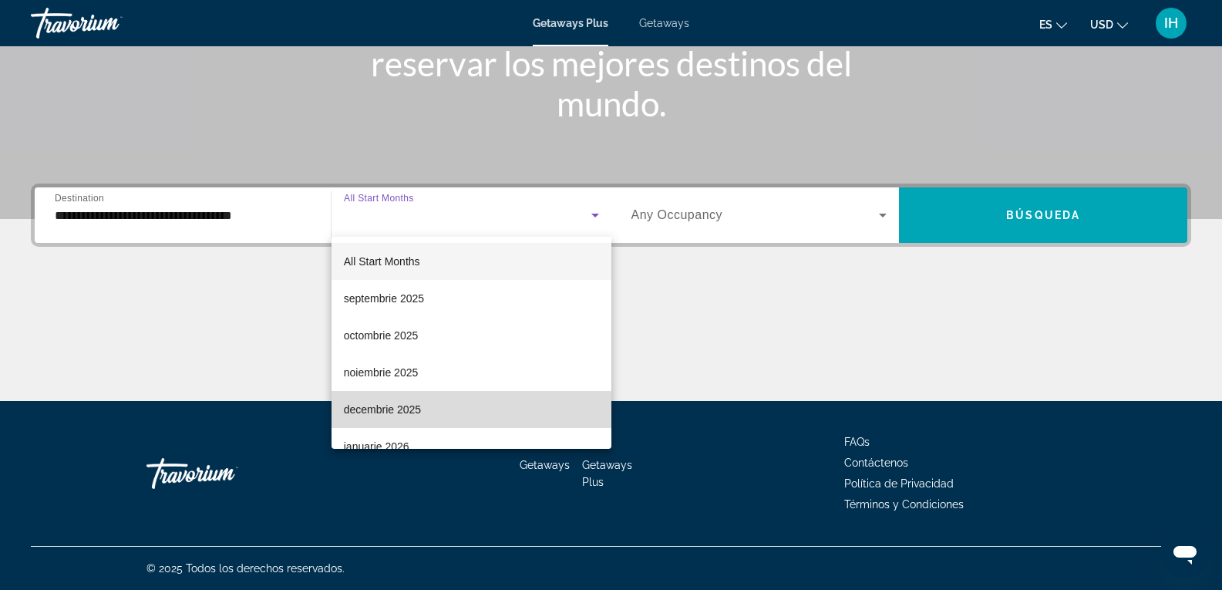
click at [476, 412] on mat-option "decembrie 2025" at bounding box center [472, 409] width 280 height 37
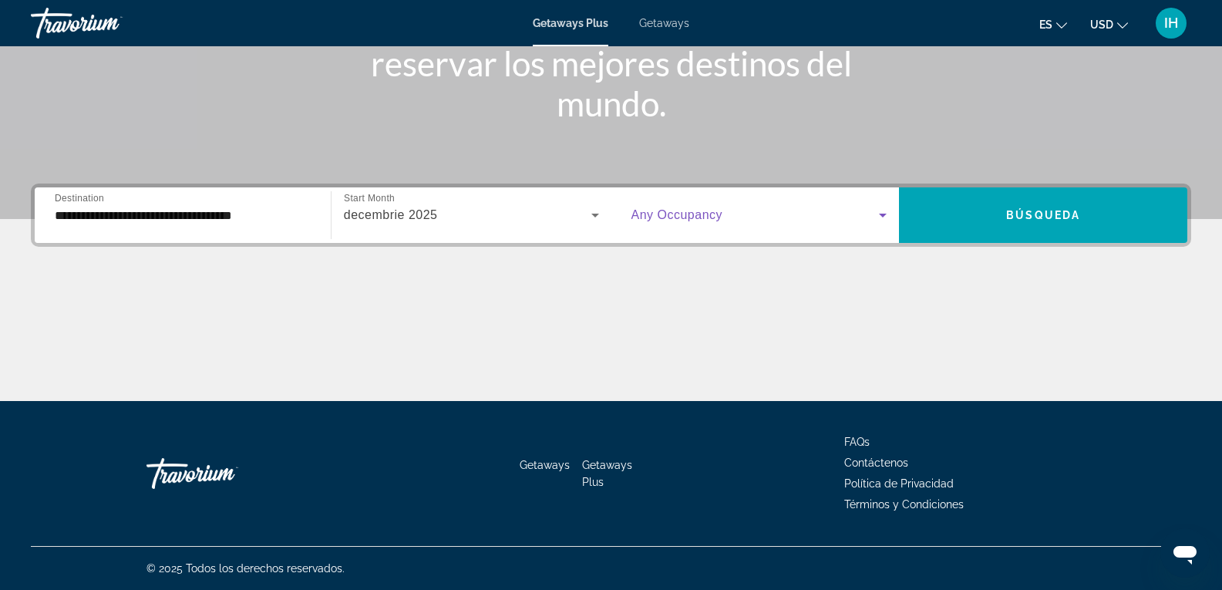
click at [863, 216] on span "Search widget" at bounding box center [755, 215] width 248 height 19
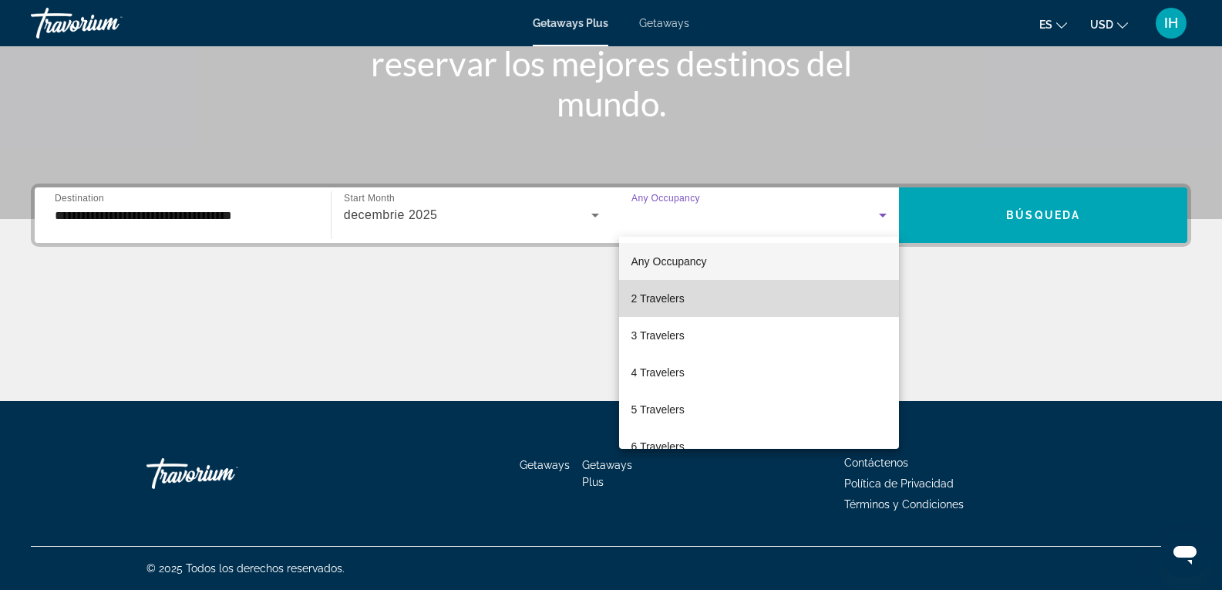
click at [813, 299] on mat-option "2 Travelers" at bounding box center [759, 298] width 281 height 37
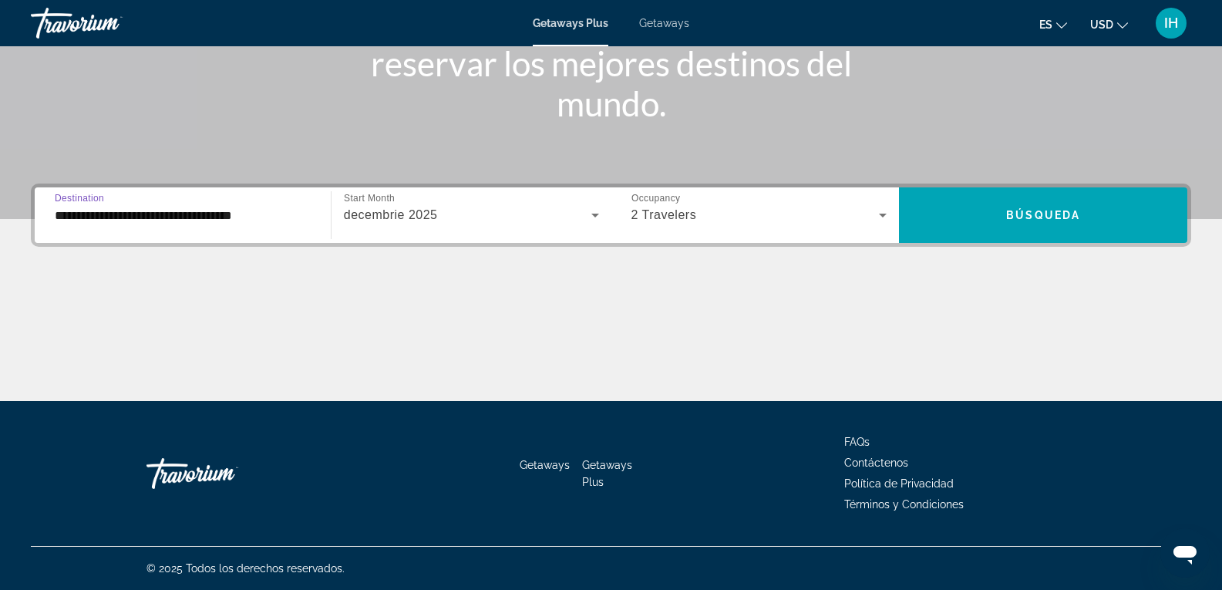
click at [201, 214] on input "**********" at bounding box center [183, 216] width 256 height 19
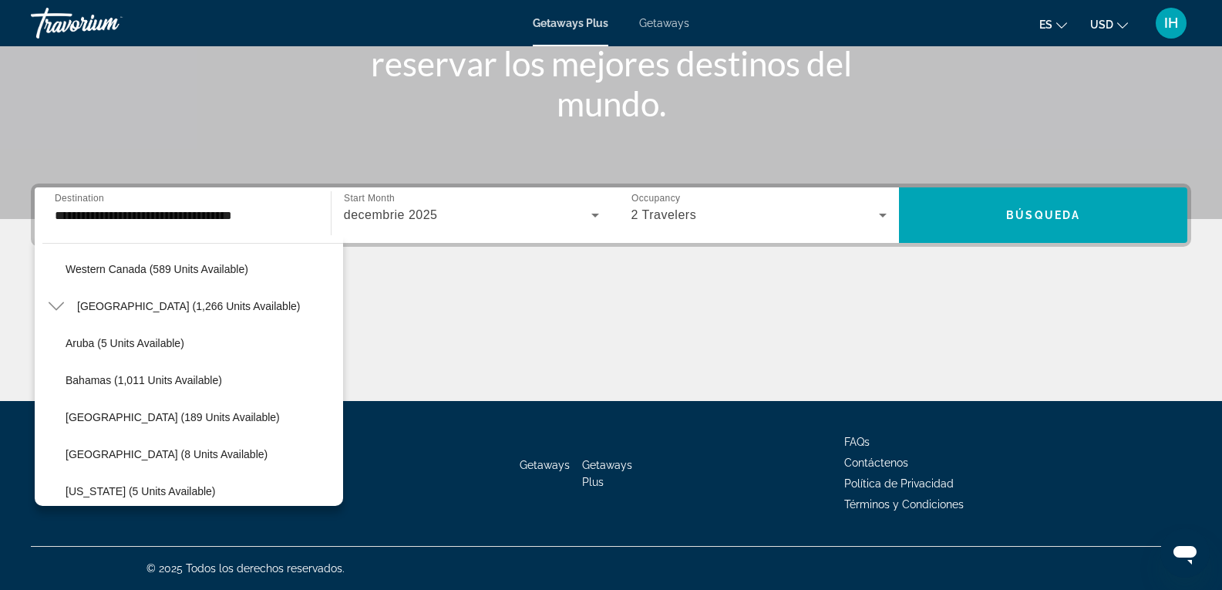
scroll to position [545, 0]
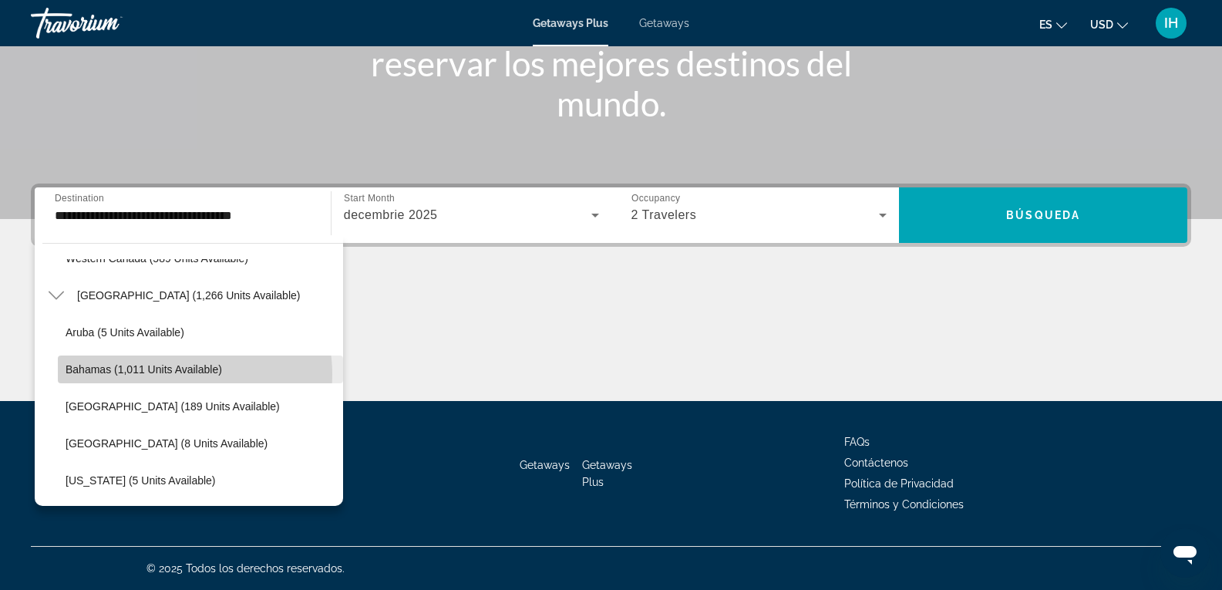
click at [178, 374] on span "Bahamas (1,011 units available)" at bounding box center [144, 369] width 157 height 12
type input "**********"
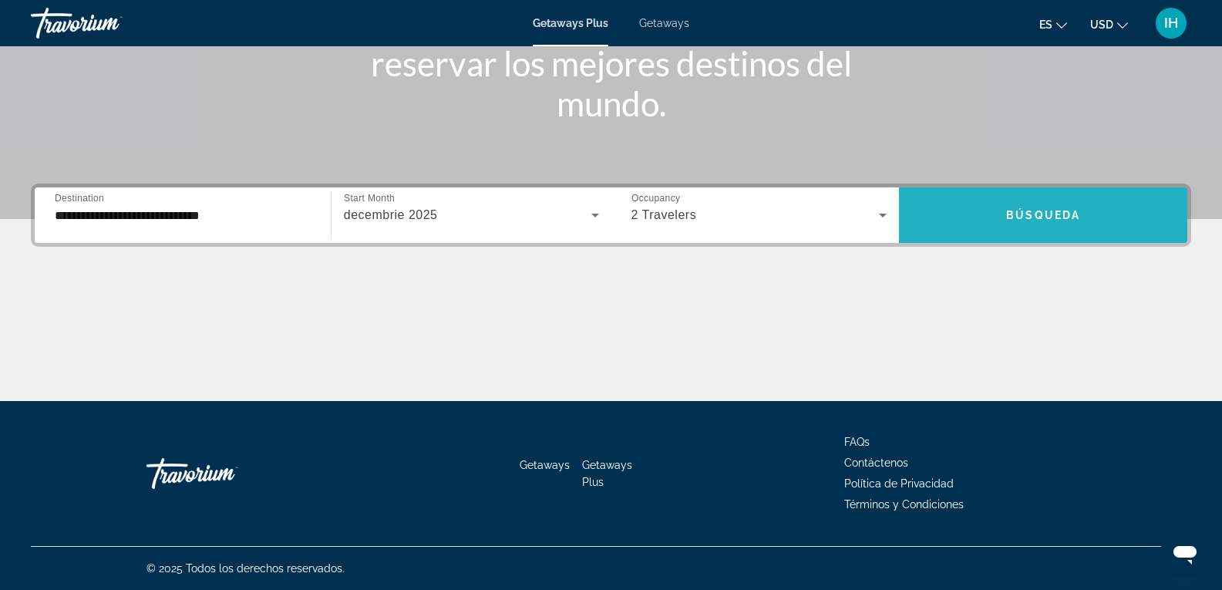
click at [1024, 220] on span "Búsqueda" at bounding box center [1043, 215] width 74 height 12
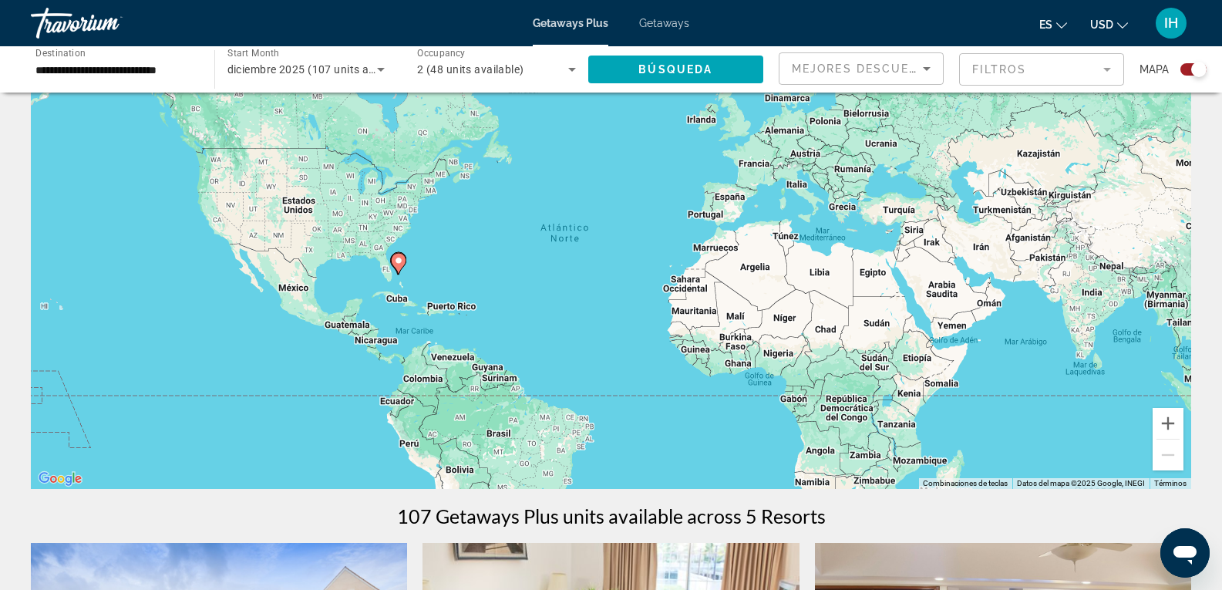
scroll to position [87, 0]
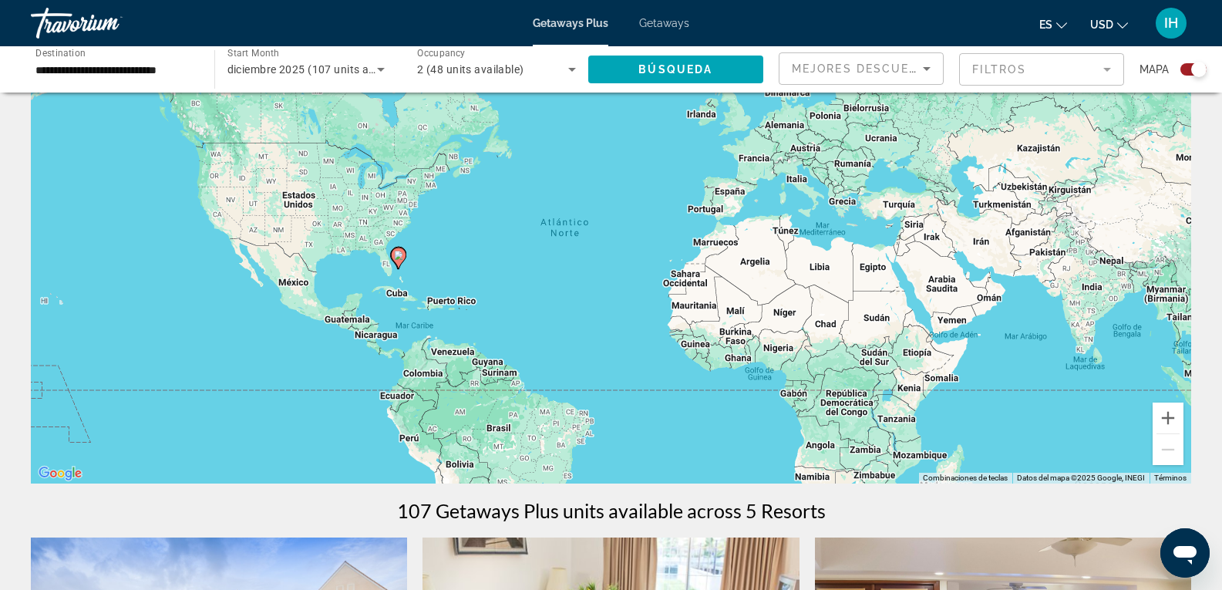
click at [940, 287] on div "Para activar la función de arrastre con el teclado, pulsa Alt + Intro. Cuando h…" at bounding box center [611, 252] width 1160 height 463
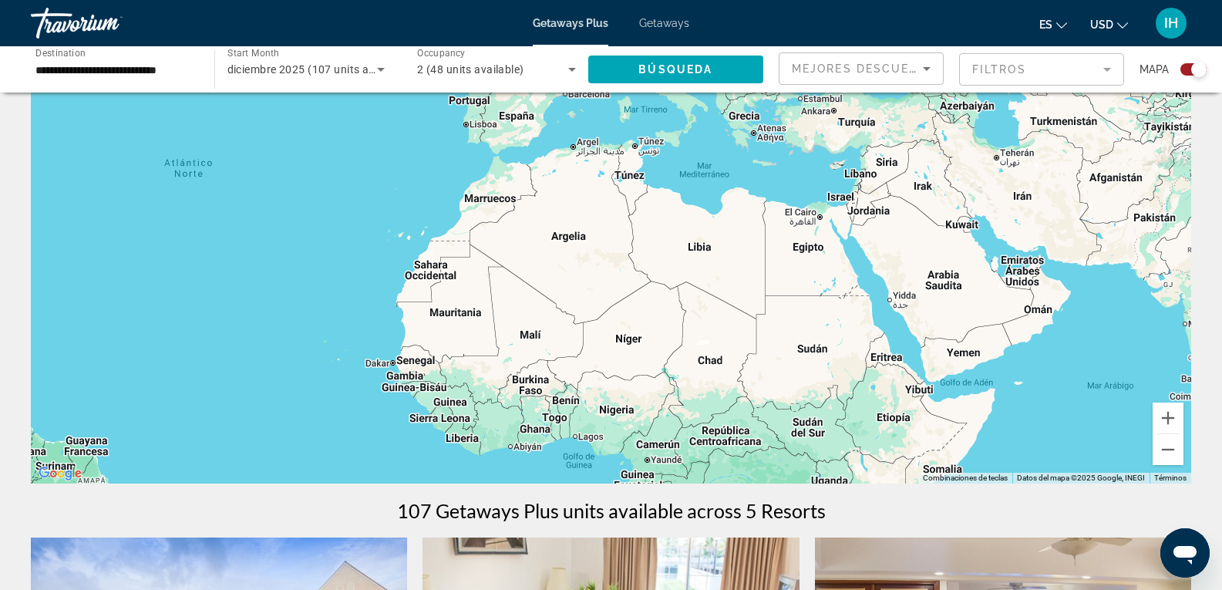
click at [1025, 278] on div "Main content" at bounding box center [611, 252] width 1160 height 463
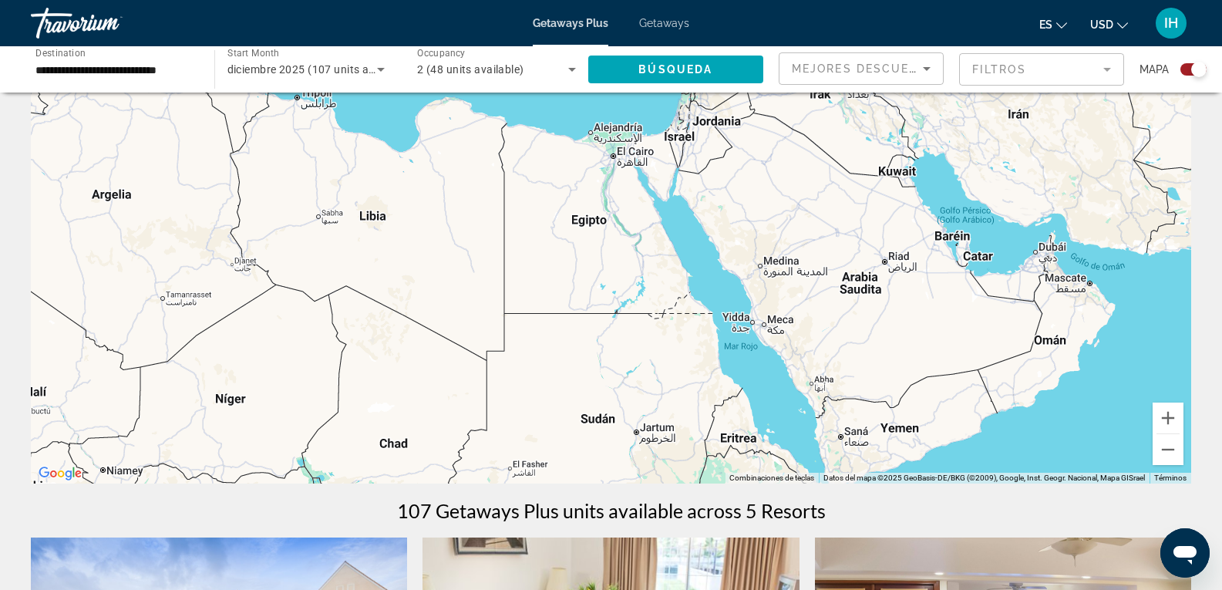
click at [1052, 251] on div "Main content" at bounding box center [611, 252] width 1160 height 463
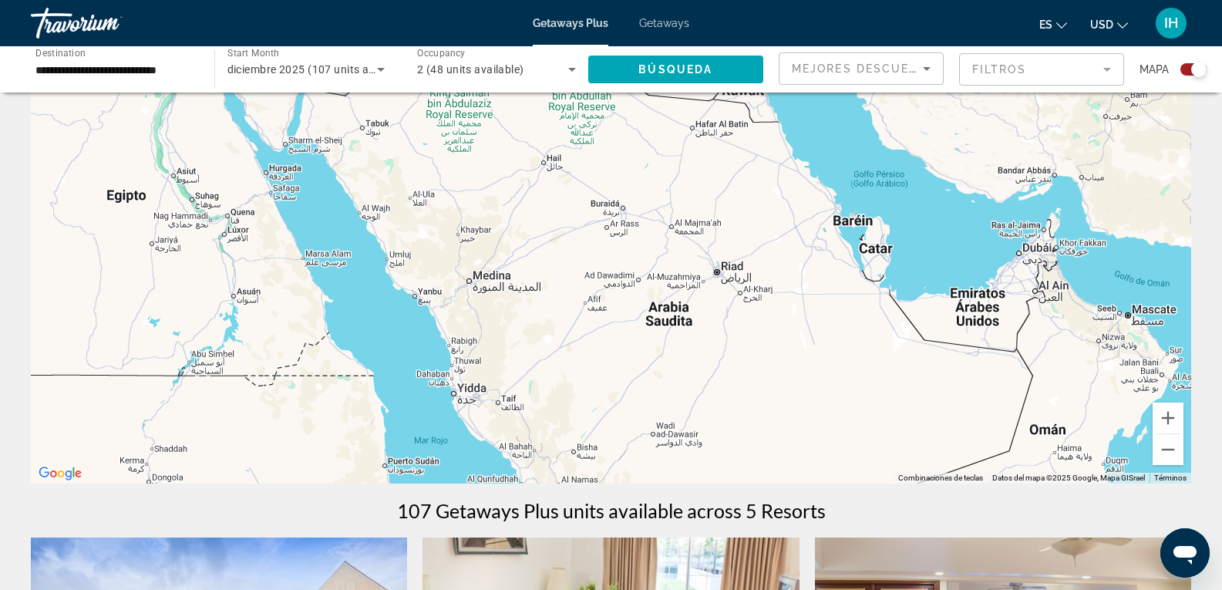
click at [1022, 255] on div "Main content" at bounding box center [611, 252] width 1160 height 463
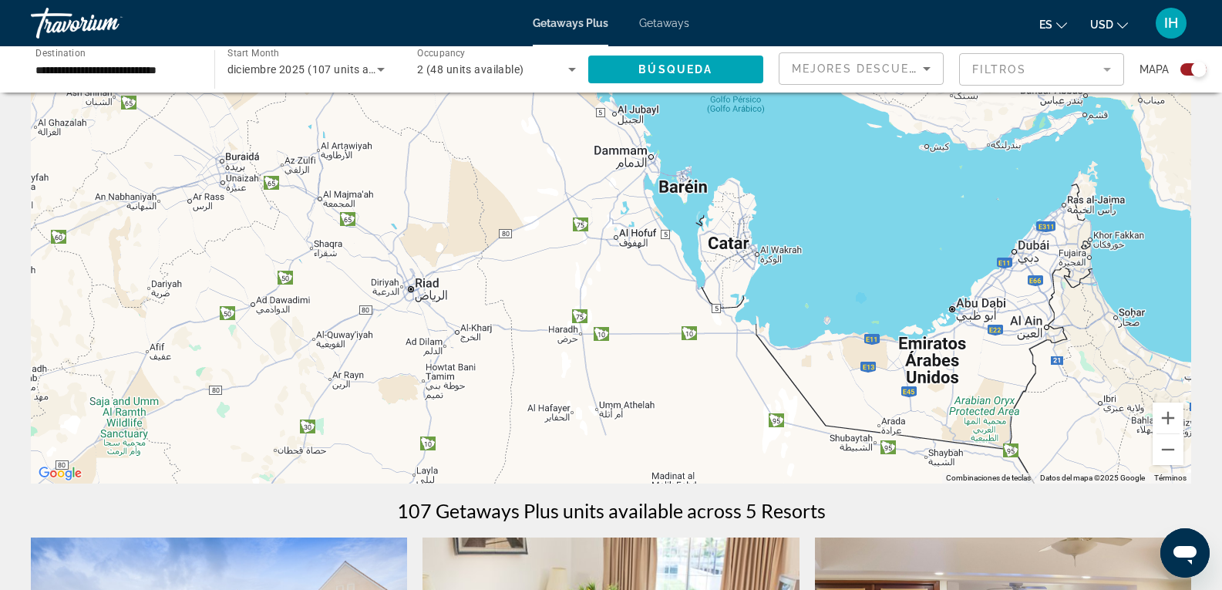
click at [955, 314] on div "Main content" at bounding box center [611, 252] width 1160 height 463
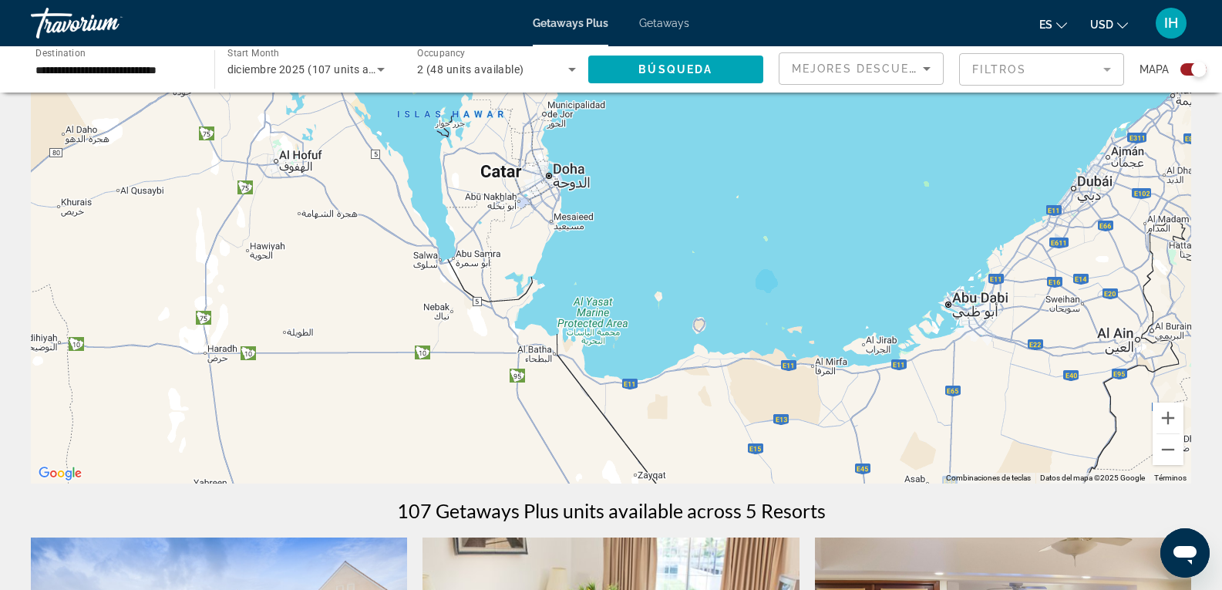
click at [948, 302] on div "Main content" at bounding box center [611, 252] width 1160 height 463
click at [952, 310] on div "Main content" at bounding box center [611, 252] width 1160 height 463
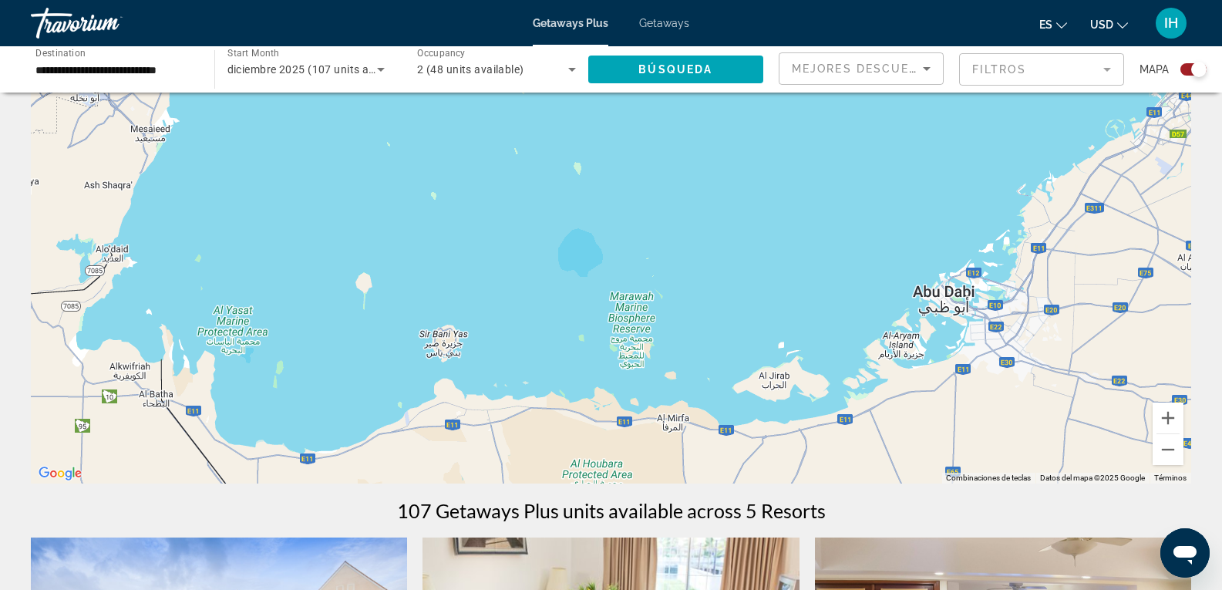
click at [968, 282] on div "Main content" at bounding box center [611, 252] width 1160 height 463
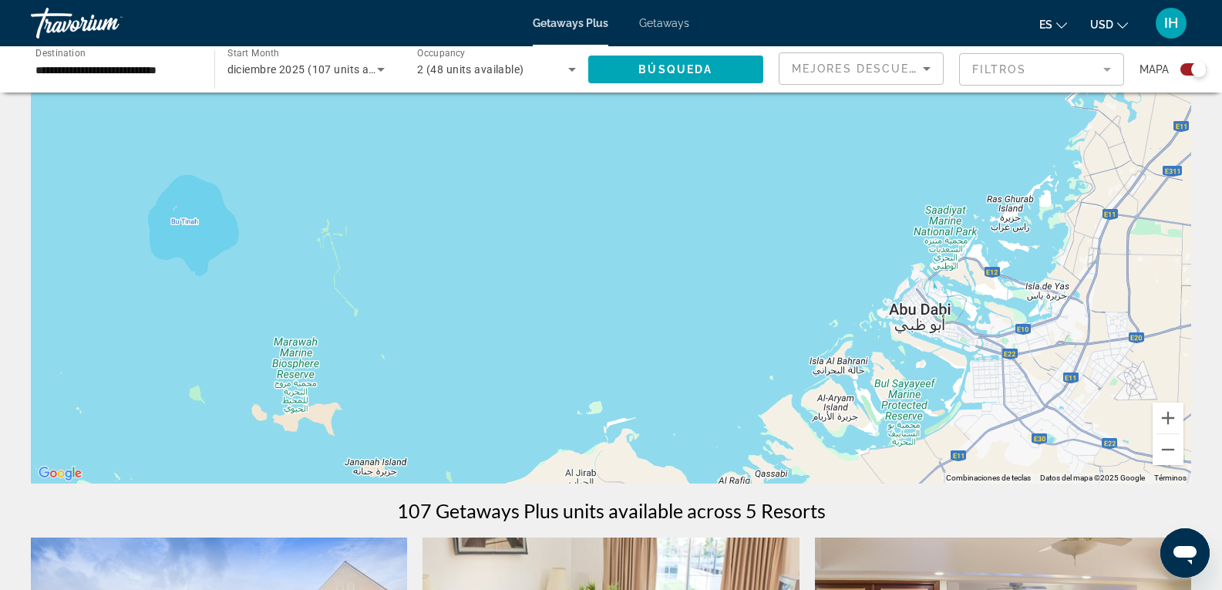
click at [921, 315] on div "Main content" at bounding box center [611, 252] width 1160 height 463
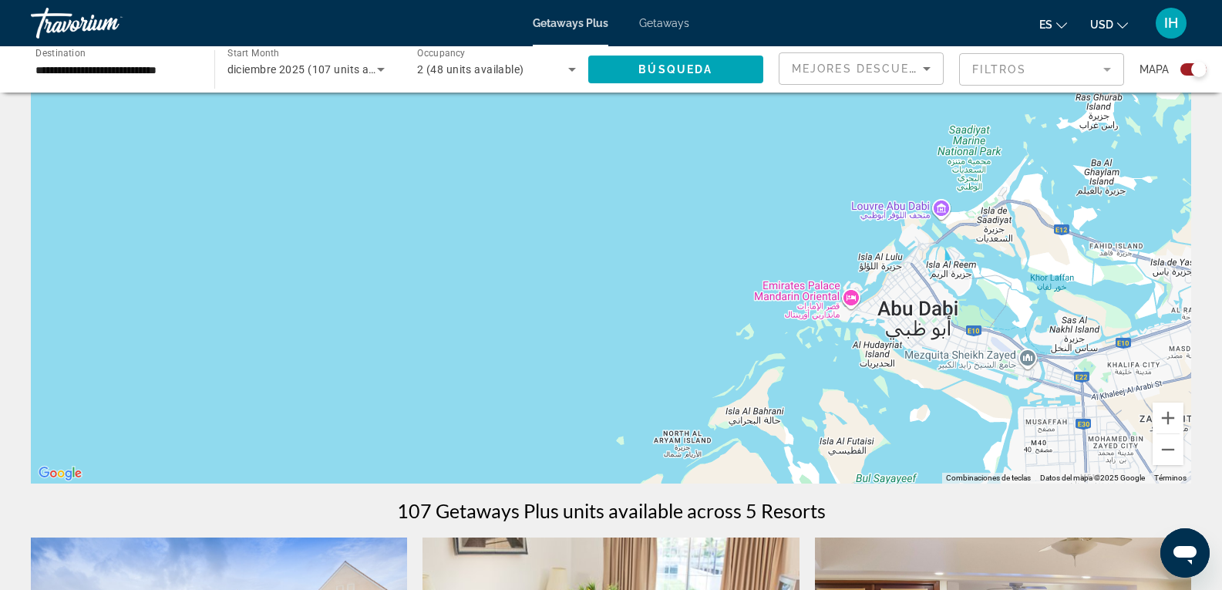
click at [848, 301] on div "Main content" at bounding box center [611, 252] width 1160 height 463
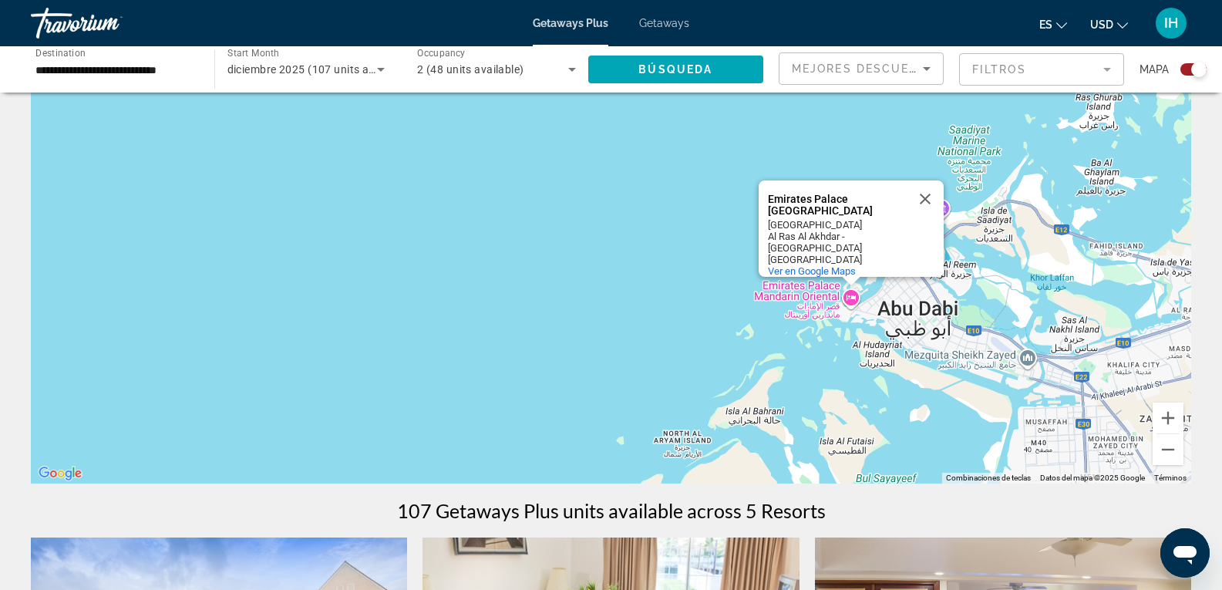
click at [627, 338] on div "[GEOGRAPHIC_DATA] [GEOGRAPHIC_DATA] [GEOGRAPHIC_DATA] [GEOGRAPHIC_DATA] [GEOGRA…" at bounding box center [611, 252] width 1160 height 463
click at [924, 203] on button "Cerrar" at bounding box center [925, 198] width 37 height 37
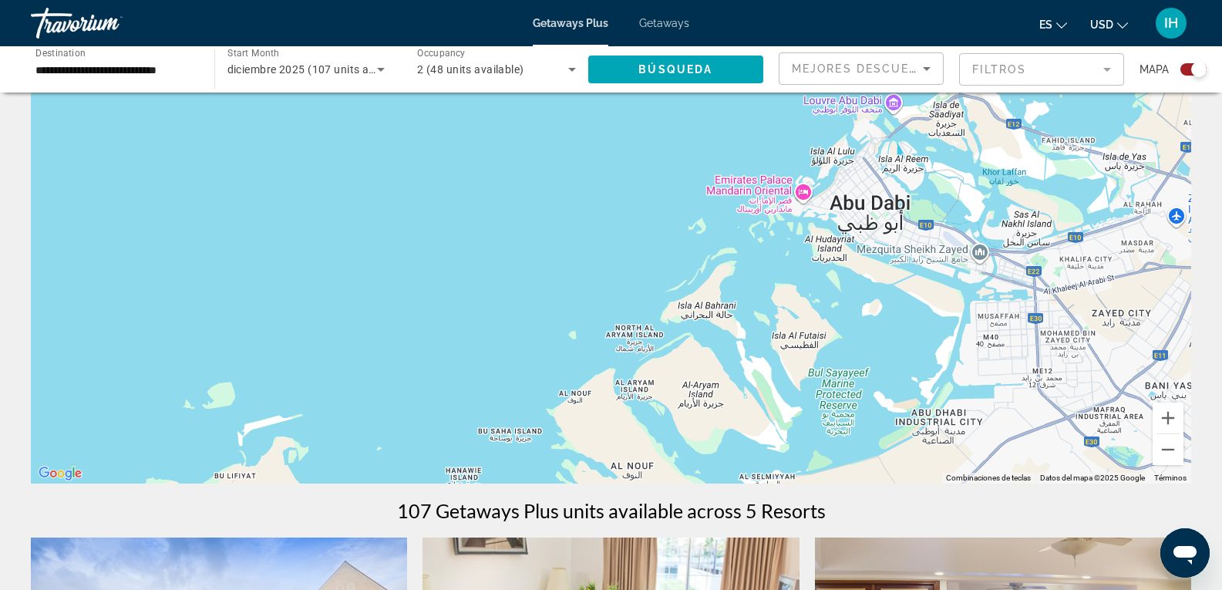
drag, startPoint x: 983, startPoint y: 247, endPoint x: 932, endPoint y: 143, distance: 116.6
click at [932, 143] on div "Main content" at bounding box center [611, 252] width 1160 height 463
click at [805, 189] on div "Main content" at bounding box center [611, 252] width 1160 height 463
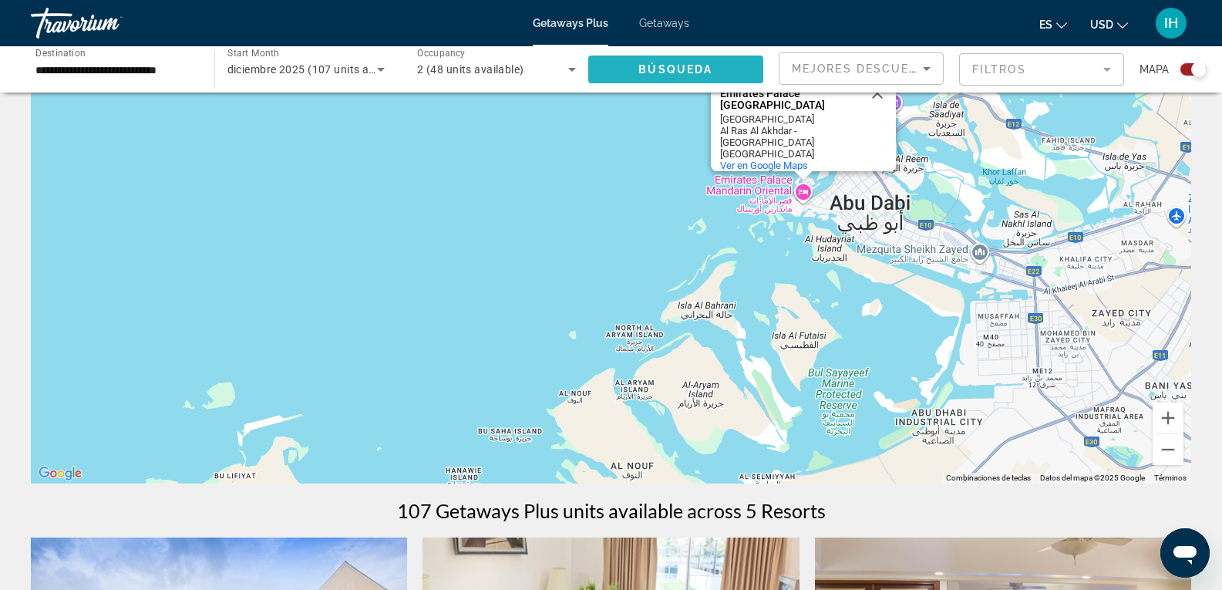
click at [701, 76] on span "Search widget" at bounding box center [676, 69] width 176 height 37
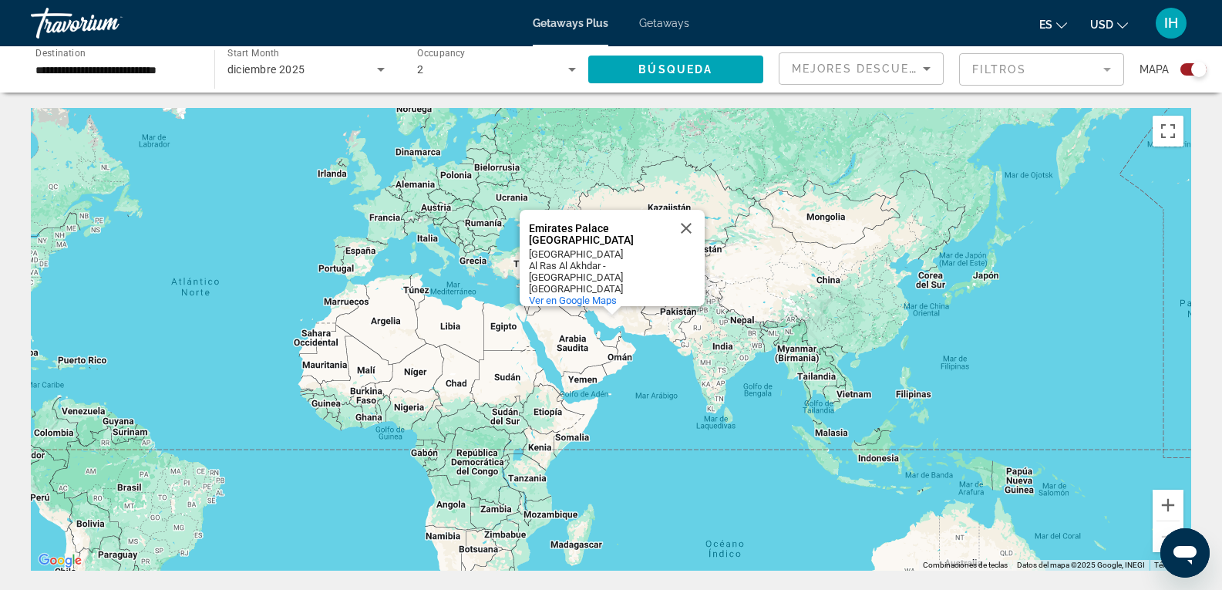
click at [583, 226] on div "Emirates Palace [GEOGRAPHIC_DATA]" at bounding box center [598, 234] width 139 height 23
click at [592, 271] on div "Al Ras Al Akhdar - [GEOGRAPHIC_DATA]" at bounding box center [598, 271] width 139 height 23
drag, startPoint x: 592, startPoint y: 271, endPoint x: 592, endPoint y: 299, distance: 28.5
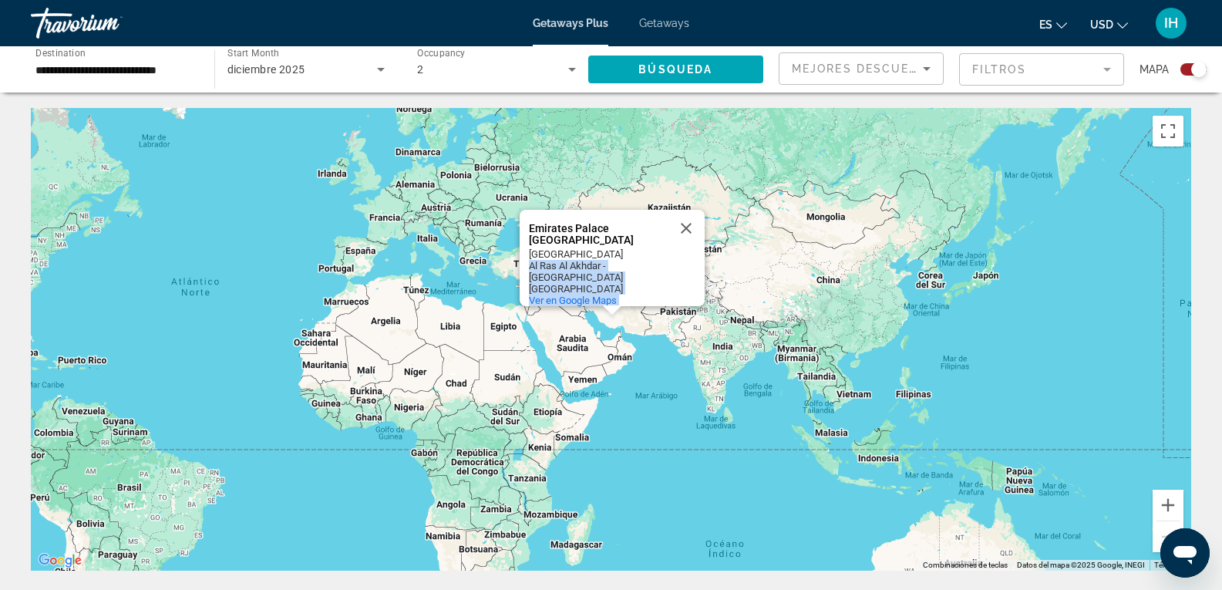
click at [592, 299] on div "[GEOGRAPHIC_DATA] [GEOGRAPHIC_DATA] [GEOGRAPHIC_DATA] - [GEOGRAPHIC_DATA] Ver e…" at bounding box center [617, 276] width 176 height 59
click at [585, 295] on span "Ver en Google Maps" at bounding box center [573, 301] width 88 height 12
click at [685, 231] on button "Cerrar" at bounding box center [686, 228] width 37 height 37
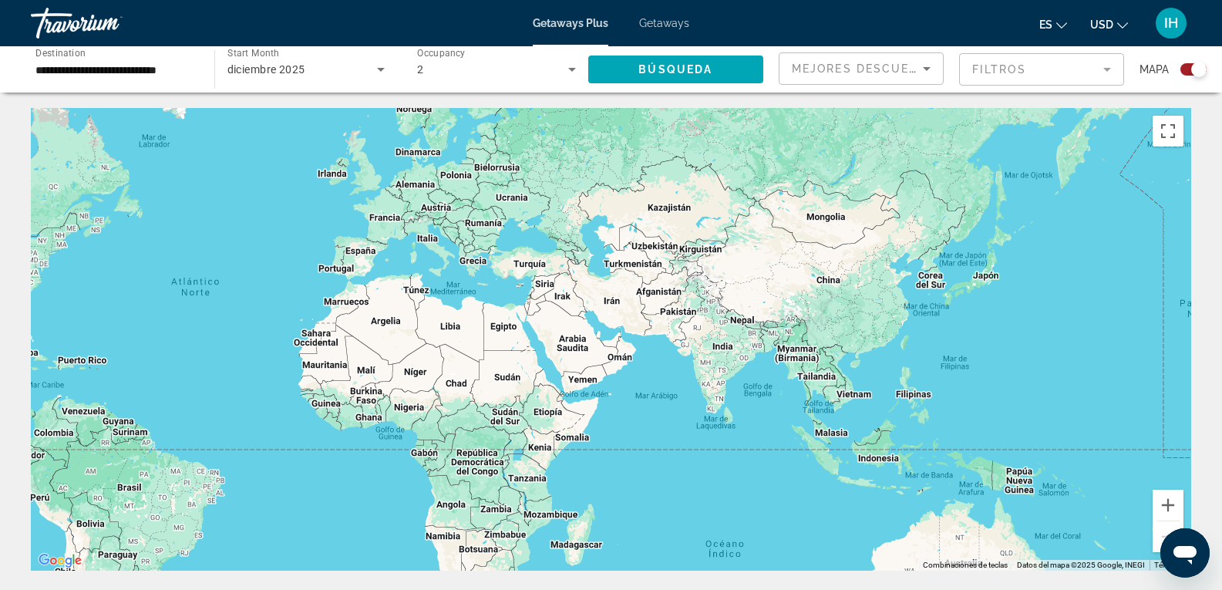
click at [504, 411] on div "Main content" at bounding box center [611, 339] width 1160 height 463
click at [348, 405] on div "Main content" at bounding box center [611, 339] width 1160 height 463
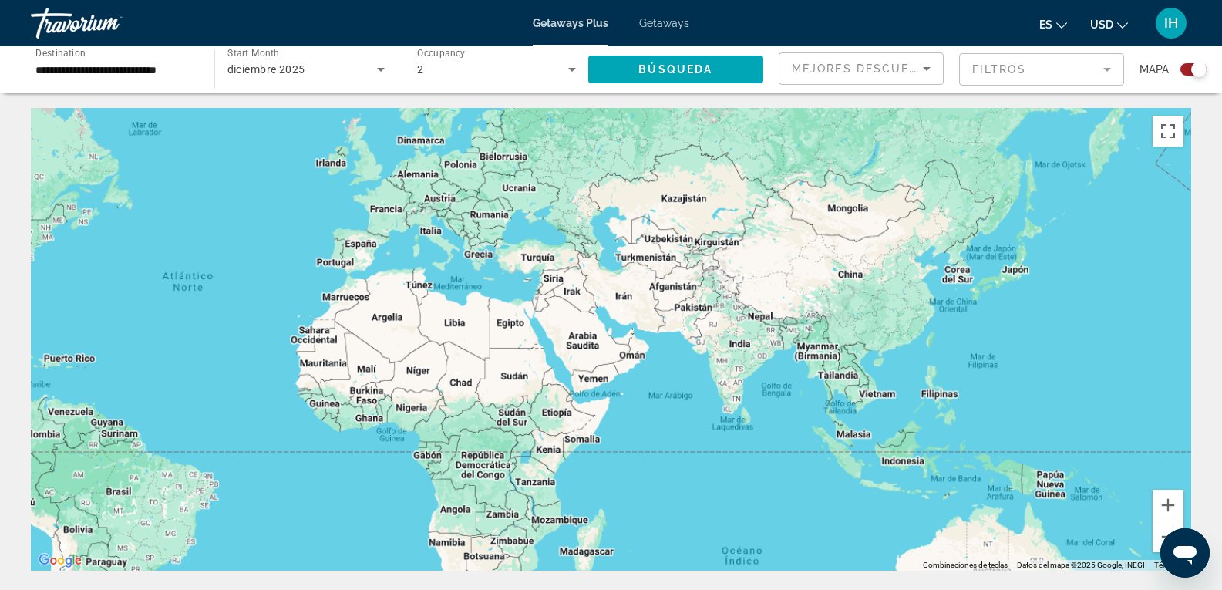
click at [348, 405] on div "Main content" at bounding box center [611, 339] width 1160 height 463
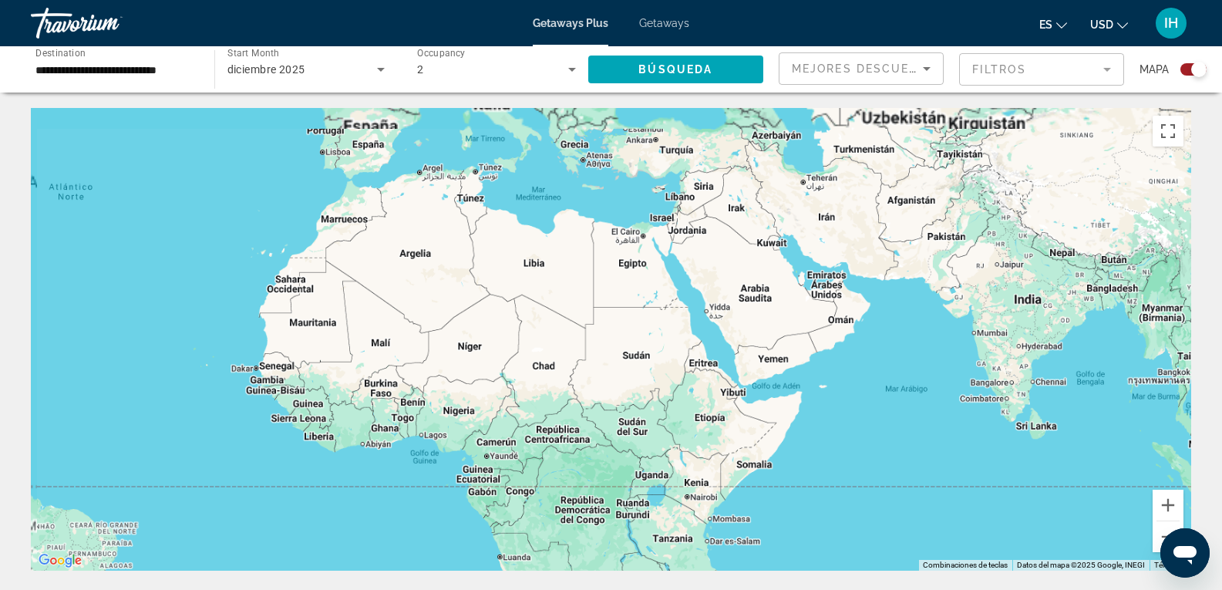
click at [348, 405] on div "Main content" at bounding box center [611, 339] width 1160 height 463
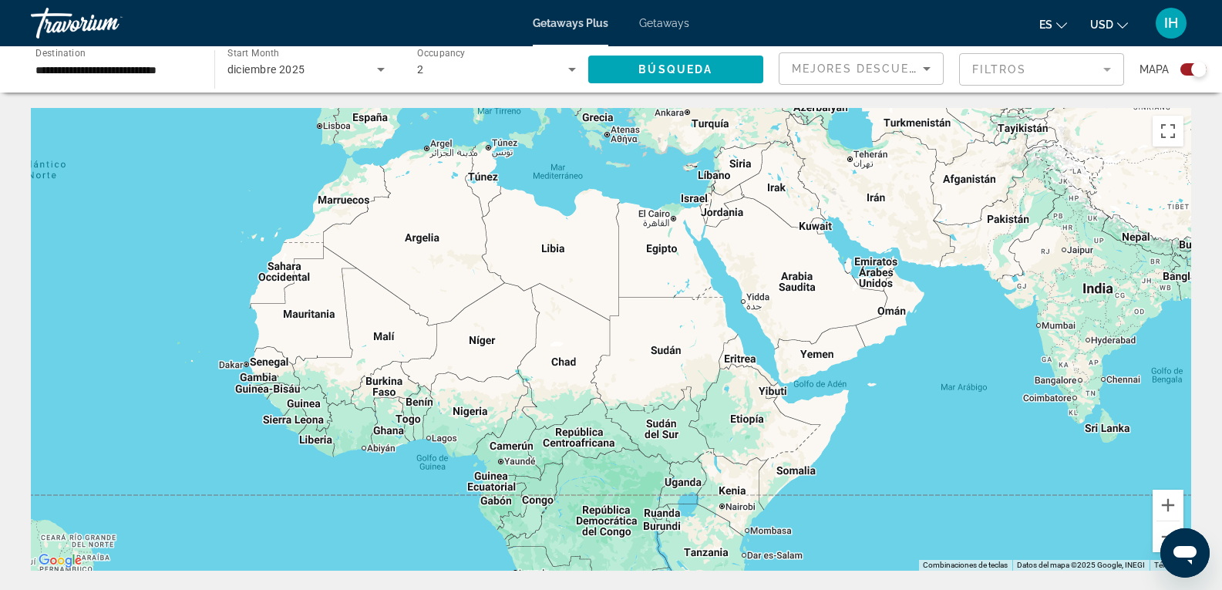
click at [348, 405] on div "Main content" at bounding box center [611, 339] width 1160 height 463
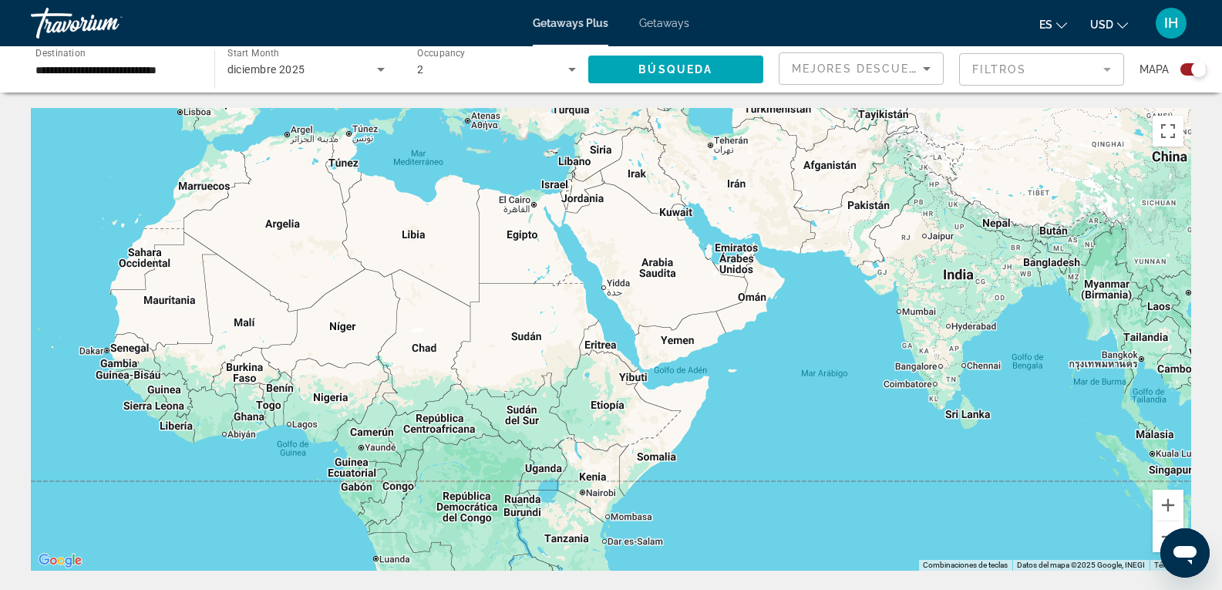
drag, startPoint x: 737, startPoint y: 520, endPoint x: 593, endPoint y: 500, distance: 145.7
click at [593, 500] on div "Main content" at bounding box center [611, 339] width 1160 height 463
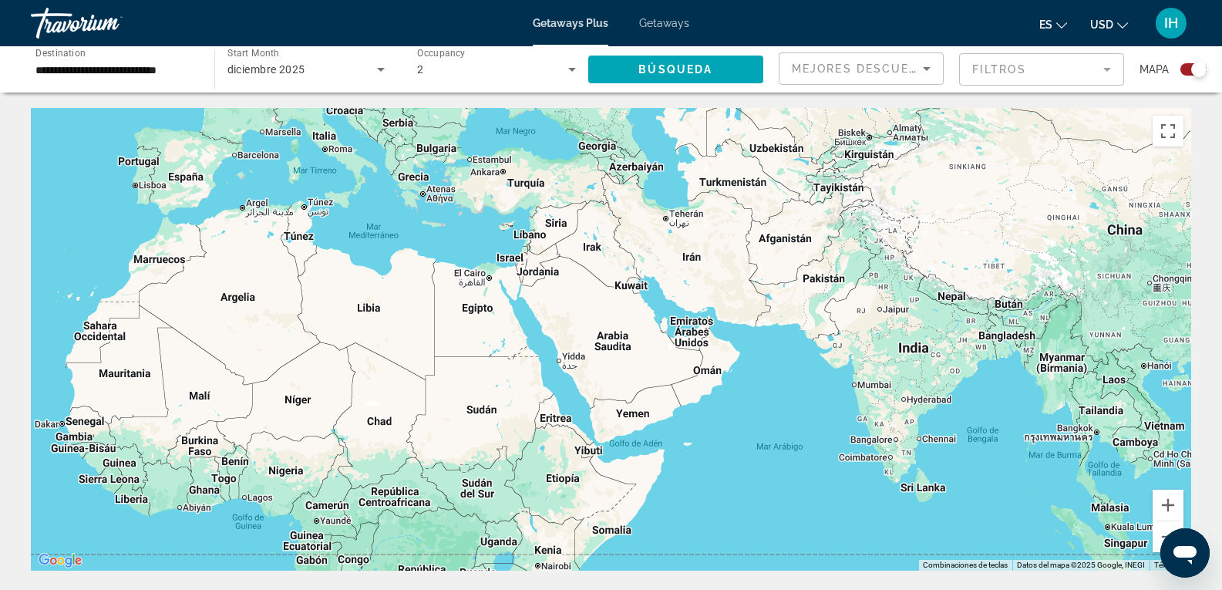
drag, startPoint x: 667, startPoint y: 252, endPoint x: 621, endPoint y: 328, distance: 88.9
click at [621, 328] on div "Main content" at bounding box center [611, 339] width 1160 height 463
